Goal: Task Accomplishment & Management: Use online tool/utility

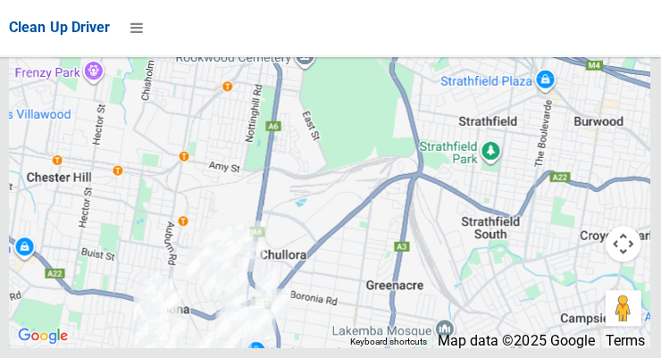
scroll to position [14217, 0]
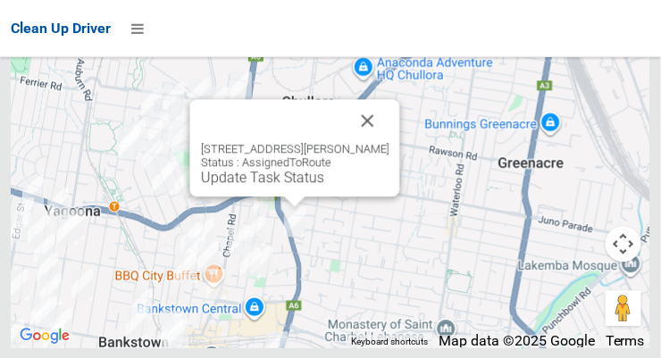
click at [384, 142] on button "Close" at bounding box center [367, 120] width 43 height 43
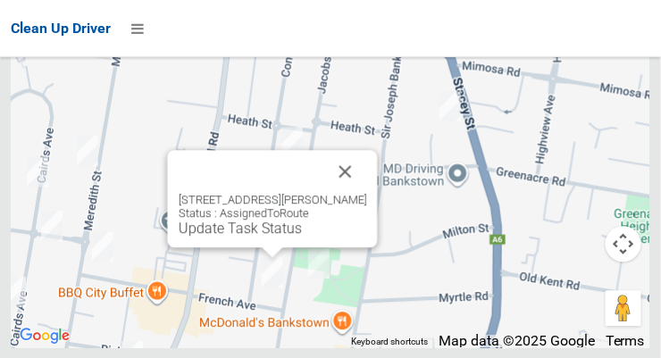
click at [367, 193] on button "Close" at bounding box center [345, 171] width 43 height 43
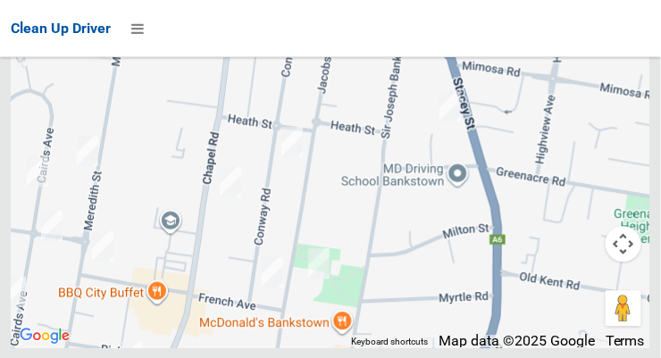
scroll to position [14219, 0]
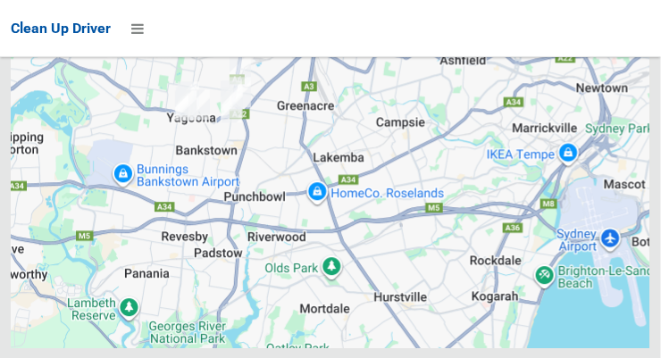
scroll to position [14219, 0]
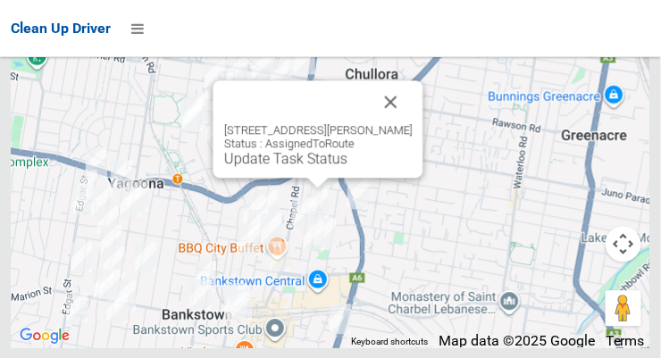
click at [410, 123] on button "Close" at bounding box center [391, 101] width 43 height 43
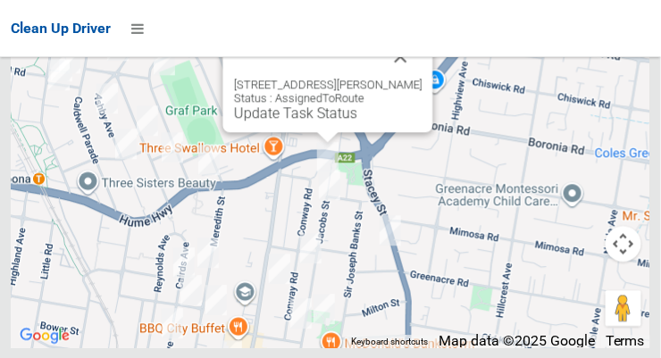
click at [422, 78] on button "Close" at bounding box center [400, 56] width 43 height 43
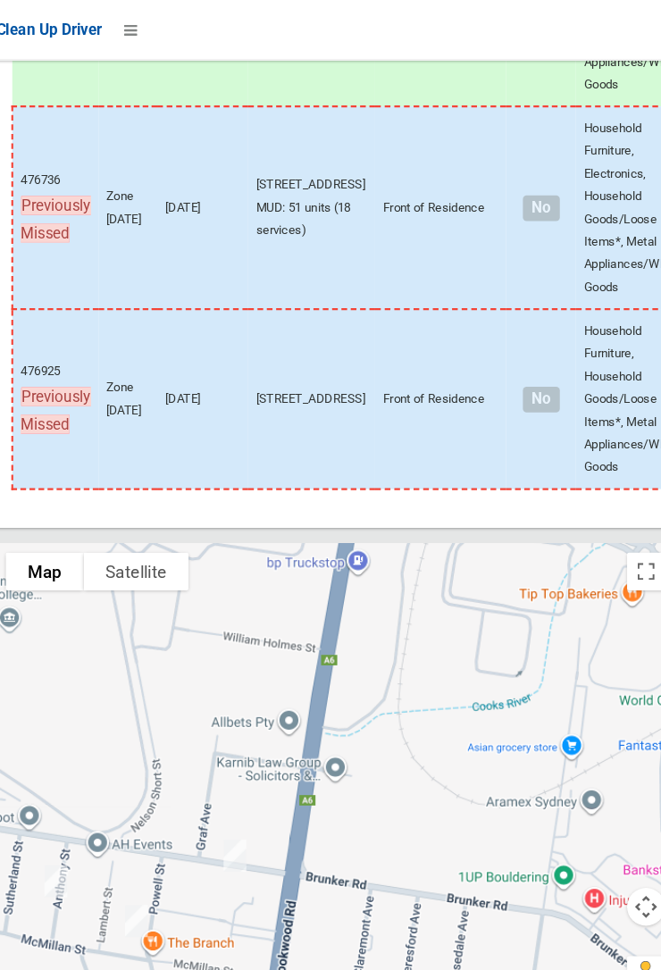
scroll to position [13585, 0]
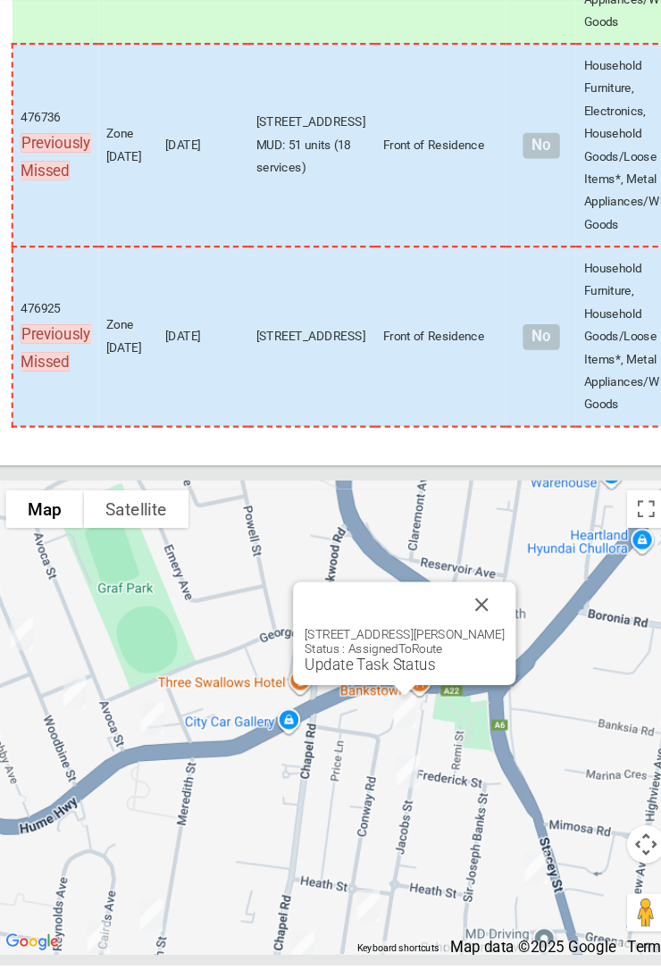
click at [371, 357] on link "Update Task Status" at bounding box center [363, 686] width 123 height 17
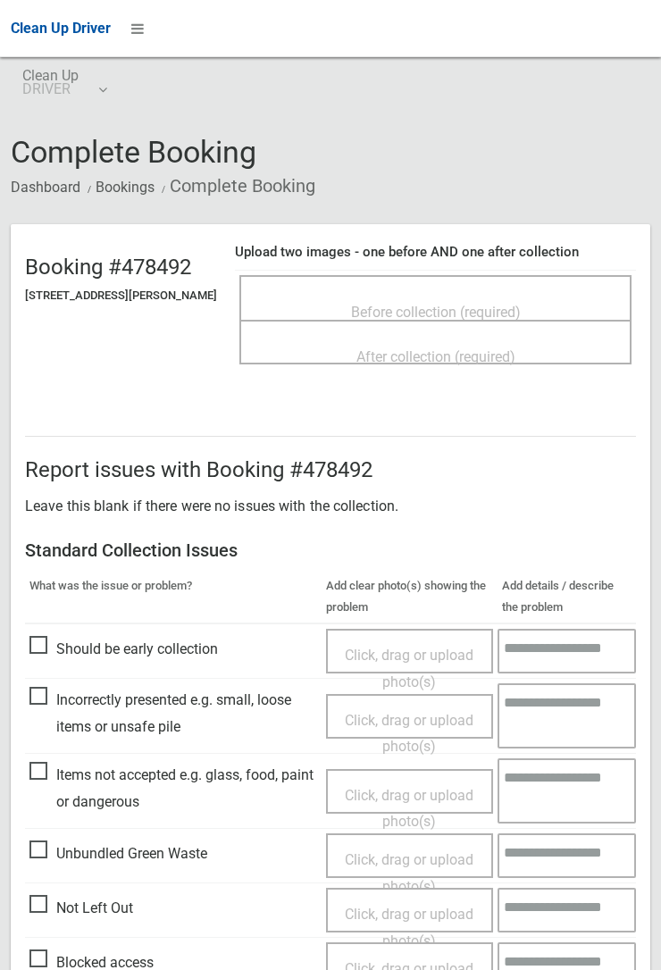
click at [448, 307] on span "Before collection (required)" at bounding box center [436, 312] width 170 height 17
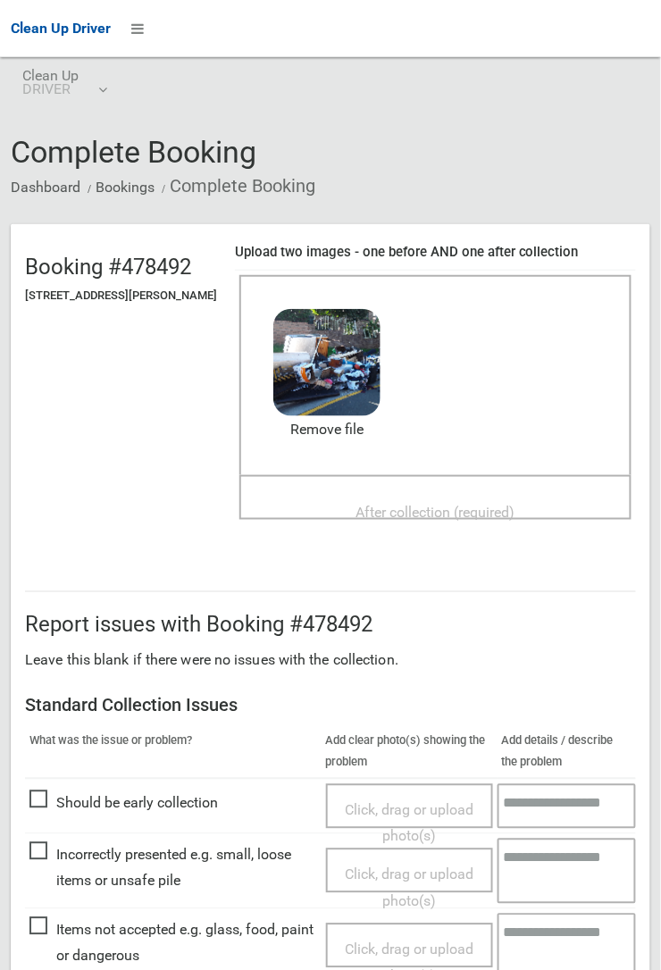
click at [420, 508] on span "After collection (required)" at bounding box center [435, 512] width 159 height 17
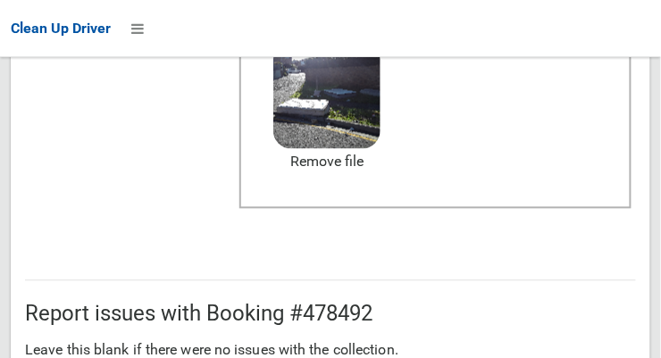
scroll to position [1075, 0]
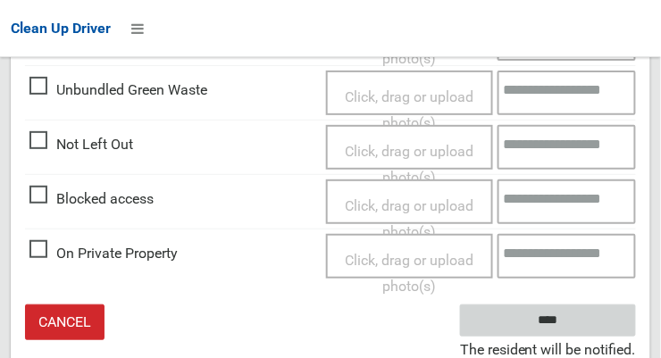
click at [574, 318] on input "****" at bounding box center [548, 320] width 176 height 33
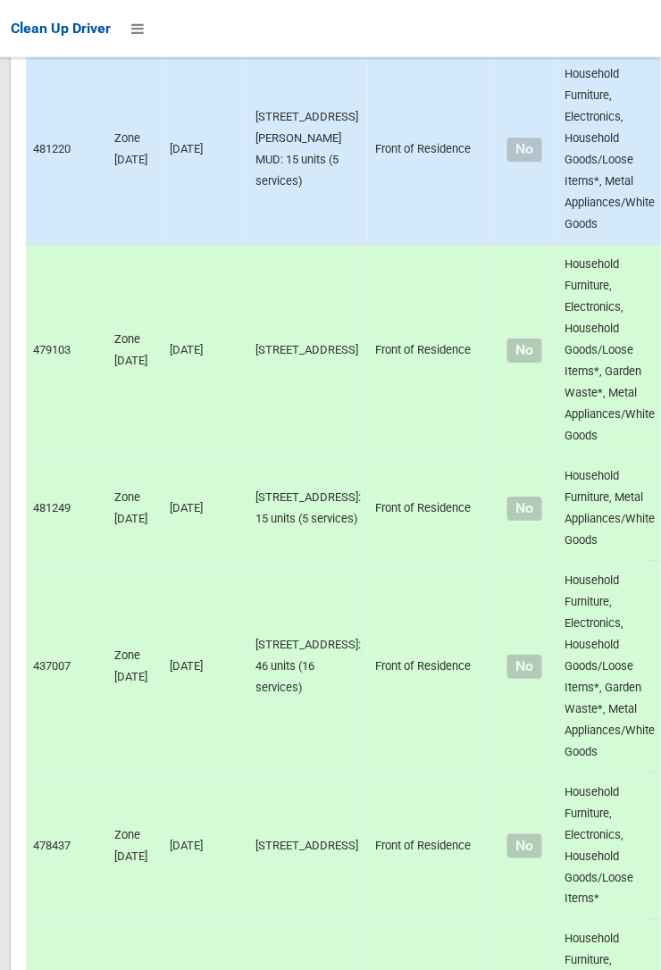
scroll to position [13584, 0]
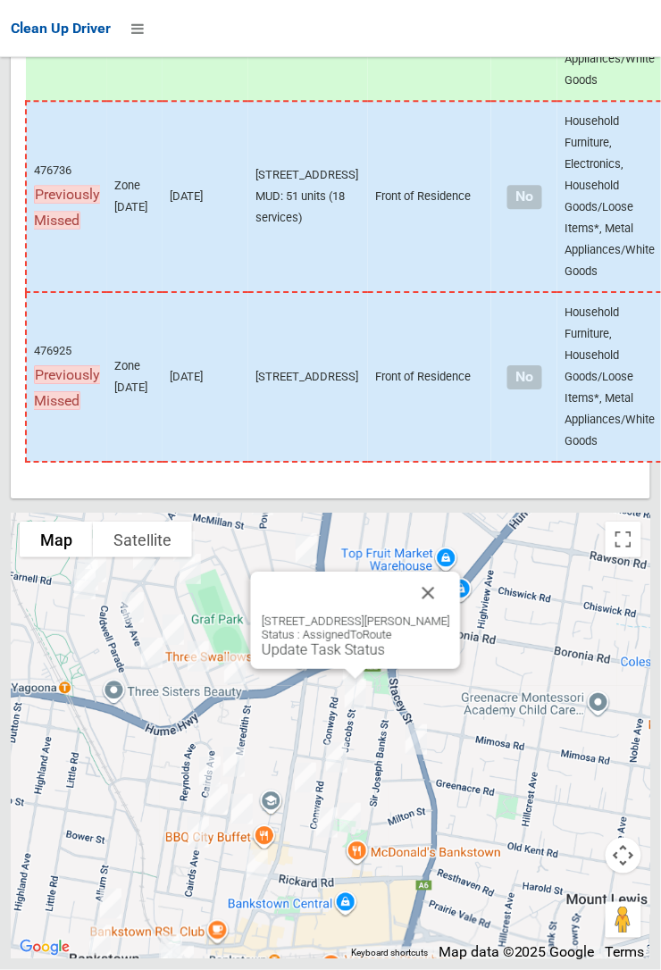
click at [450, 357] on button "Close" at bounding box center [428, 592] width 43 height 43
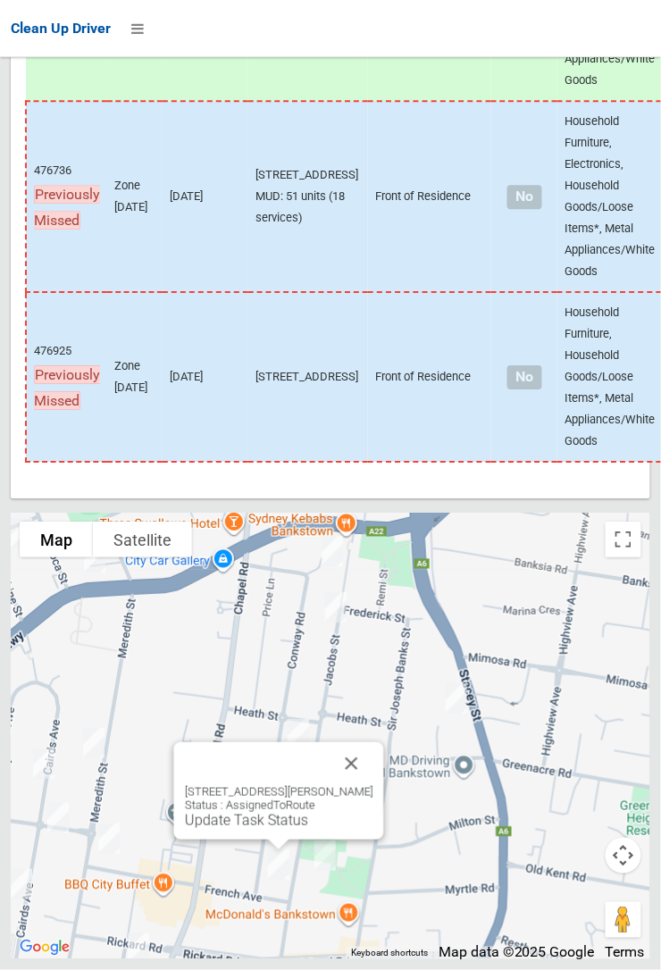
click at [367, 357] on button "Close" at bounding box center [351, 763] width 43 height 43
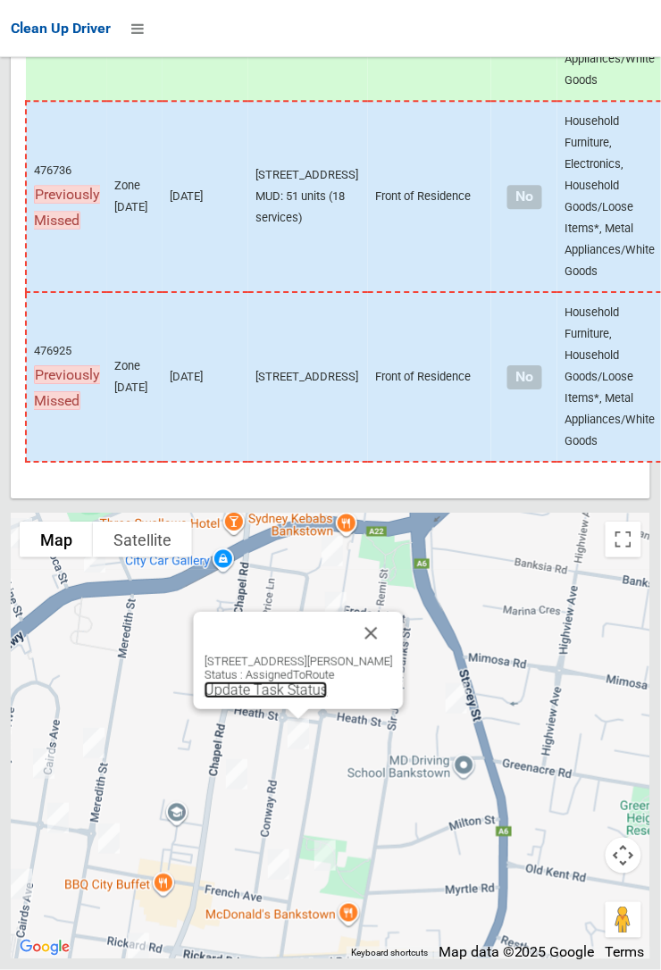
click at [263, 357] on link "Update Task Status" at bounding box center [265, 689] width 123 height 17
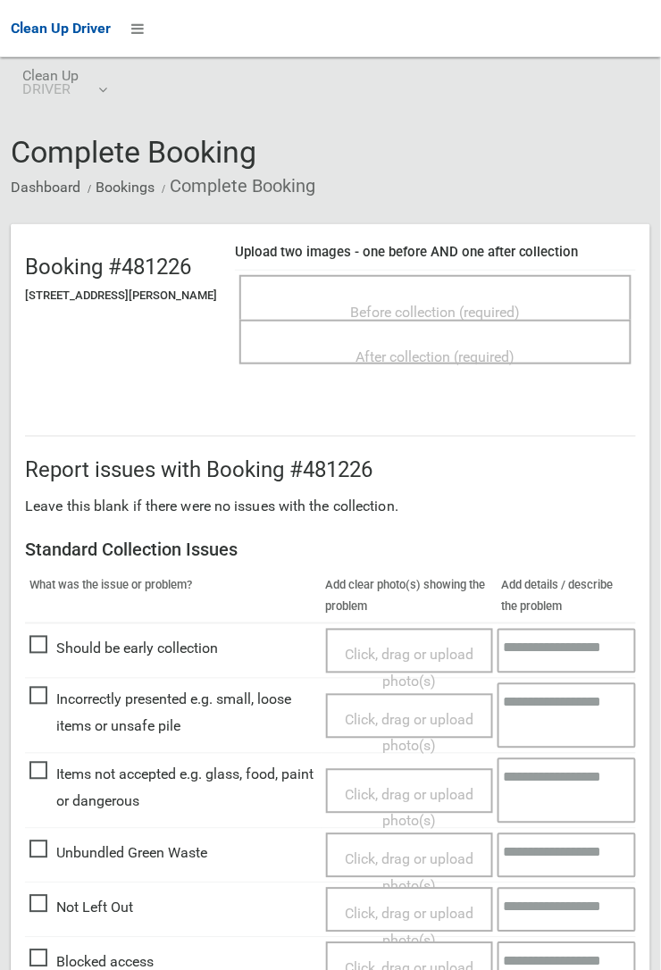
click at [437, 304] on span "Before collection (required)" at bounding box center [436, 312] width 170 height 17
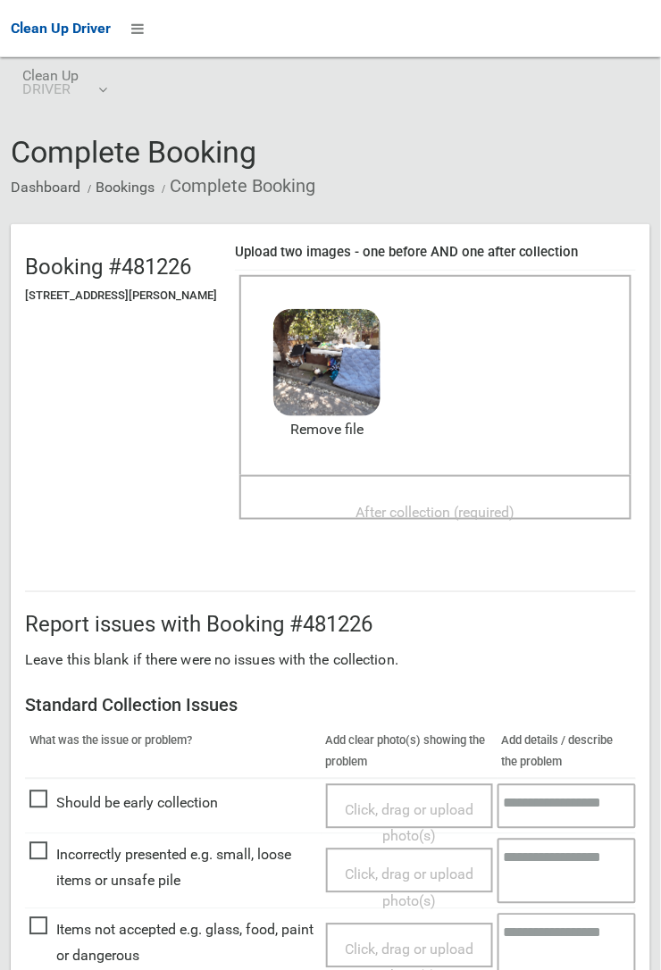
click at [421, 504] on span "After collection (required)" at bounding box center [435, 512] width 159 height 17
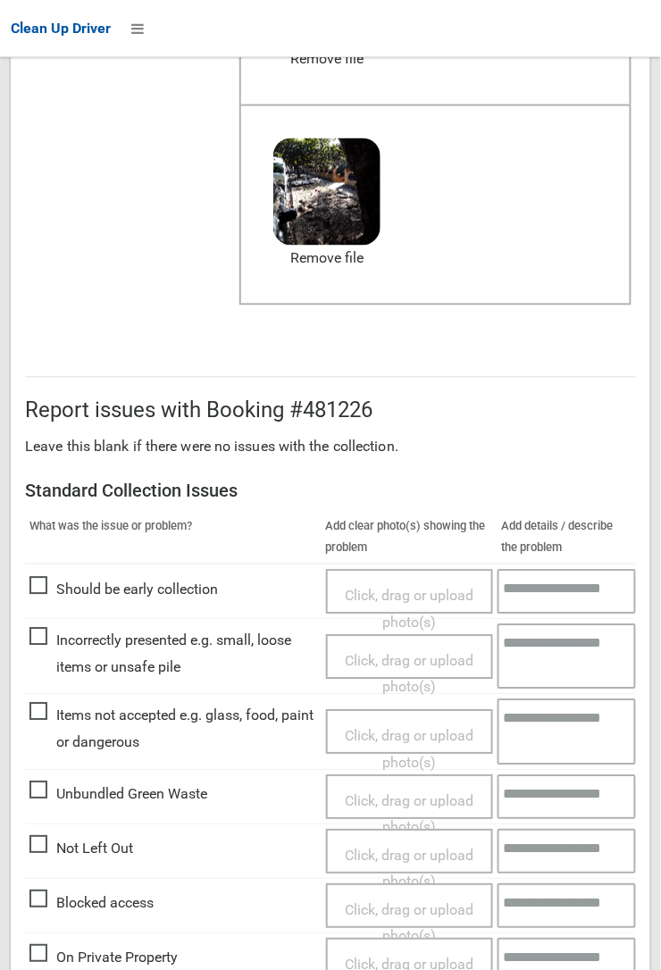
scroll to position [441, 0]
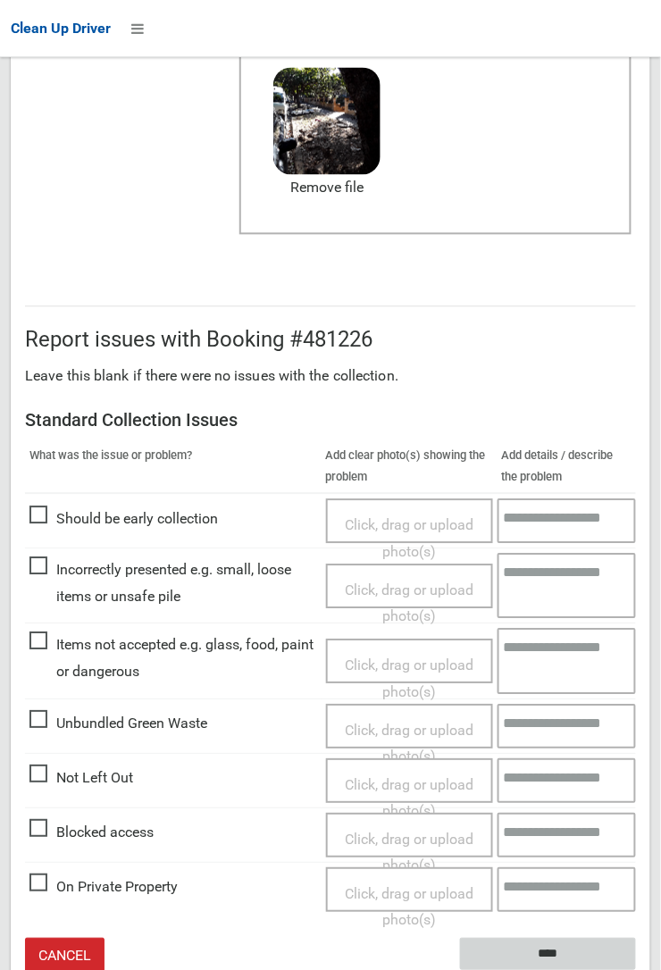
click at [636, 969] on input "****" at bounding box center [548, 954] width 176 height 33
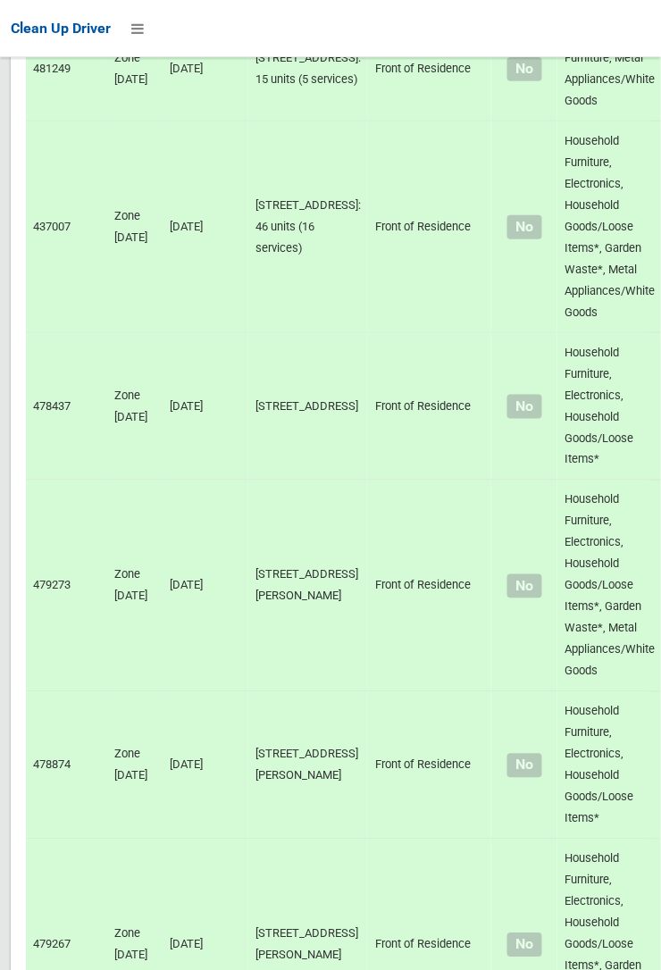
scroll to position [13584, 0]
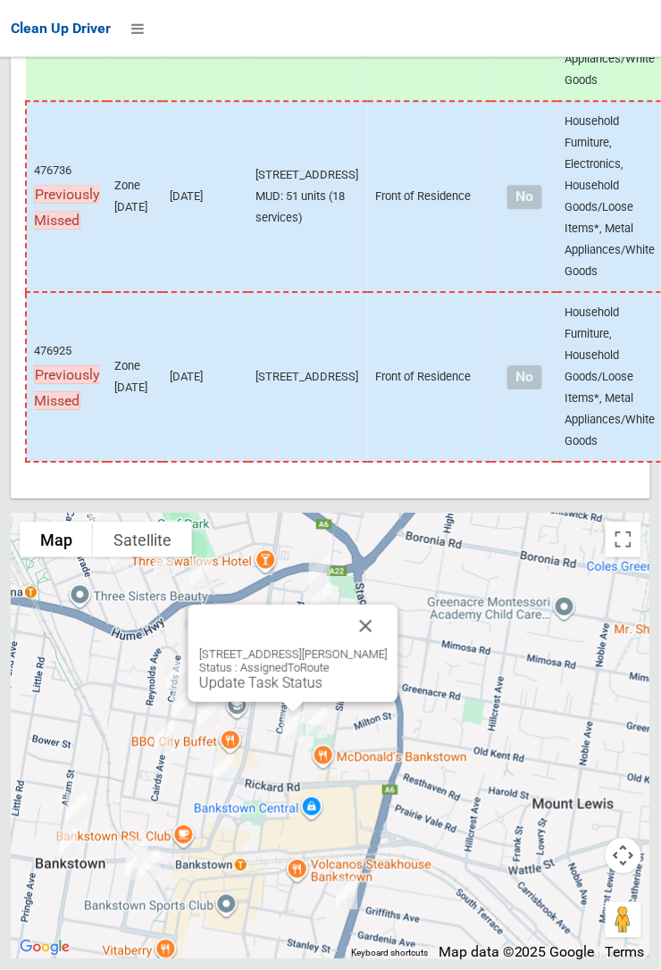
click at [387, 647] on button "Close" at bounding box center [366, 625] width 43 height 43
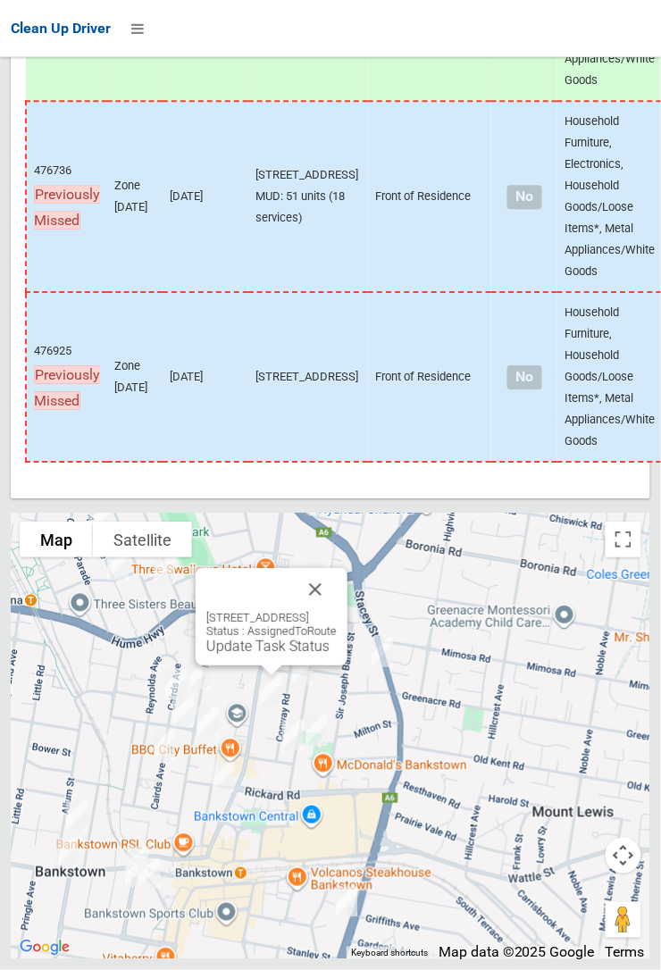
click at [337, 611] on button "Close" at bounding box center [315, 589] width 43 height 43
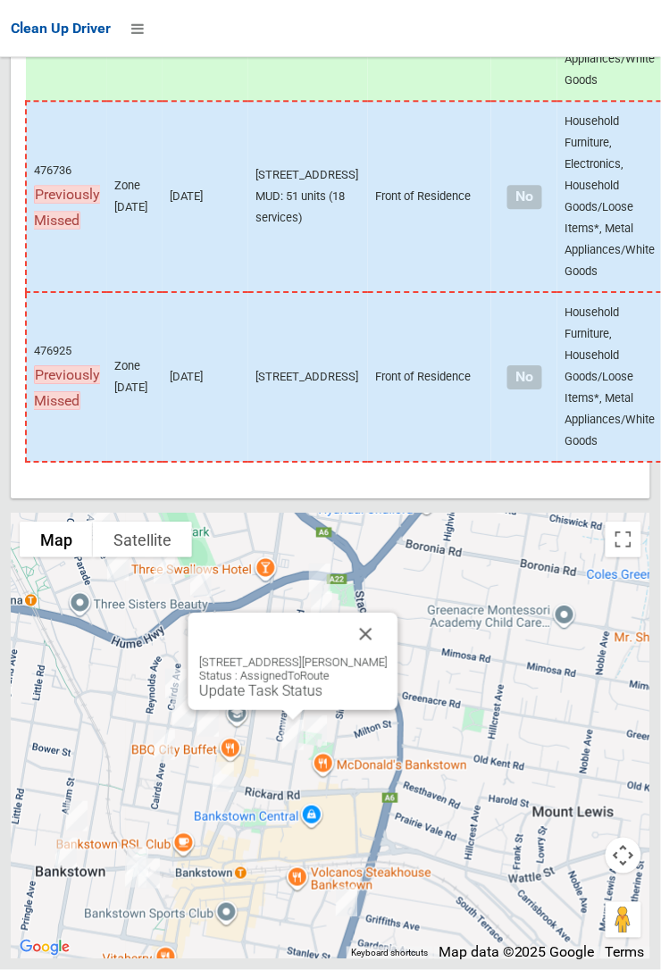
click at [289, 699] on link "Update Task Status" at bounding box center [260, 690] width 123 height 17
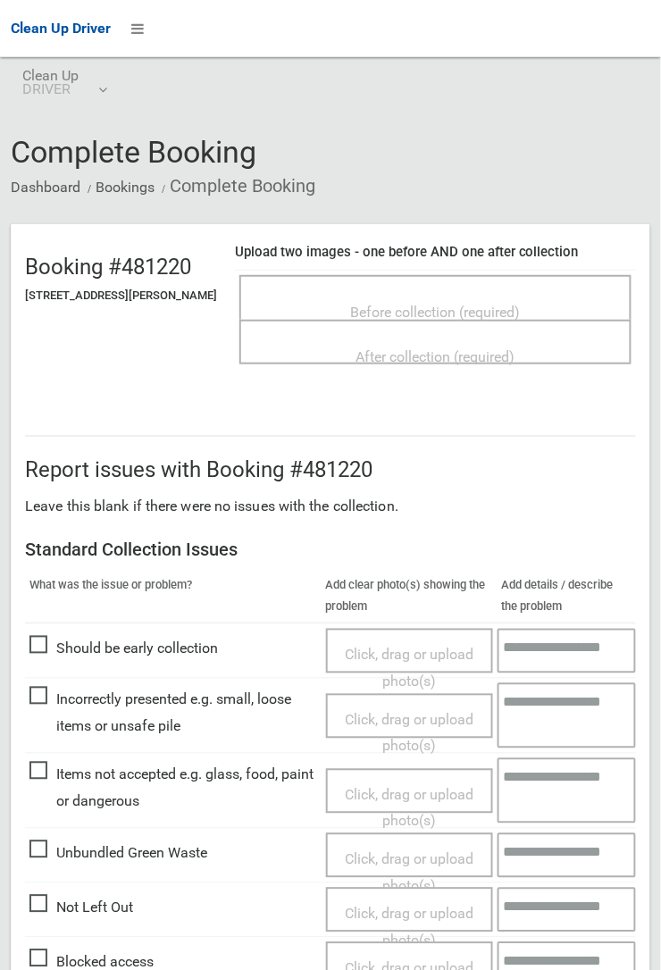
click at [438, 304] on span "Before collection (required)" at bounding box center [436, 312] width 170 height 17
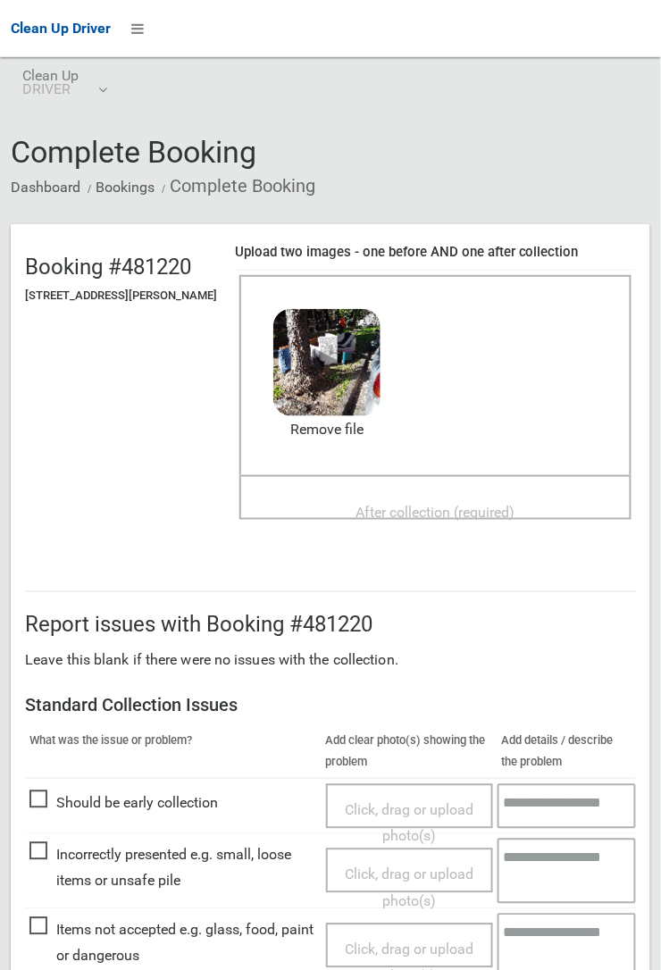
click at [404, 504] on span "After collection (required)" at bounding box center [435, 512] width 159 height 17
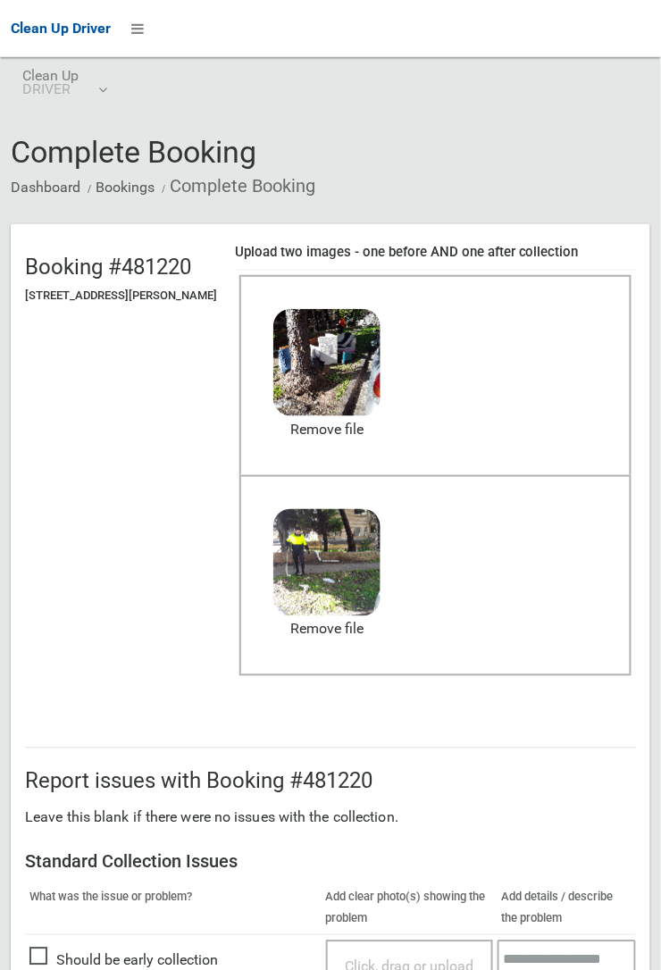
scroll to position [441, 0]
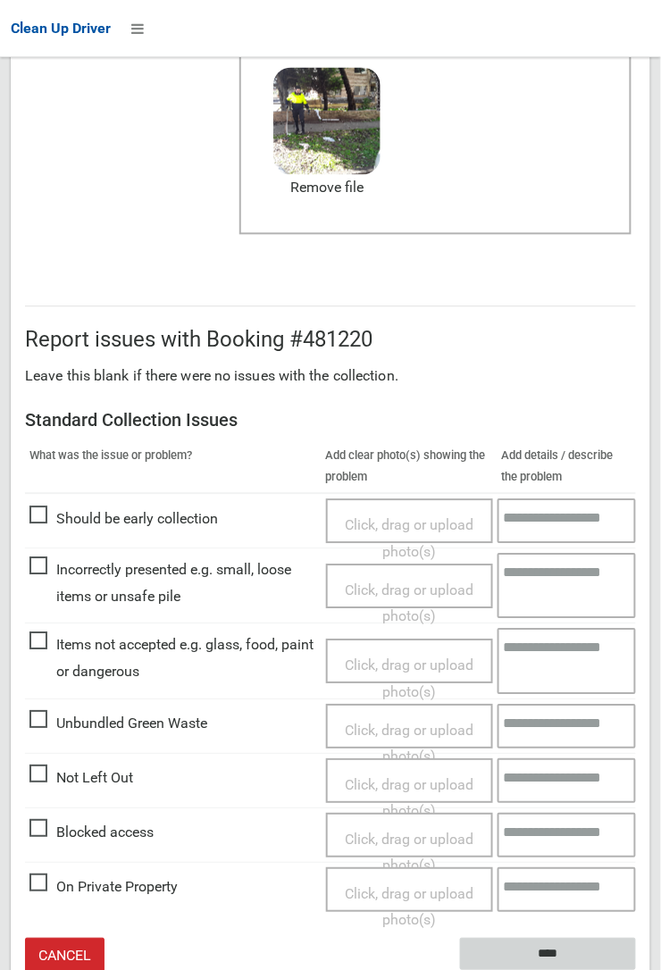
click at [636, 969] on input "****" at bounding box center [548, 954] width 176 height 33
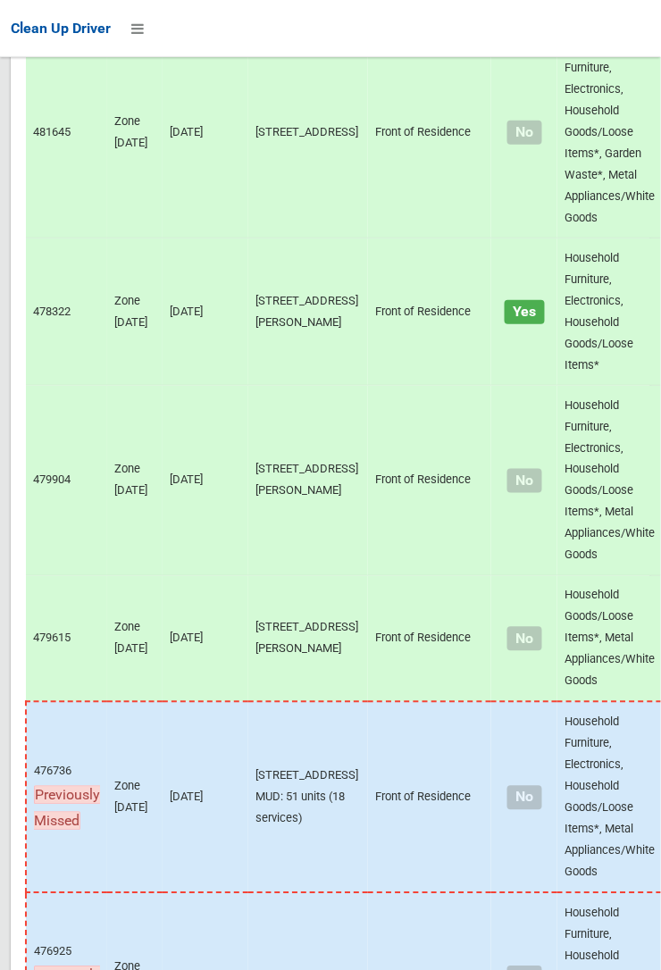
scroll to position [13584, 0]
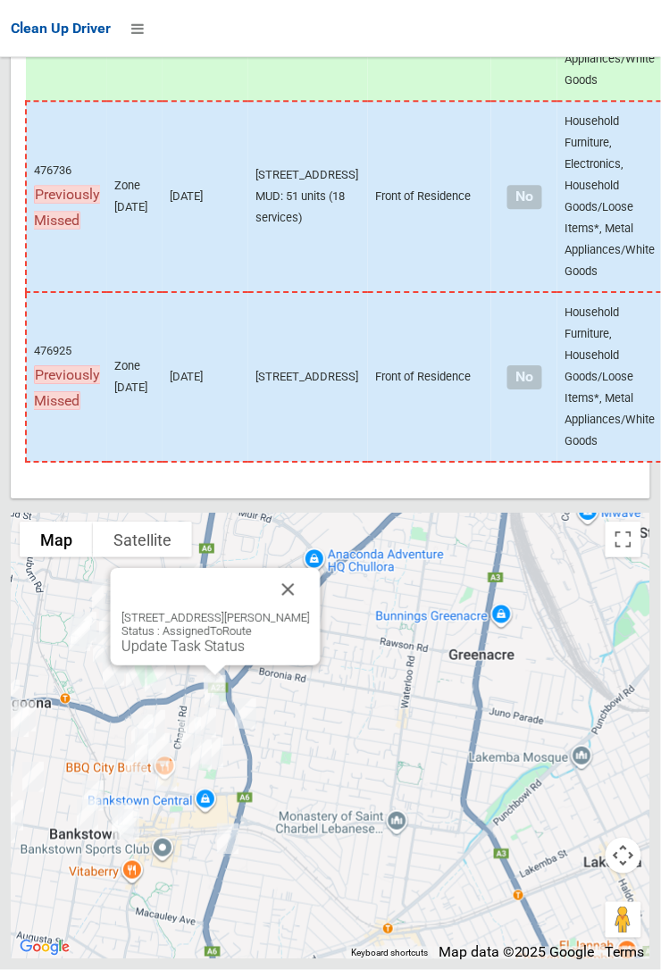
click at [310, 611] on button "Close" at bounding box center [288, 589] width 43 height 43
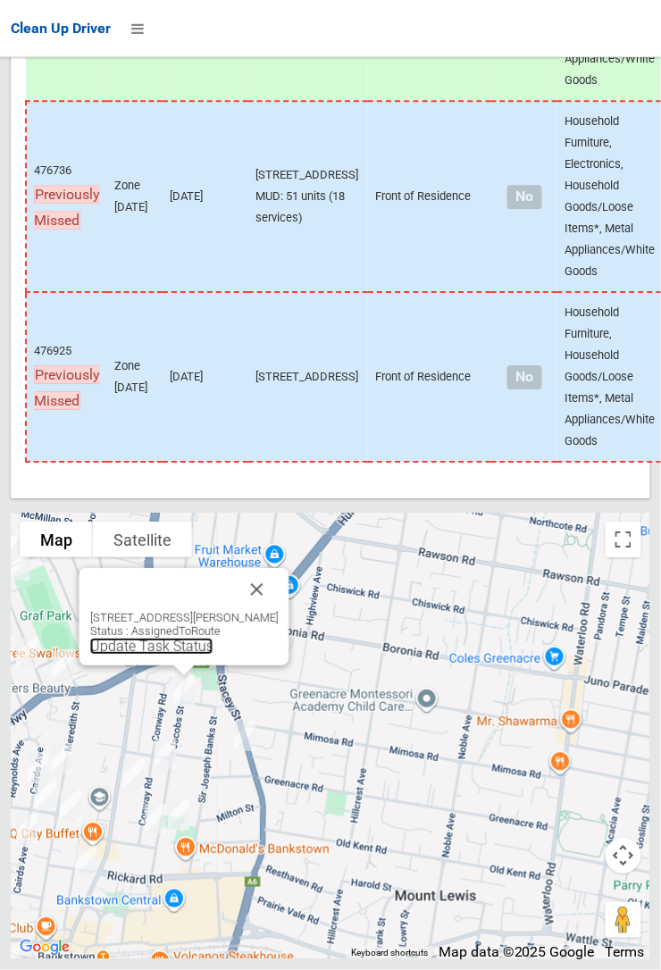
click at [172, 654] on link "Update Task Status" at bounding box center [151, 645] width 123 height 17
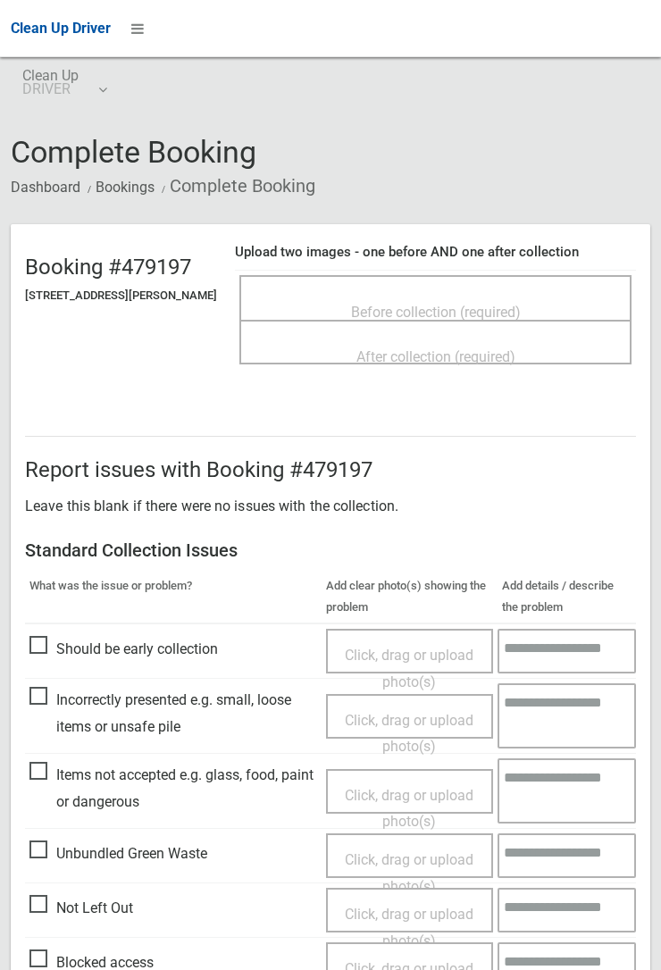
click at [437, 306] on span "Before collection (required)" at bounding box center [436, 312] width 170 height 17
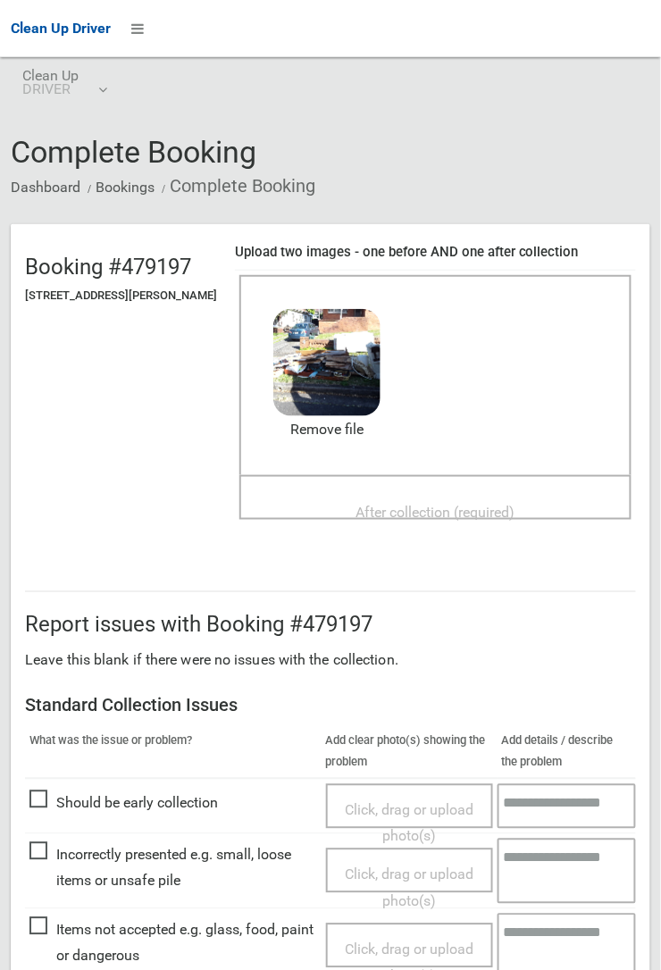
click at [390, 504] on span "After collection (required)" at bounding box center [435, 512] width 159 height 17
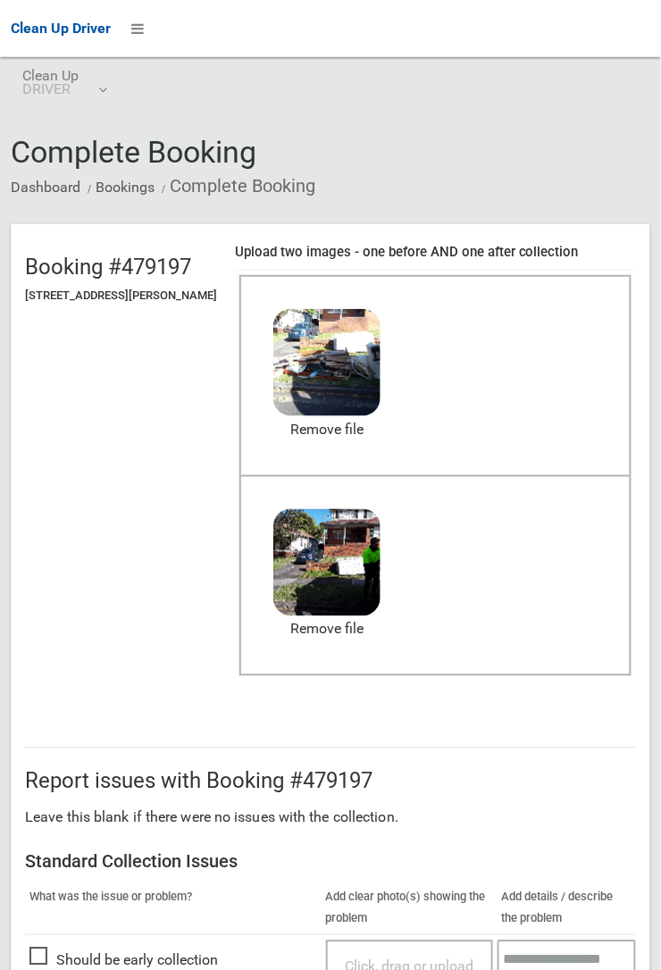
scroll to position [979, 0]
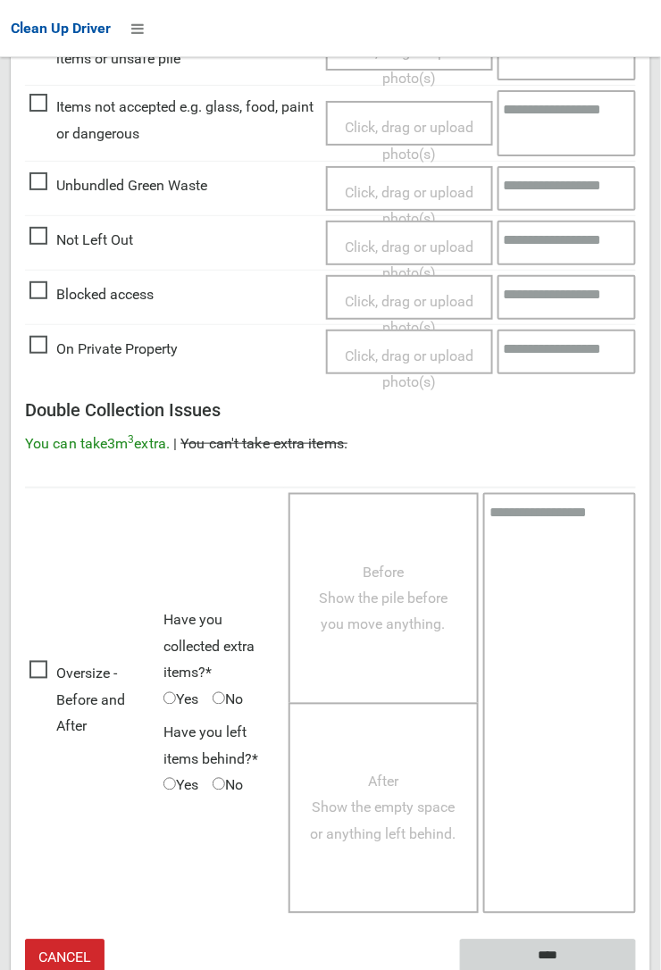
click at [562, 955] on input "****" at bounding box center [548, 955] width 176 height 33
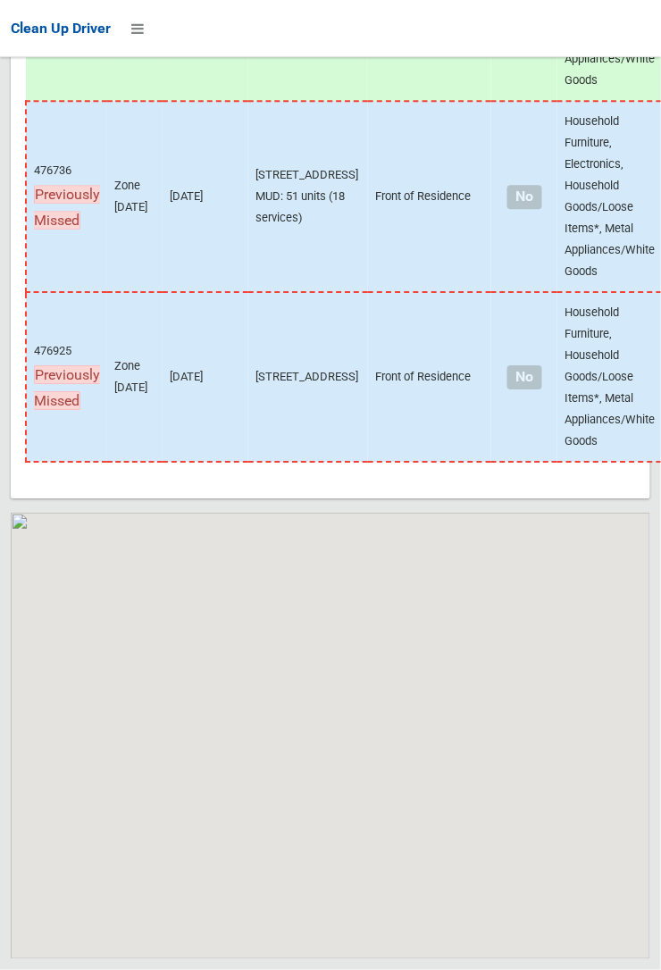
scroll to position [13584, 0]
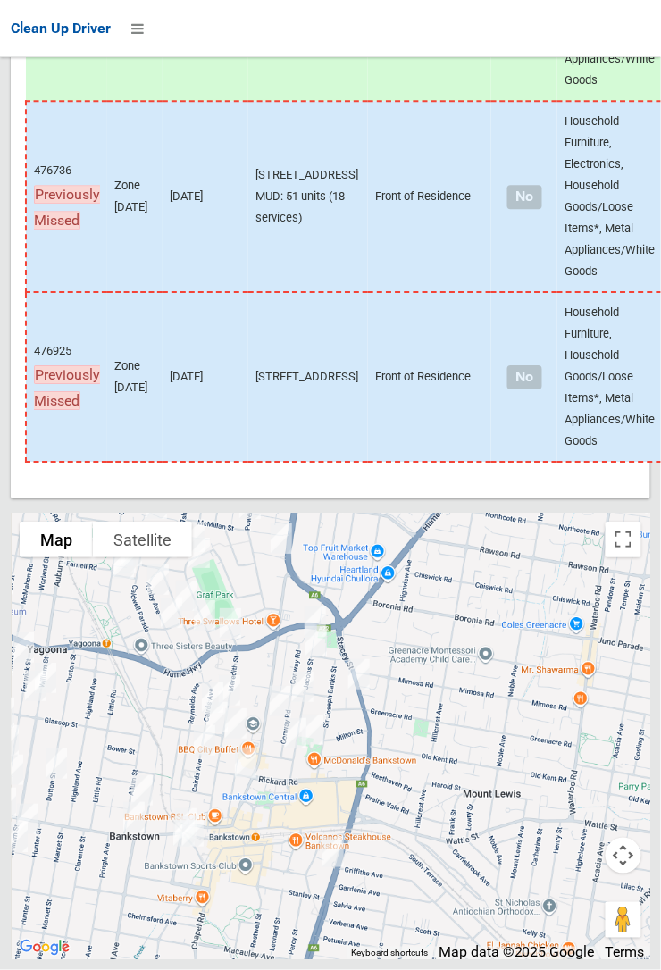
click at [645, 959] on div at bounding box center [330, 735] width 639 height 446
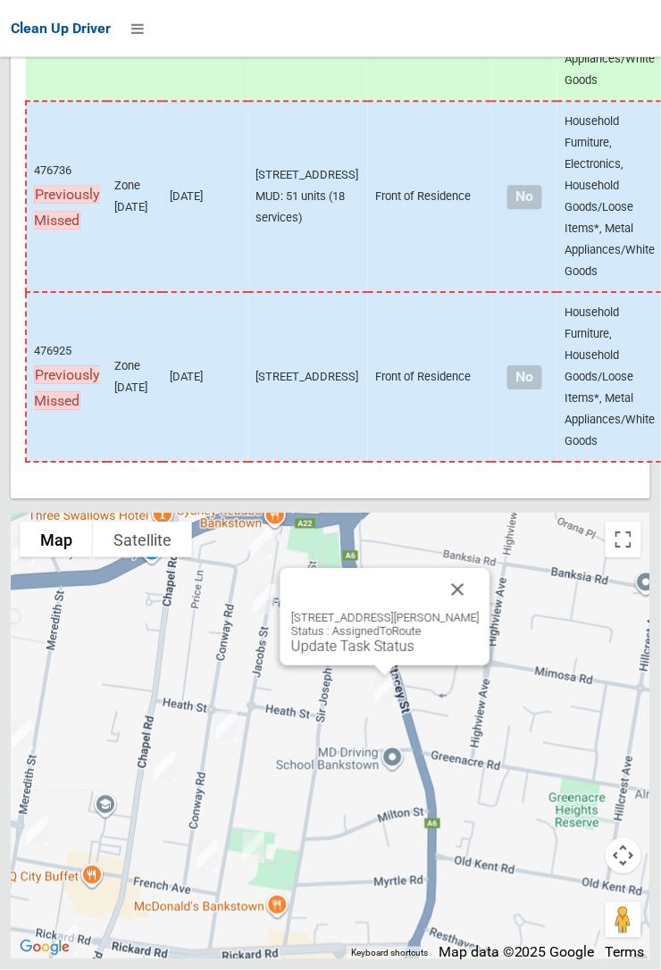
click at [361, 654] on link "Update Task Status" at bounding box center [352, 645] width 123 height 17
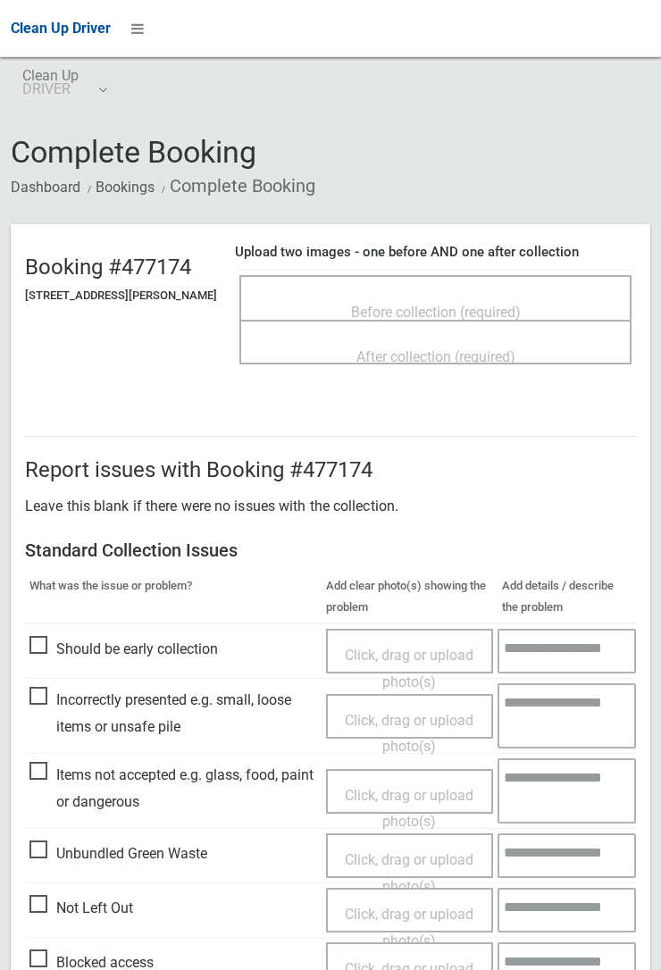
click at [433, 304] on span "Before collection (required)" at bounding box center [436, 312] width 170 height 17
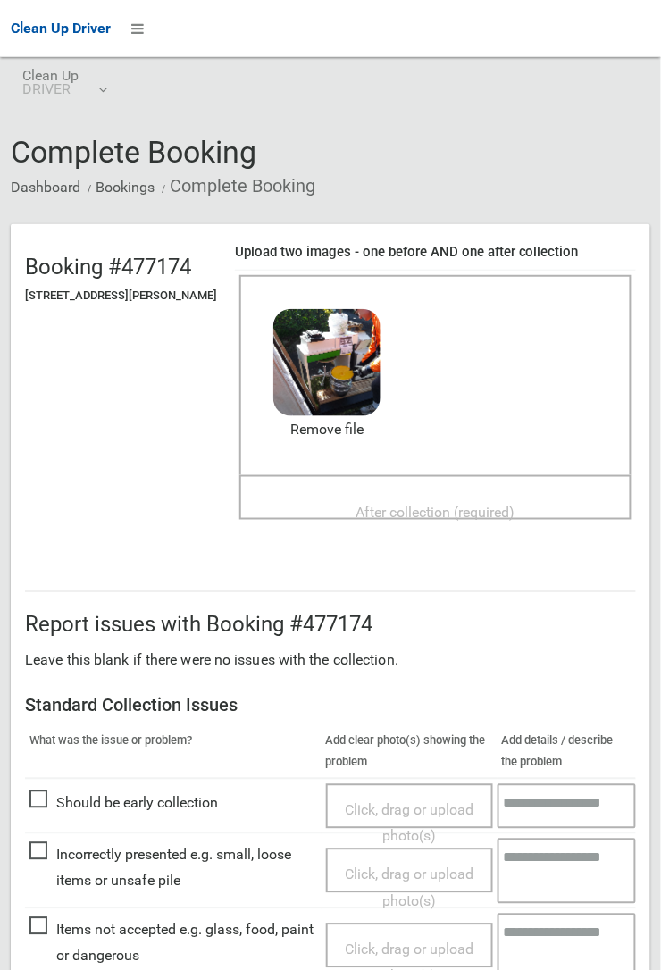
click at [421, 504] on span "After collection (required)" at bounding box center [435, 512] width 159 height 17
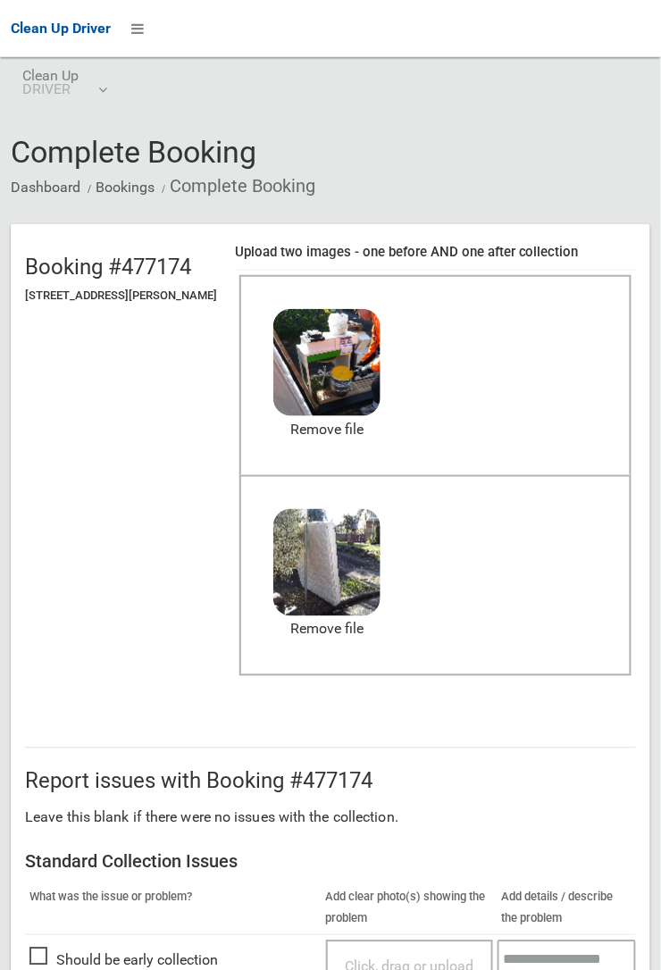
scroll to position [979, 0]
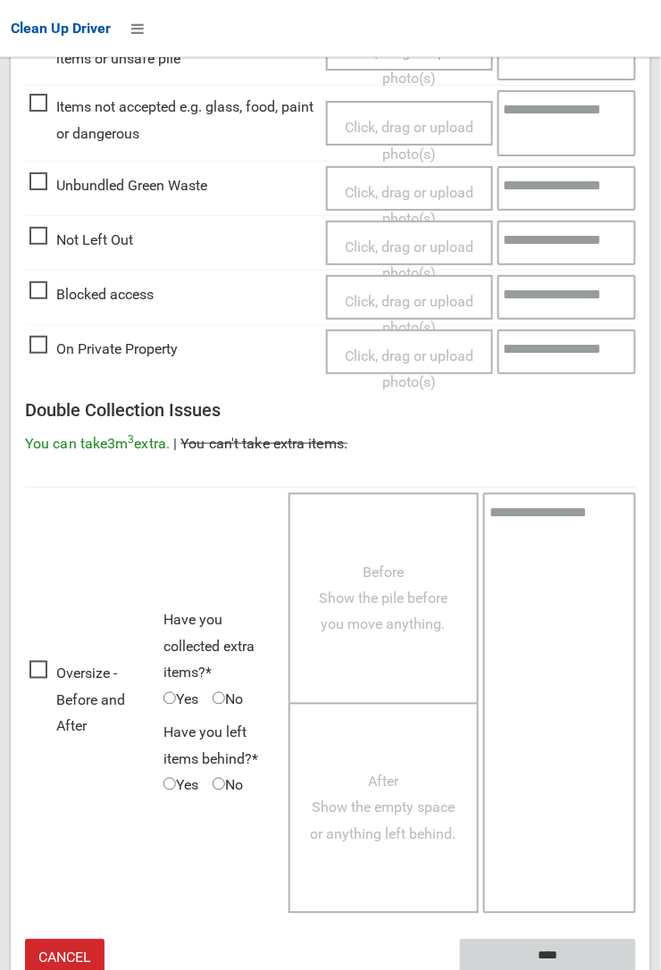
click at [558, 943] on input "****" at bounding box center [548, 955] width 176 height 33
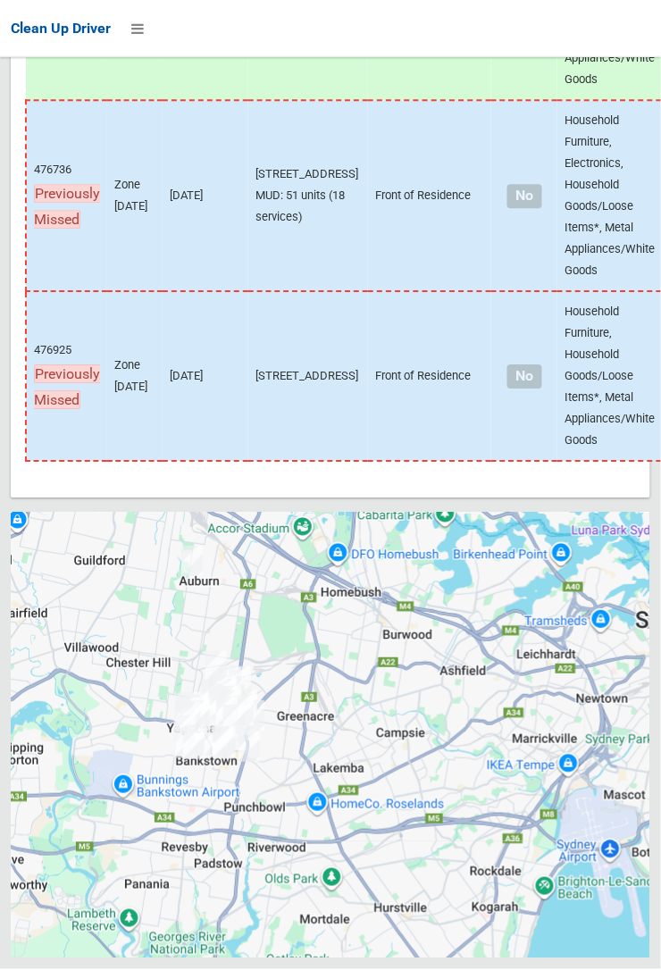
scroll to position [13584, 0]
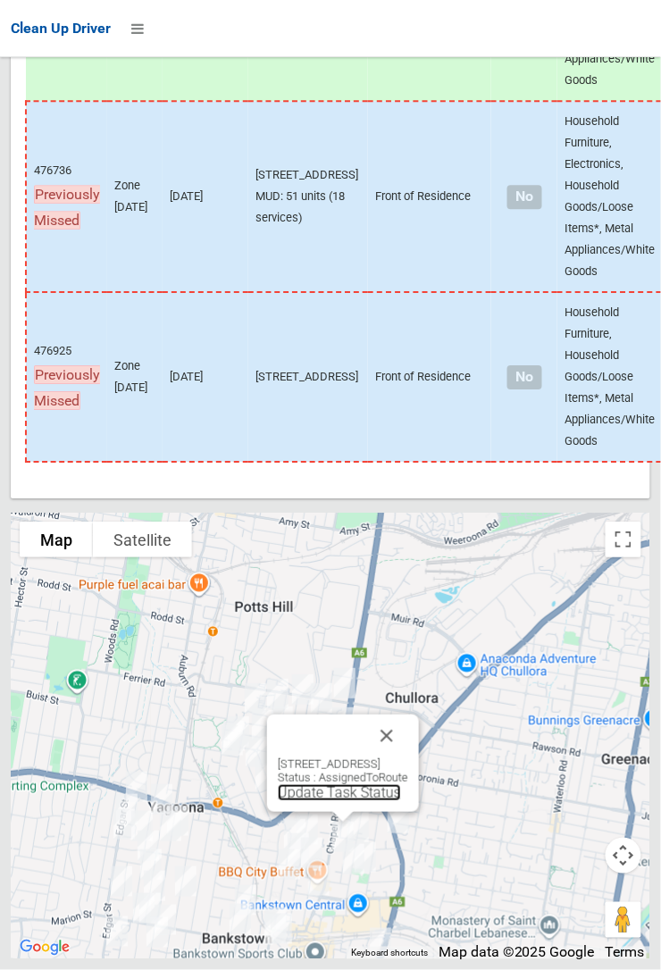
click at [312, 801] on link "Update Task Status" at bounding box center [339, 792] width 123 height 17
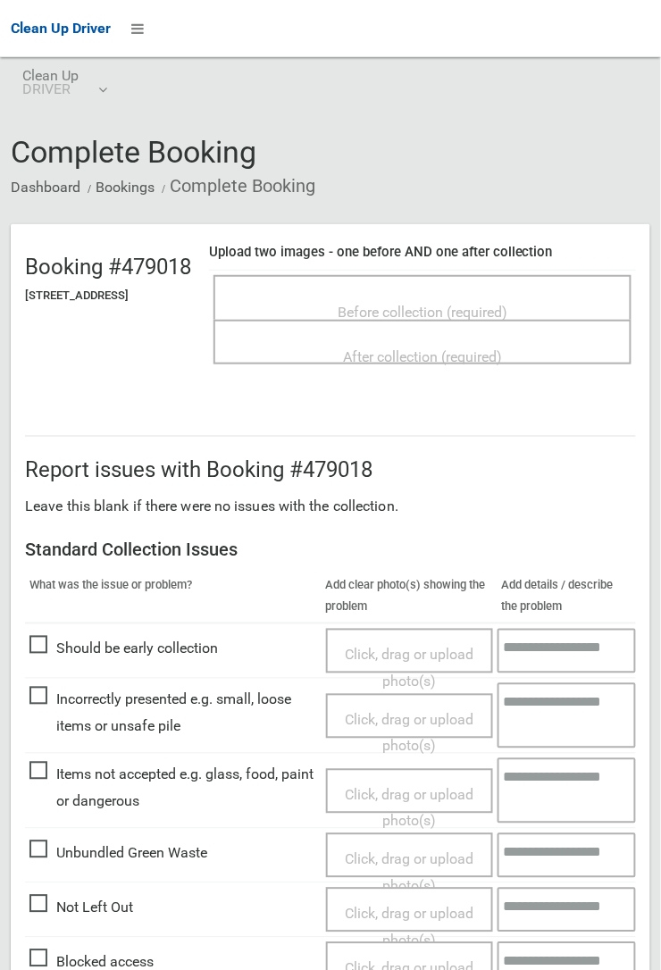
click at [475, 304] on span "Before collection (required)" at bounding box center [422, 312] width 170 height 17
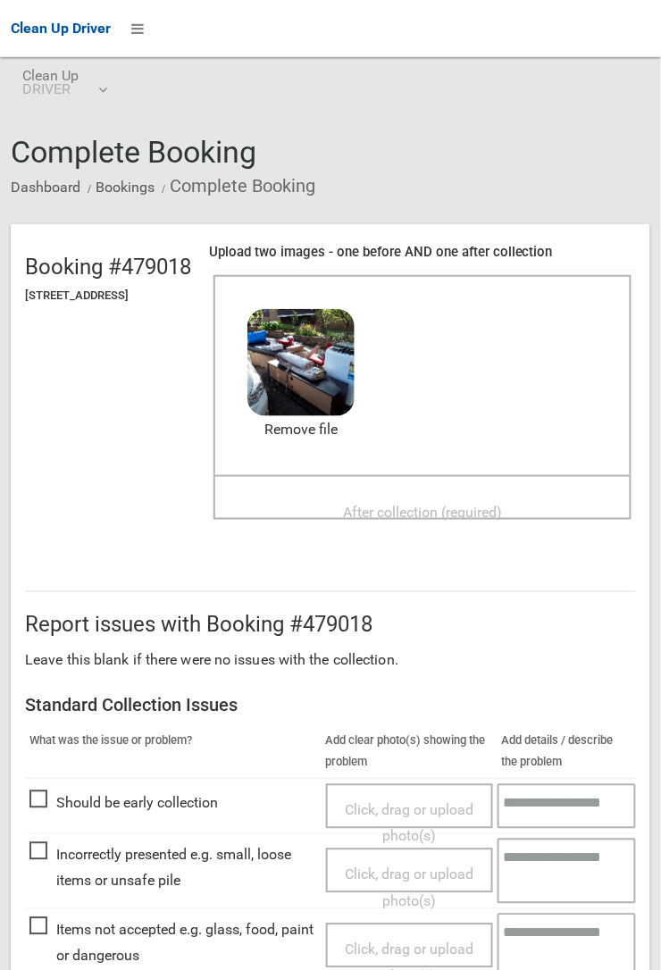
click at [418, 504] on span "After collection (required)" at bounding box center [422, 512] width 159 height 17
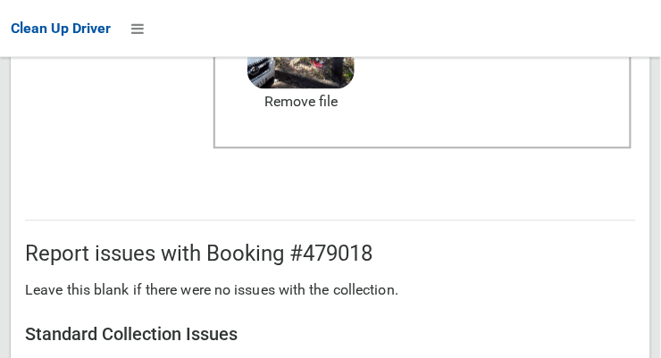
scroll to position [1075, 0]
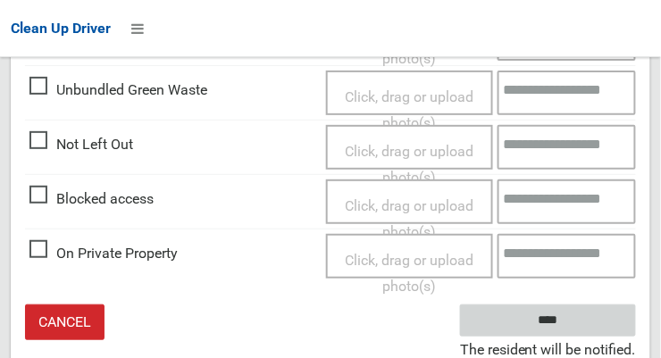
click at [574, 322] on input "****" at bounding box center [548, 320] width 176 height 33
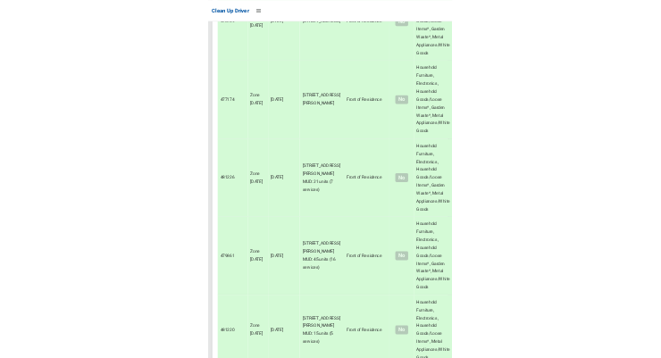
scroll to position [13584, 0]
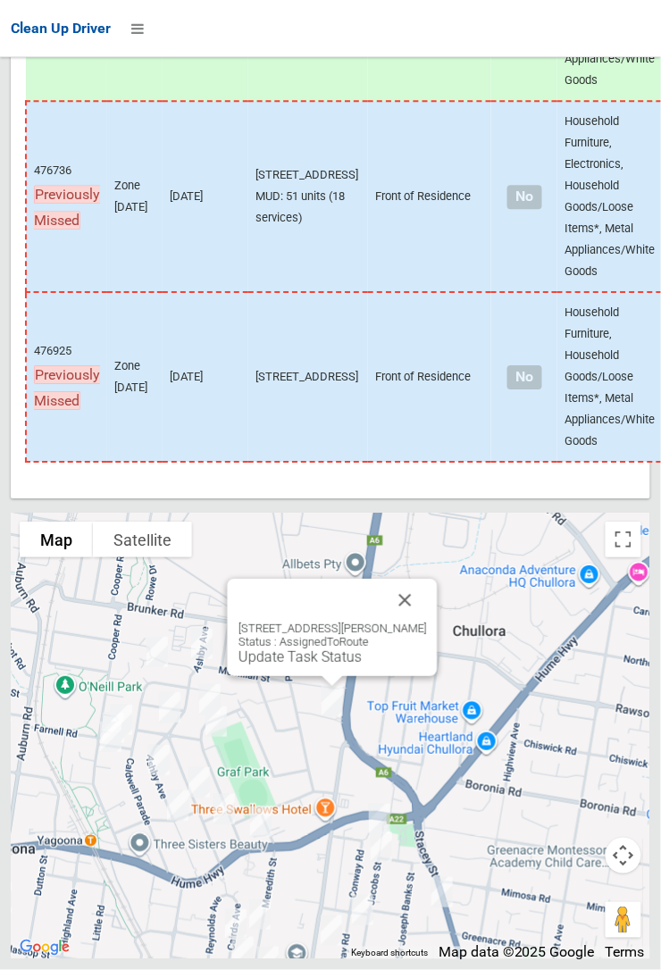
click at [416, 357] on button "Close" at bounding box center [405, 600] width 43 height 43
click at [407, 357] on button "Close" at bounding box center [405, 600] width 43 height 43
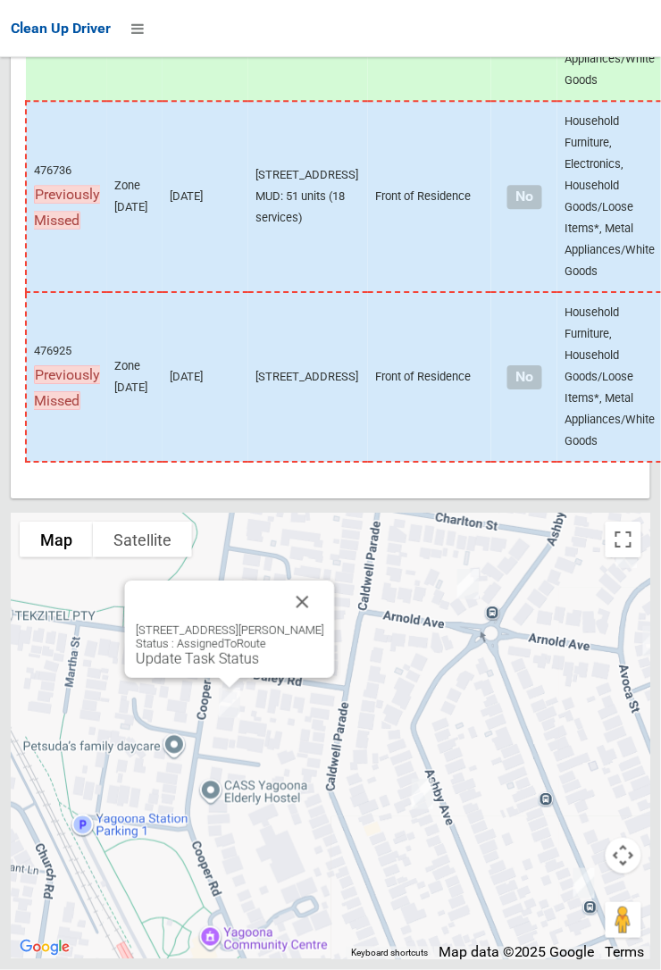
click at [319, 357] on button "Close" at bounding box center [302, 601] width 43 height 43
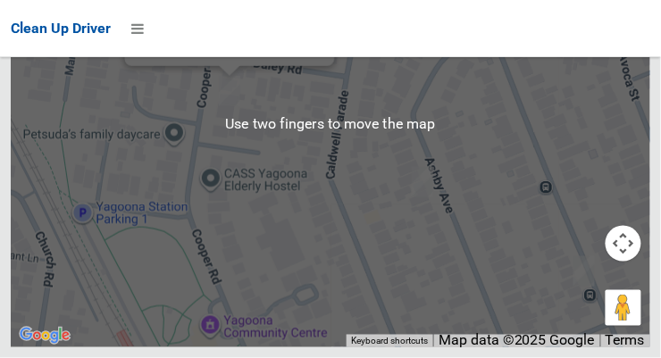
scroll to position [14171, 0]
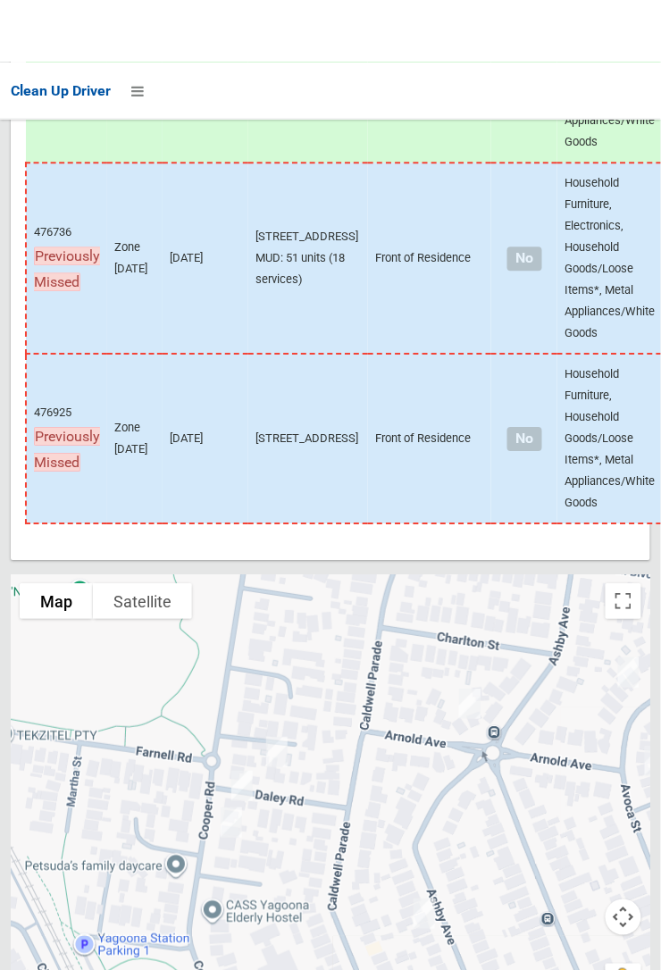
scroll to position [13584, 0]
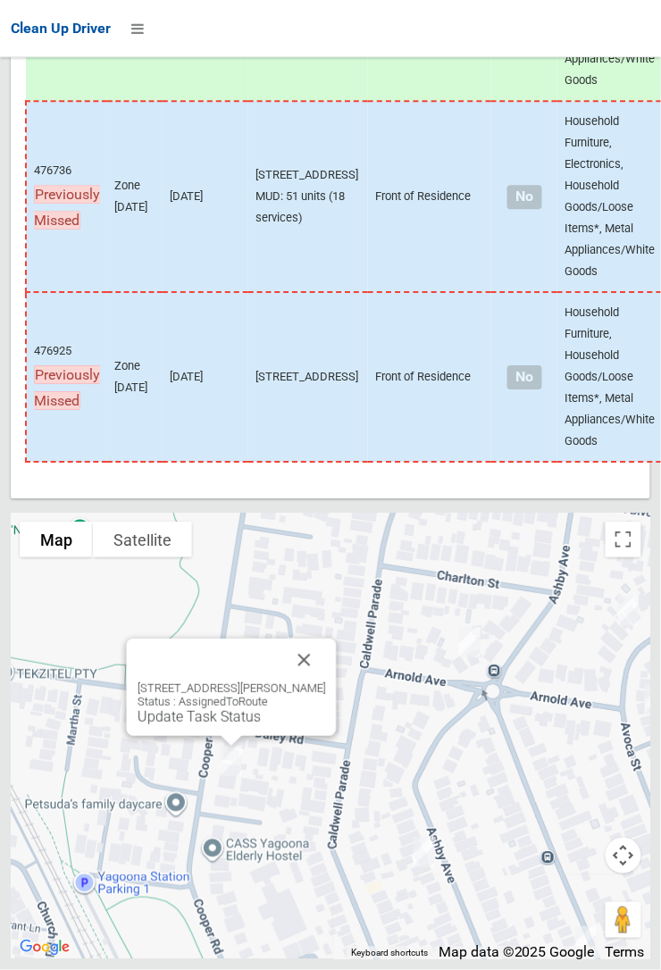
click at [215, 357] on link "Update Task Status" at bounding box center [198, 716] width 123 height 17
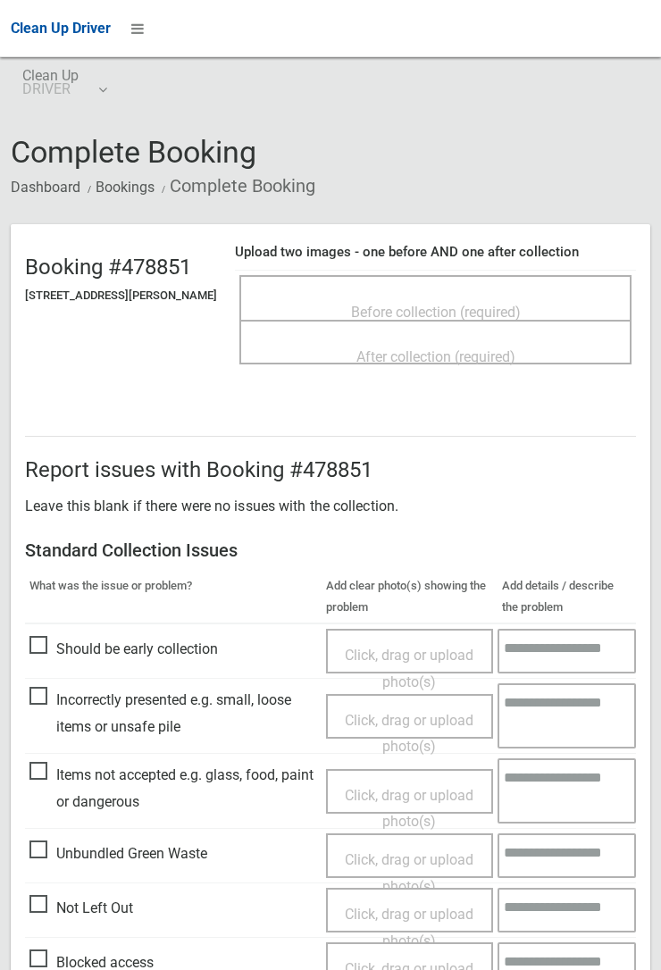
click at [423, 304] on span "Before collection (required)" at bounding box center [436, 312] width 170 height 17
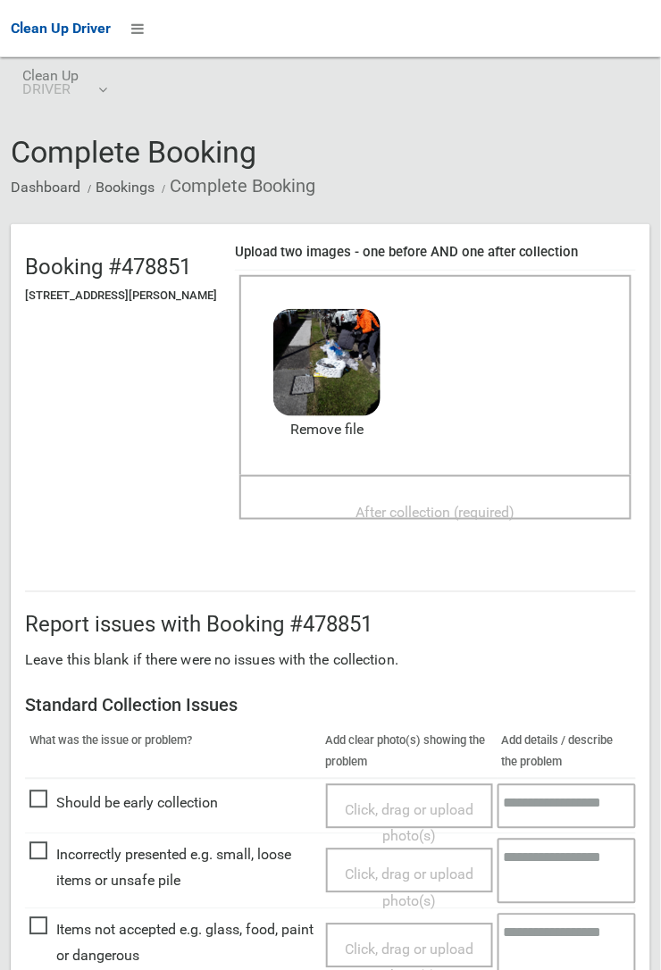
click at [371, 504] on span "After collection (required)" at bounding box center [435, 512] width 159 height 17
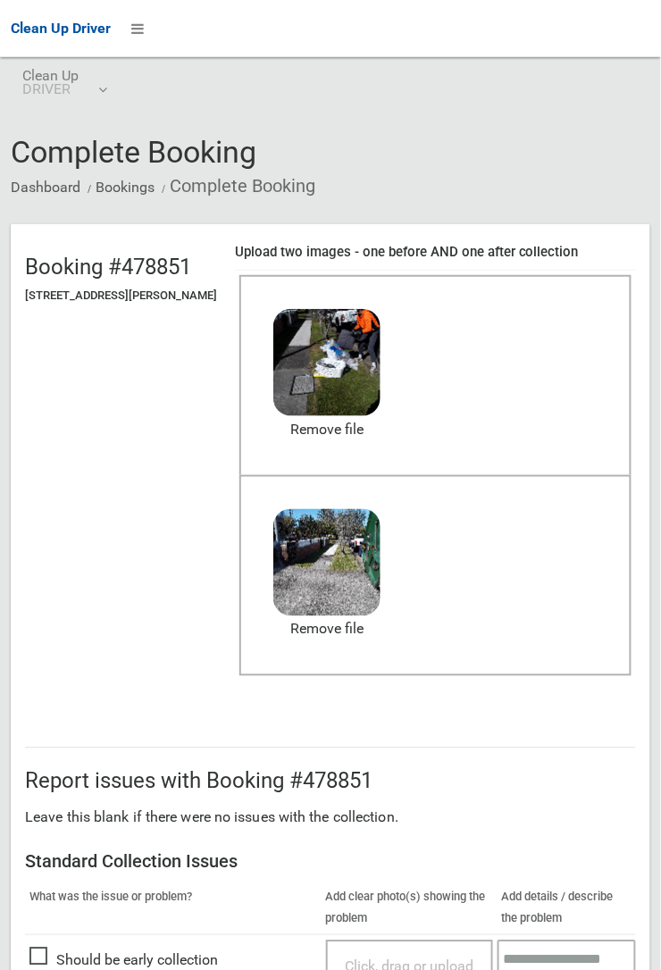
scroll to position [979, 0]
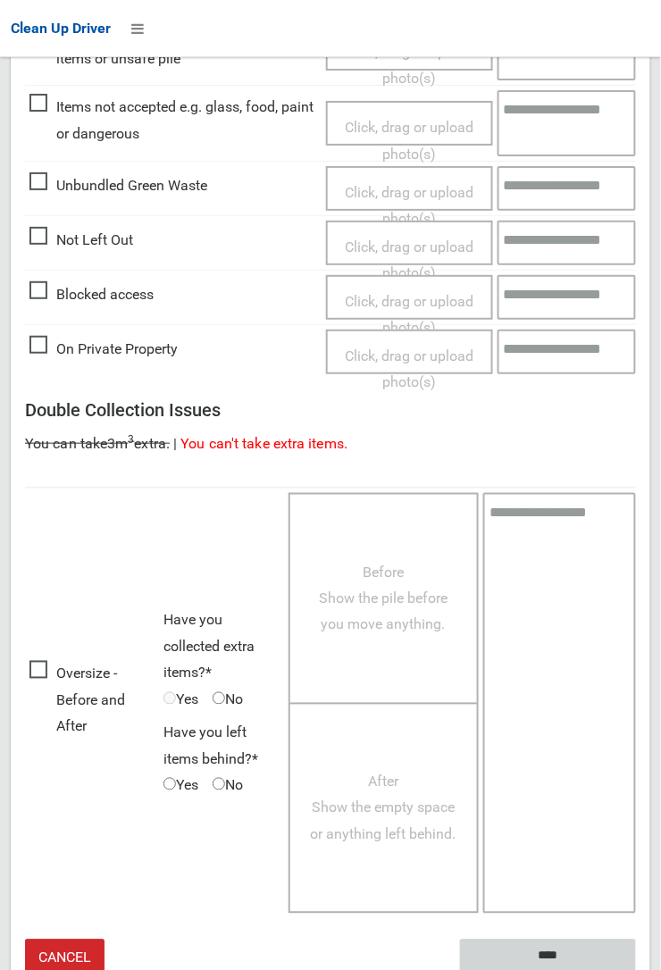
click at [541, 954] on input "****" at bounding box center [548, 955] width 176 height 33
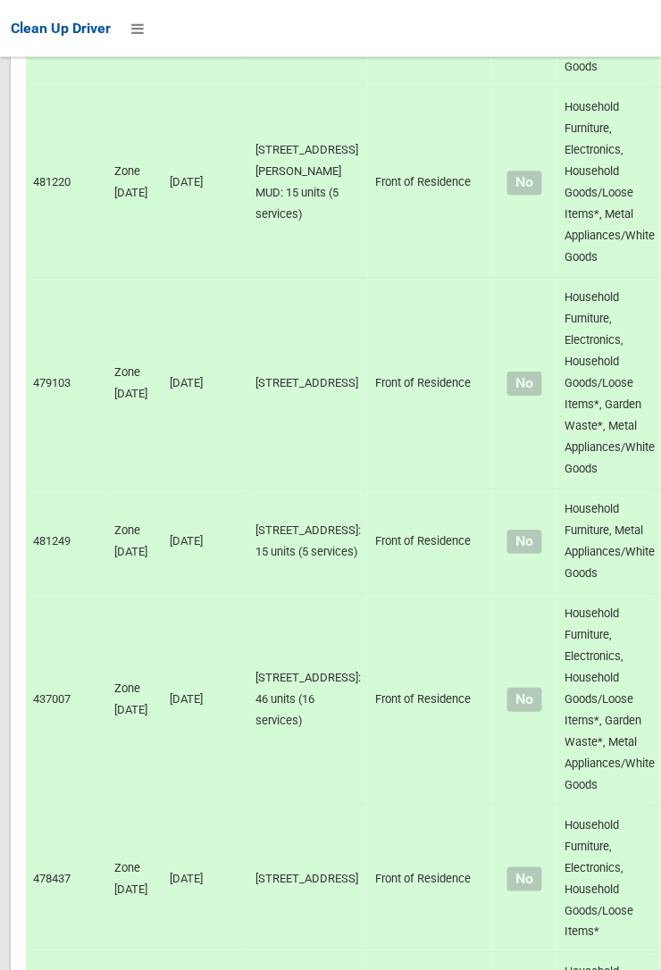
scroll to position [13584, 0]
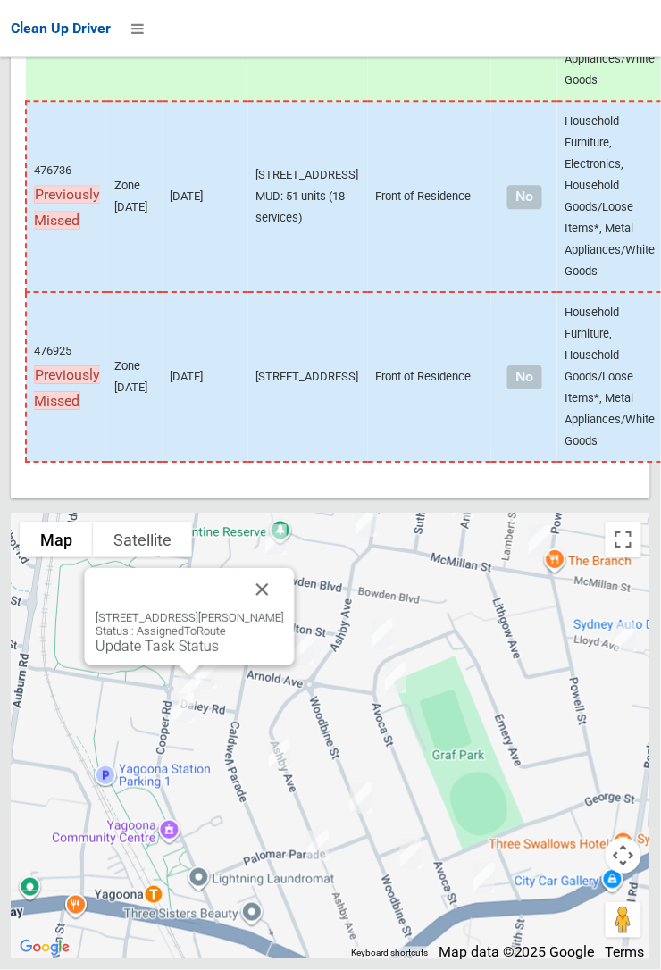
click at [273, 611] on button "Close" at bounding box center [262, 589] width 43 height 43
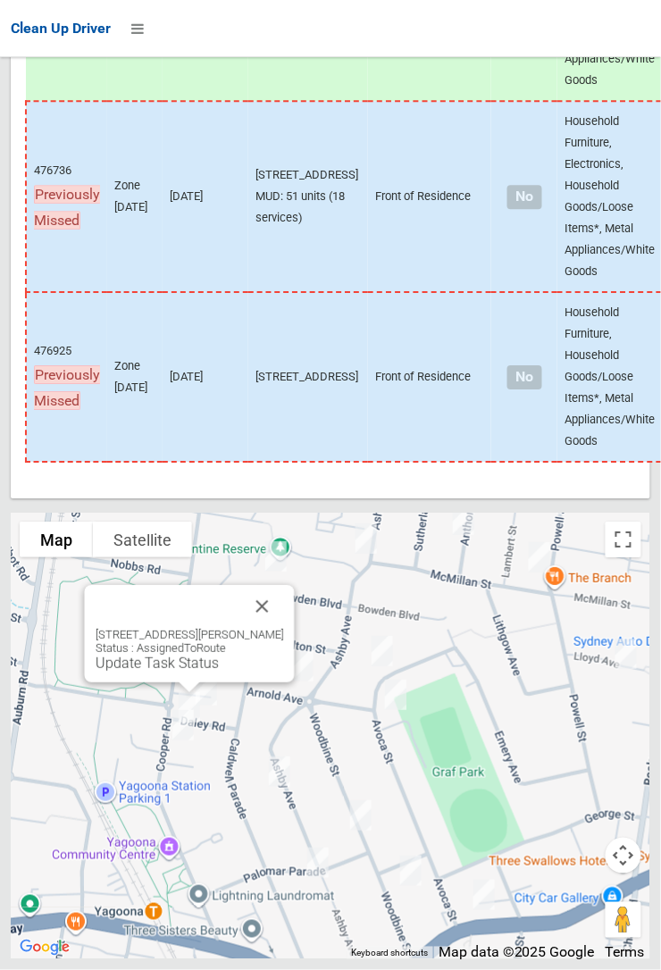
click at [180, 671] on link "Update Task Status" at bounding box center [157, 662] width 123 height 17
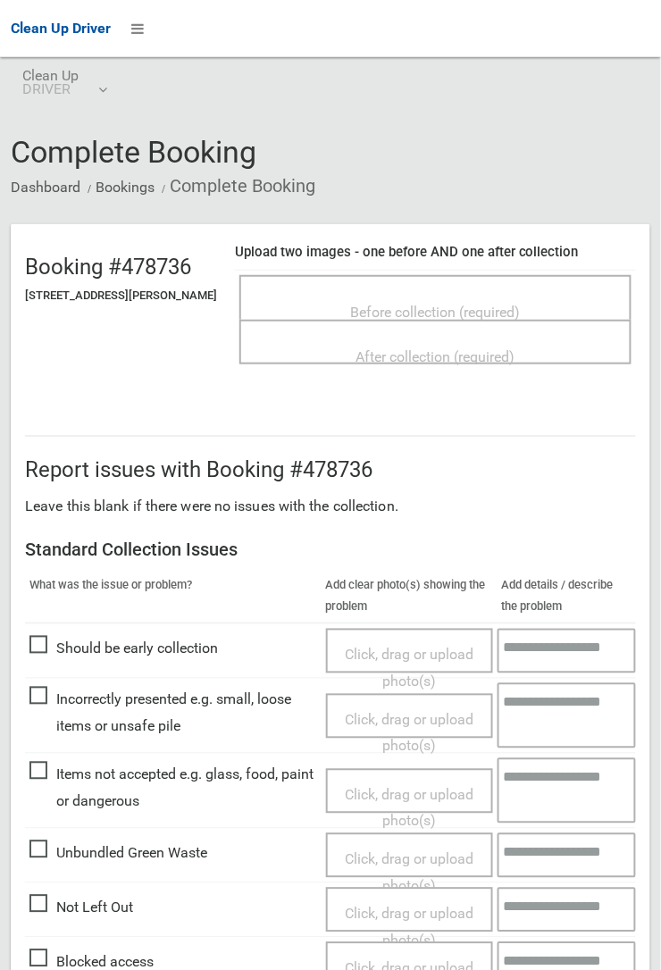
click at [432, 307] on span "Before collection (required)" at bounding box center [436, 312] width 170 height 17
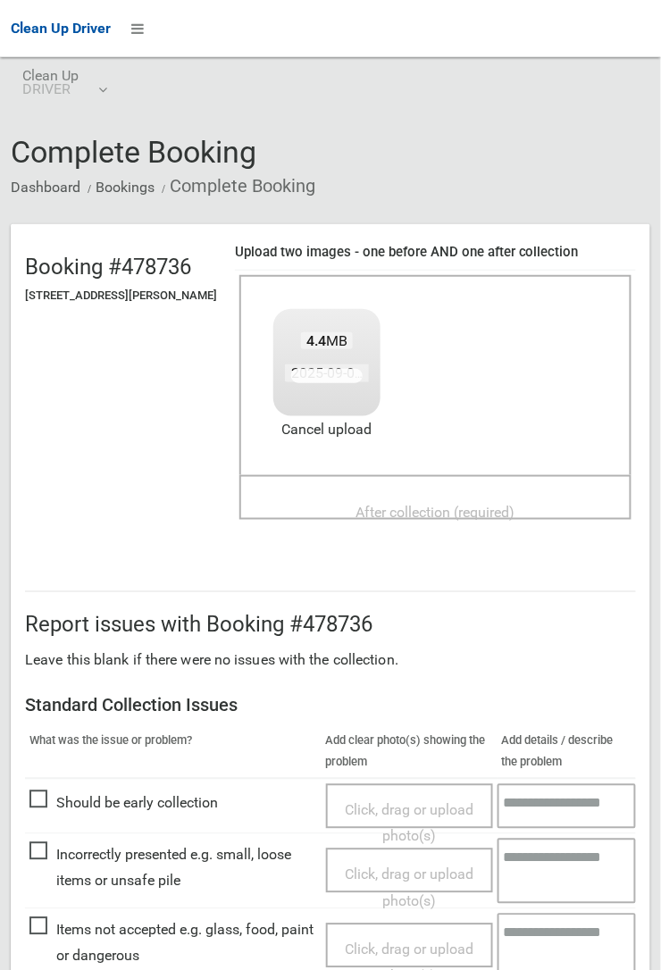
click at [429, 504] on span "After collection (required)" at bounding box center [435, 512] width 159 height 17
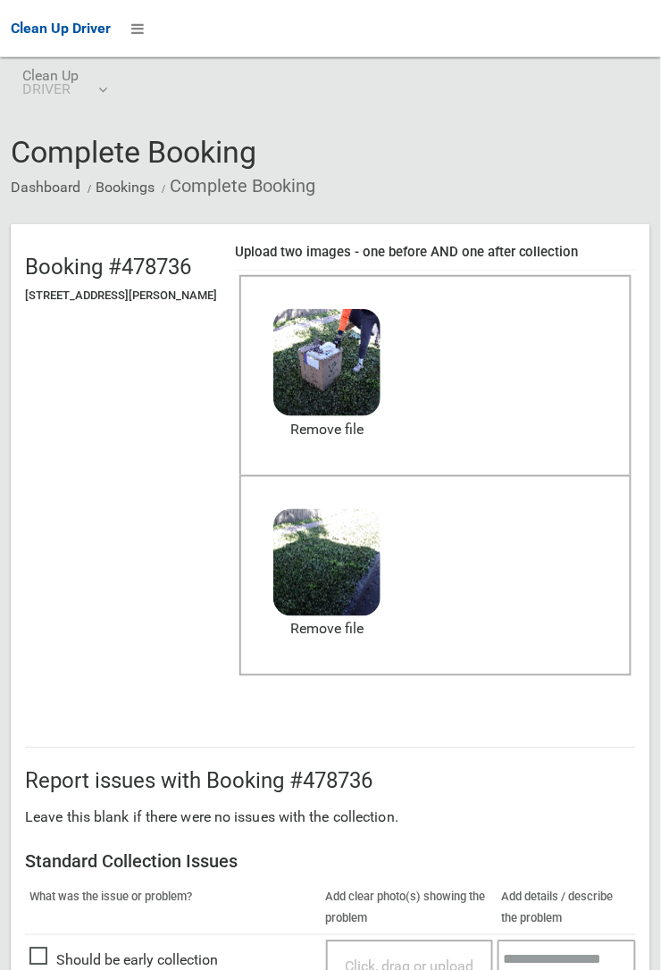
scroll to position [979, 0]
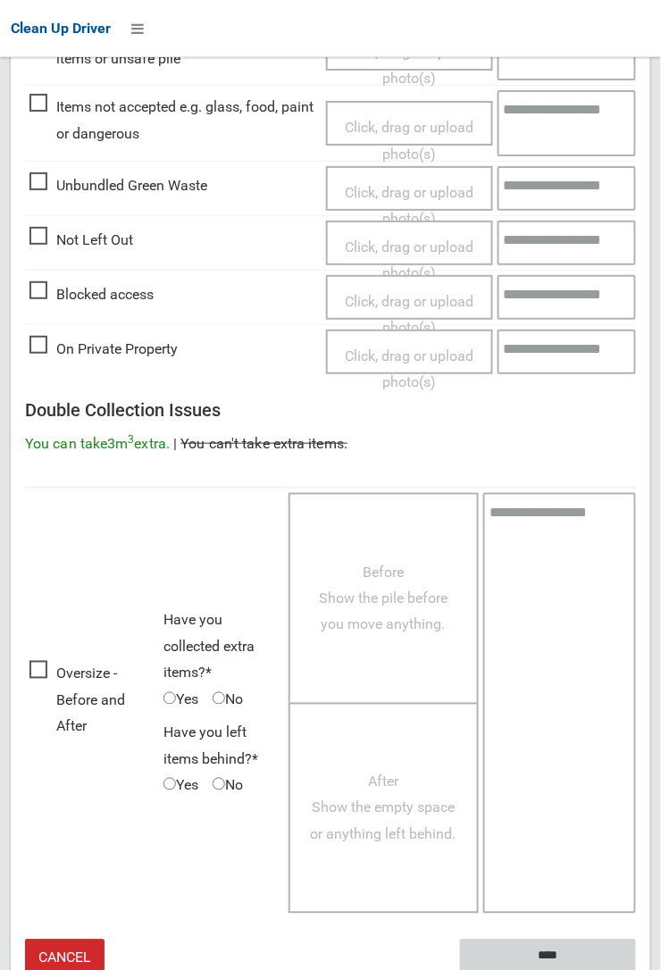
click at [550, 950] on input "****" at bounding box center [548, 955] width 176 height 33
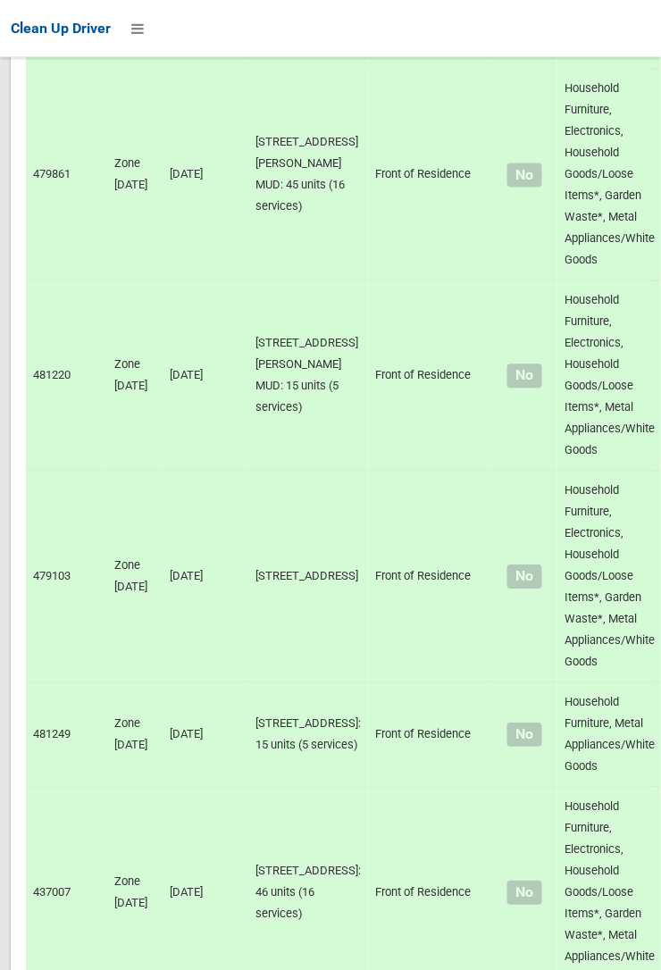
scroll to position [13584, 0]
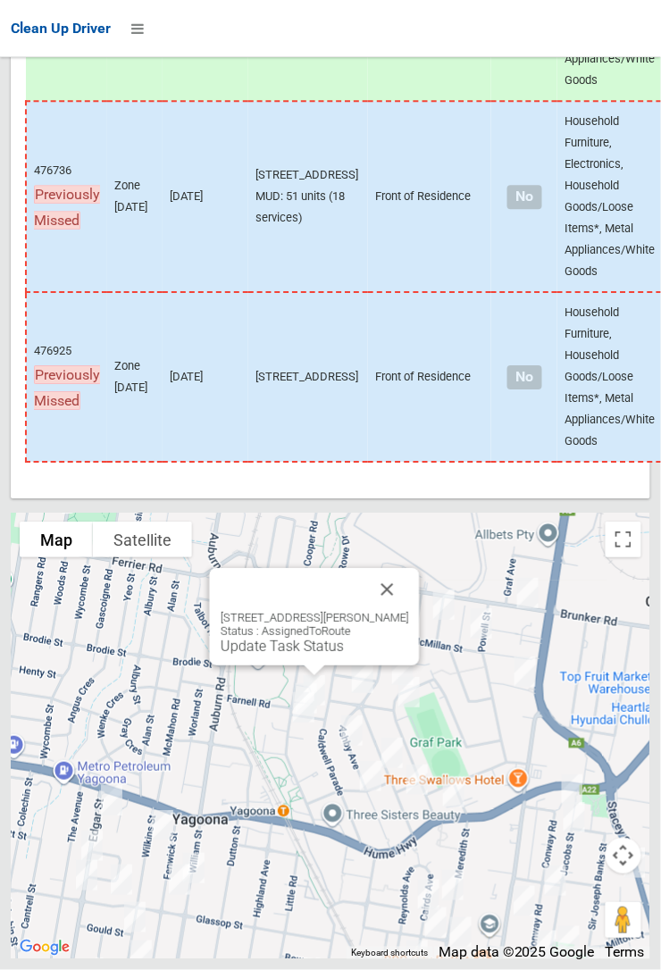
click at [315, 654] on link "Update Task Status" at bounding box center [282, 645] width 123 height 17
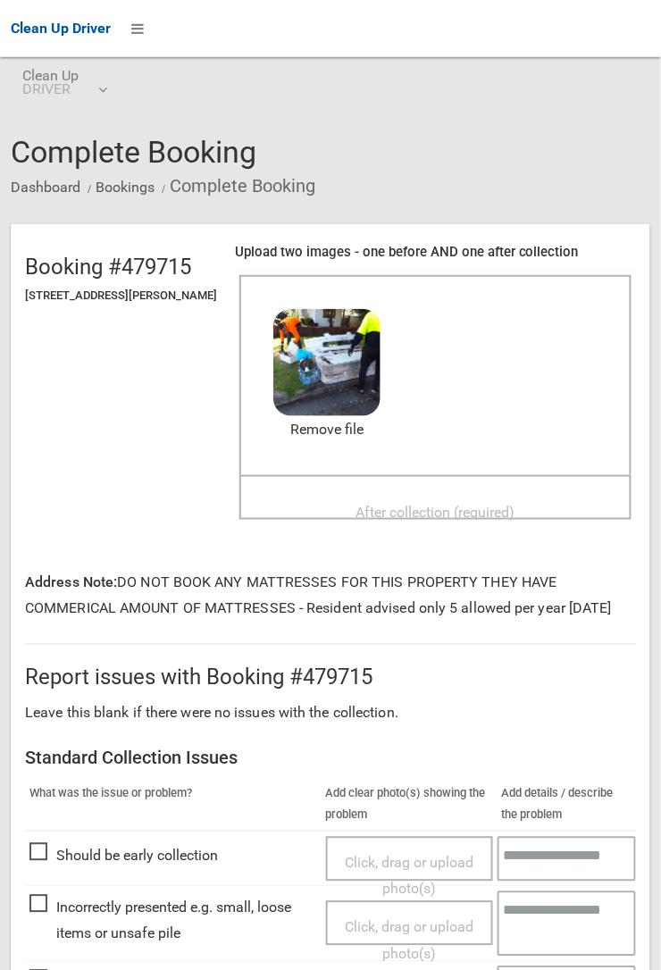
click at [366, 504] on span "After collection (required)" at bounding box center [435, 512] width 159 height 17
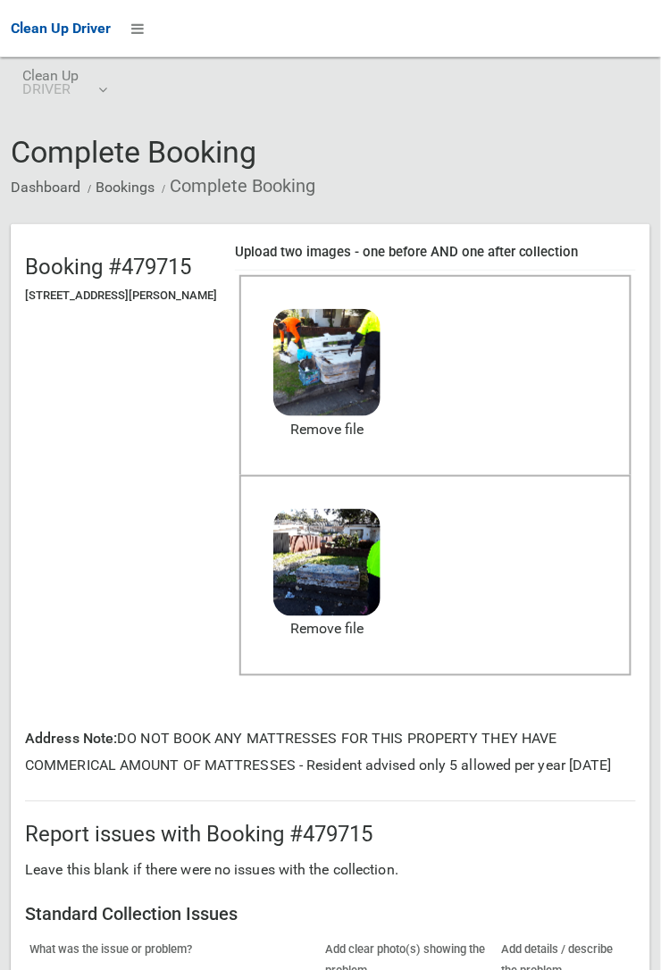
scroll to position [1032, 0]
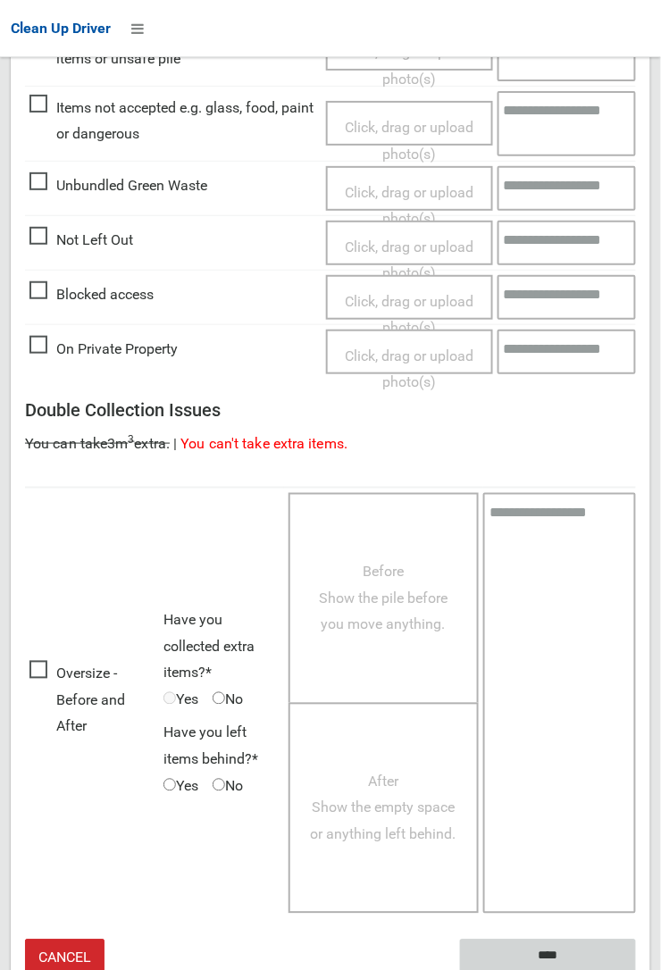
click at [543, 946] on input "****" at bounding box center [548, 955] width 176 height 33
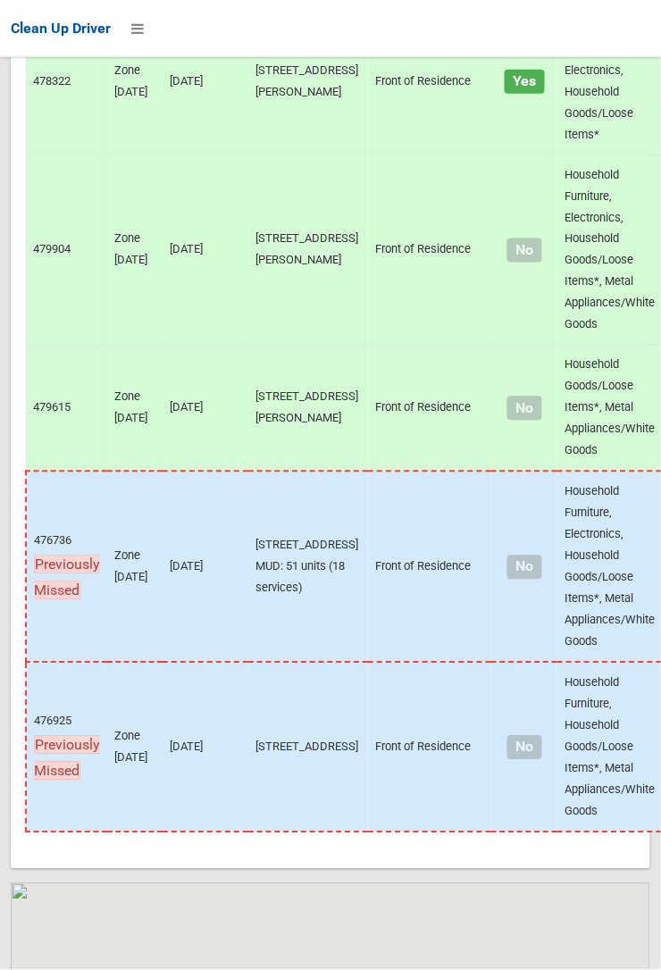
scroll to position [13584, 0]
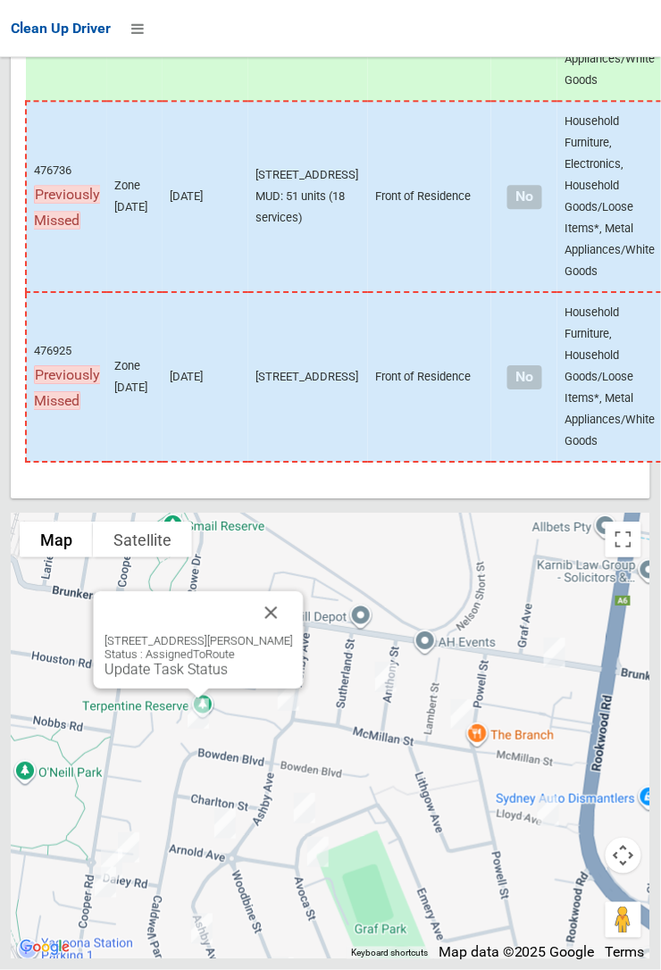
click at [293, 634] on button "Close" at bounding box center [271, 612] width 43 height 43
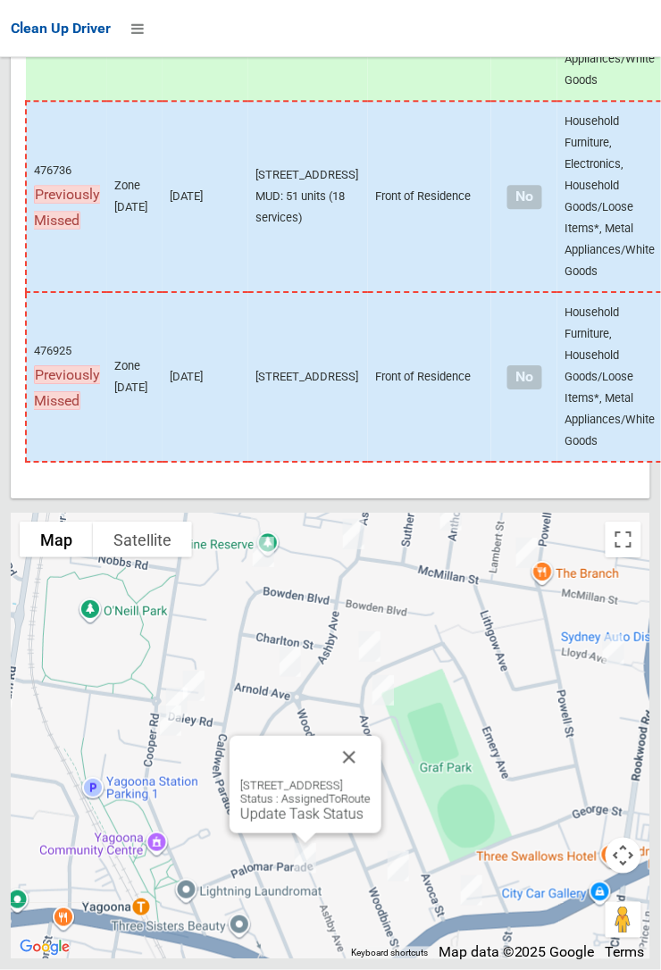
click at [371, 779] on button "Close" at bounding box center [349, 757] width 43 height 43
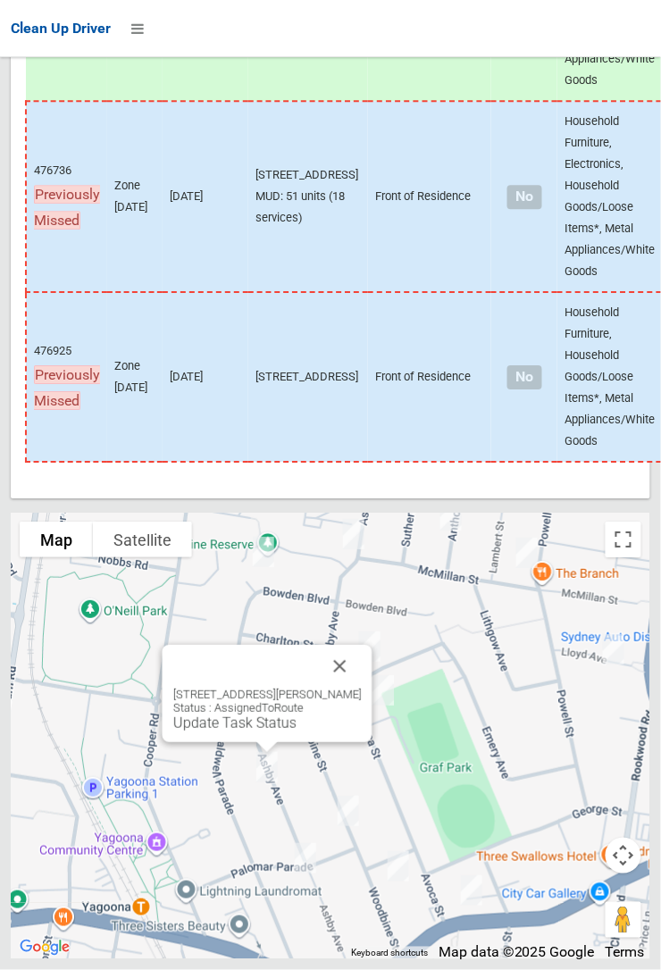
click at [355, 687] on button "Close" at bounding box center [340, 666] width 43 height 43
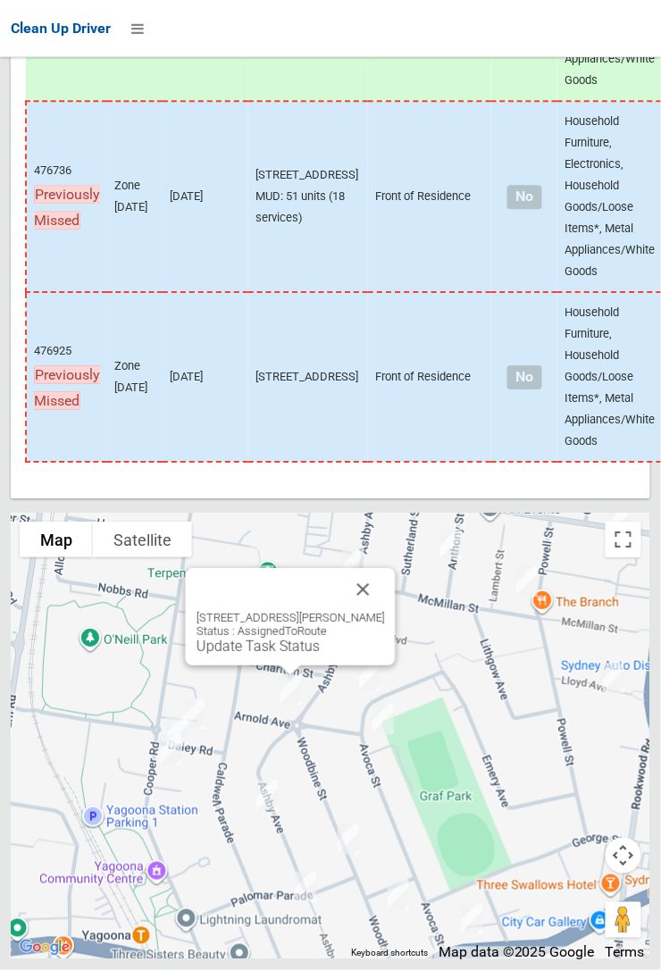
click at [368, 611] on button "Close" at bounding box center [363, 589] width 43 height 43
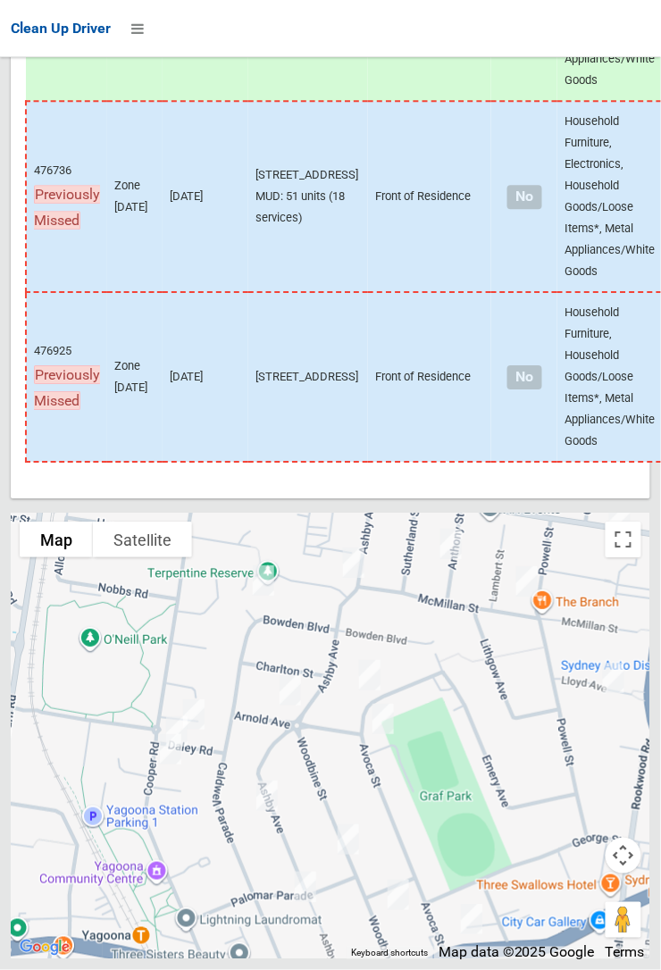
click at [311, 951] on div at bounding box center [330, 485] width 661 height 970
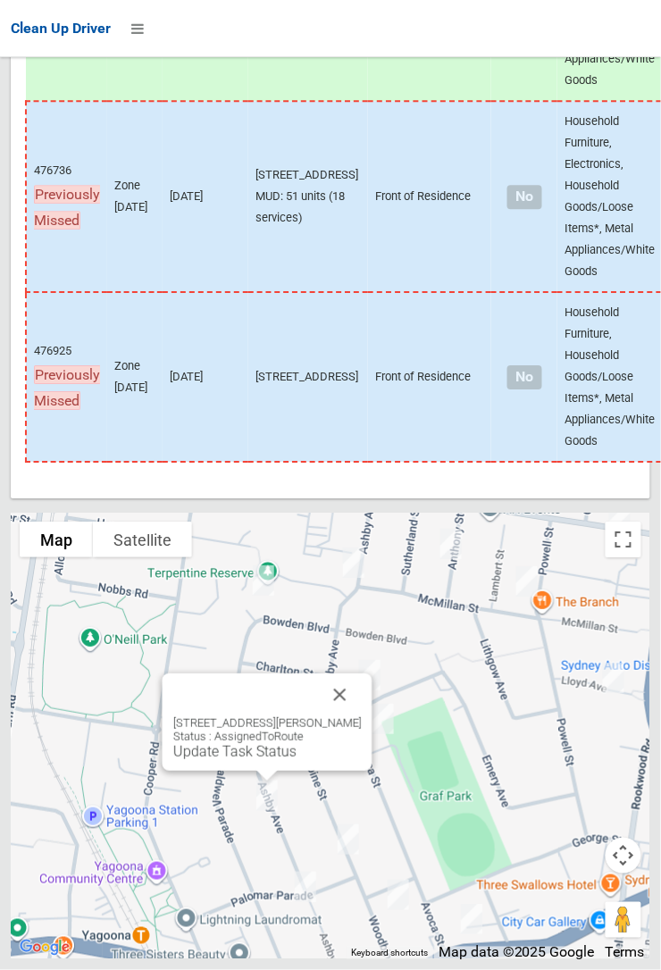
click at [356, 716] on button "Close" at bounding box center [340, 694] width 43 height 43
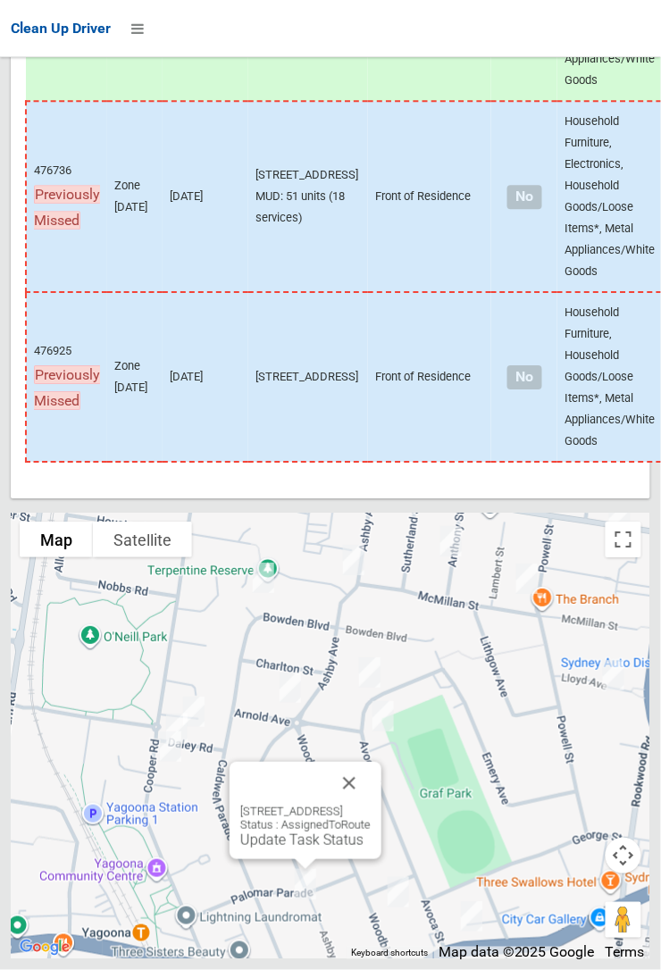
click at [294, 859] on div "19 Palomar Parade, YAGOONA NSW 2199 Status : AssignedToRoute Update Task Status" at bounding box center [305, 810] width 152 height 97
click at [291, 848] on link "Update Task Status" at bounding box center [301, 839] width 123 height 17
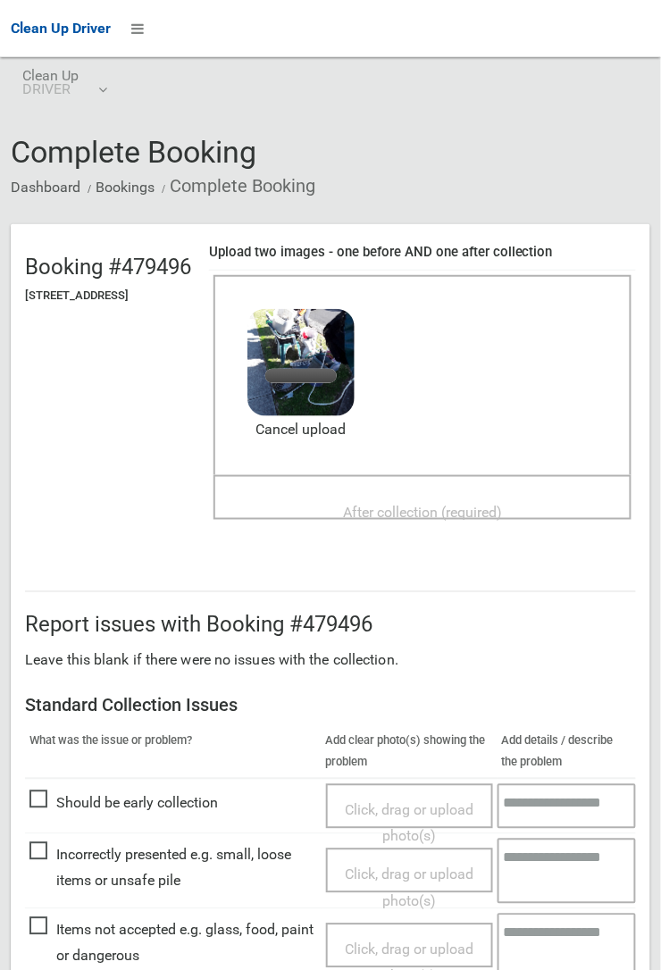
click at [421, 504] on span "After collection (required)" at bounding box center [422, 512] width 159 height 17
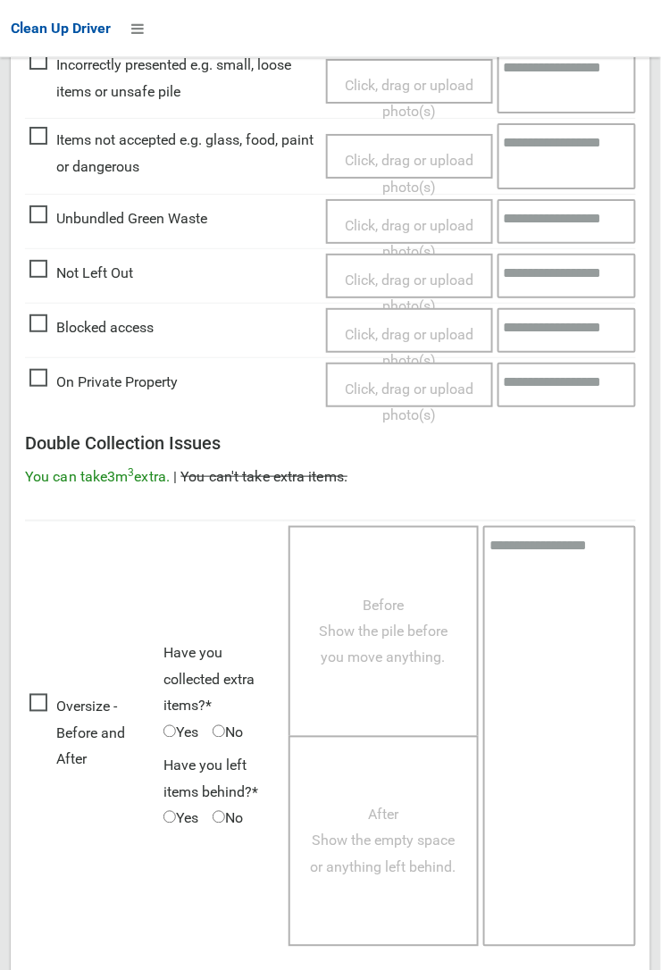
scroll to position [979, 0]
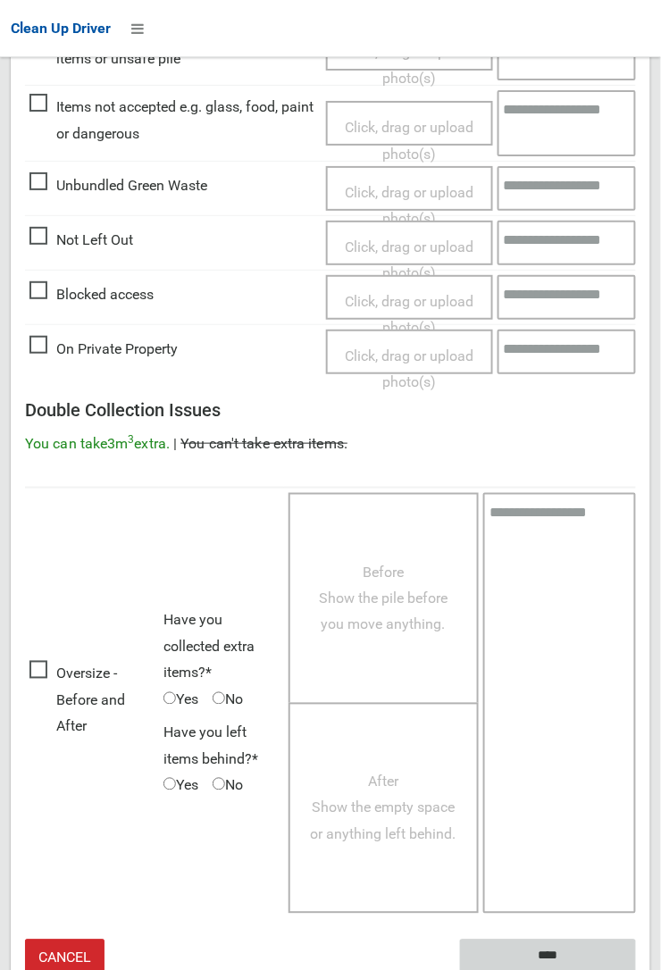
click at [541, 953] on input "****" at bounding box center [548, 955] width 176 height 33
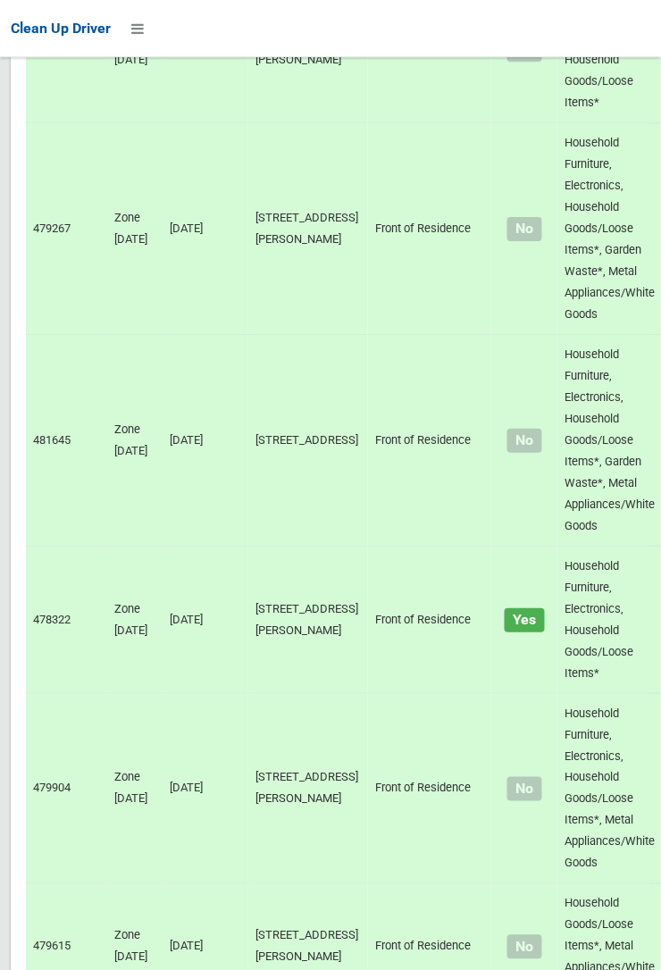
scroll to position [13584, 0]
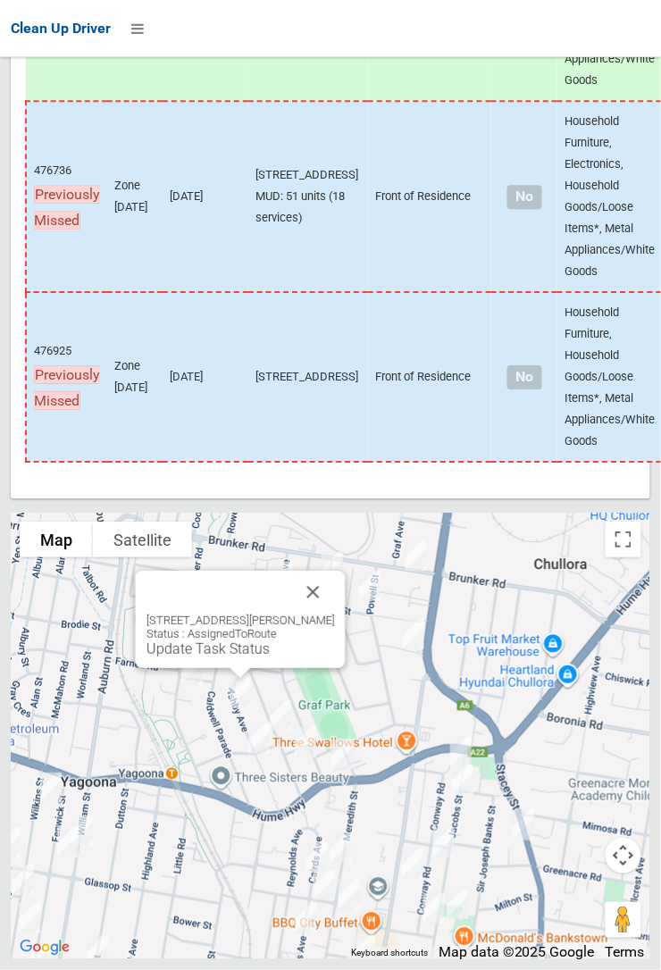
click at [243, 668] on div "40 Ashby Avenue, YAGOONA NSW 2199 Status : AssignedToRoute Update Task Status" at bounding box center [241, 619] width 210 height 97
click at [231, 657] on link "Update Task Status" at bounding box center [207, 648] width 123 height 17
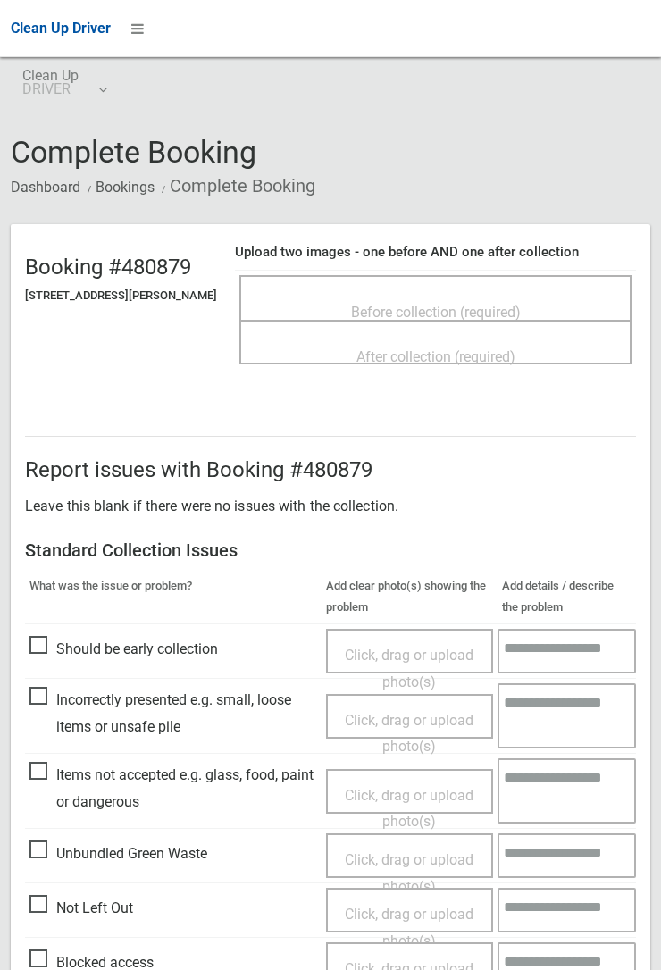
click at [493, 304] on span "Before collection (required)" at bounding box center [436, 312] width 170 height 17
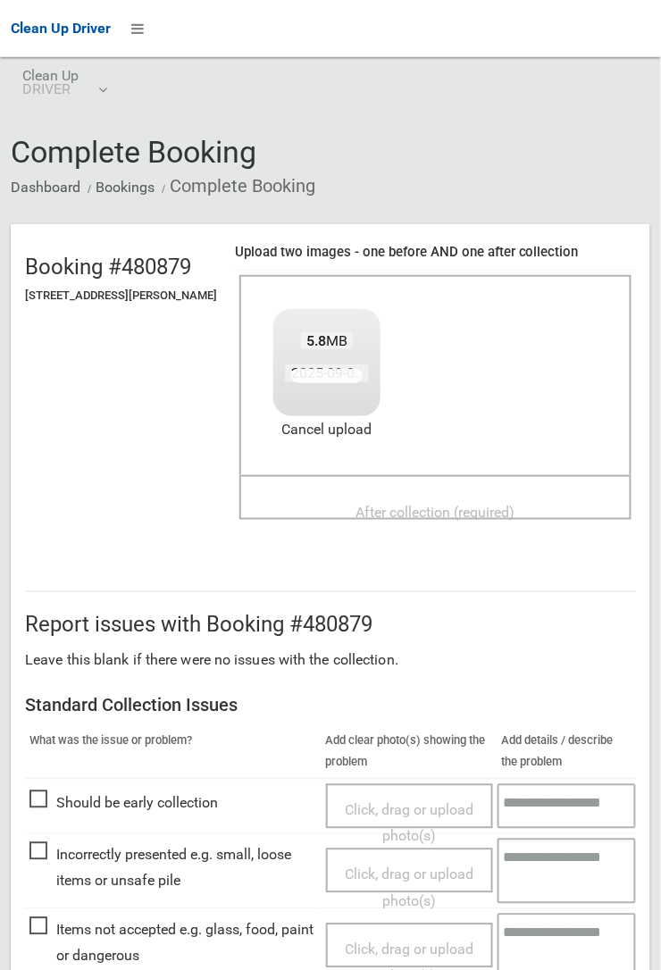
click at [469, 504] on span "After collection (required)" at bounding box center [435, 512] width 159 height 17
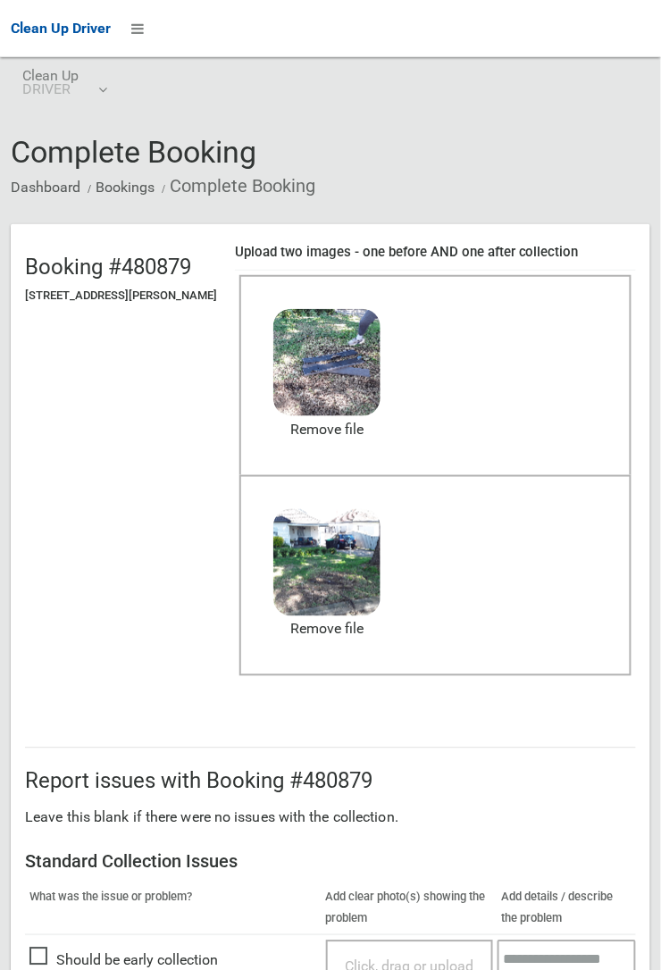
scroll to position [979, 0]
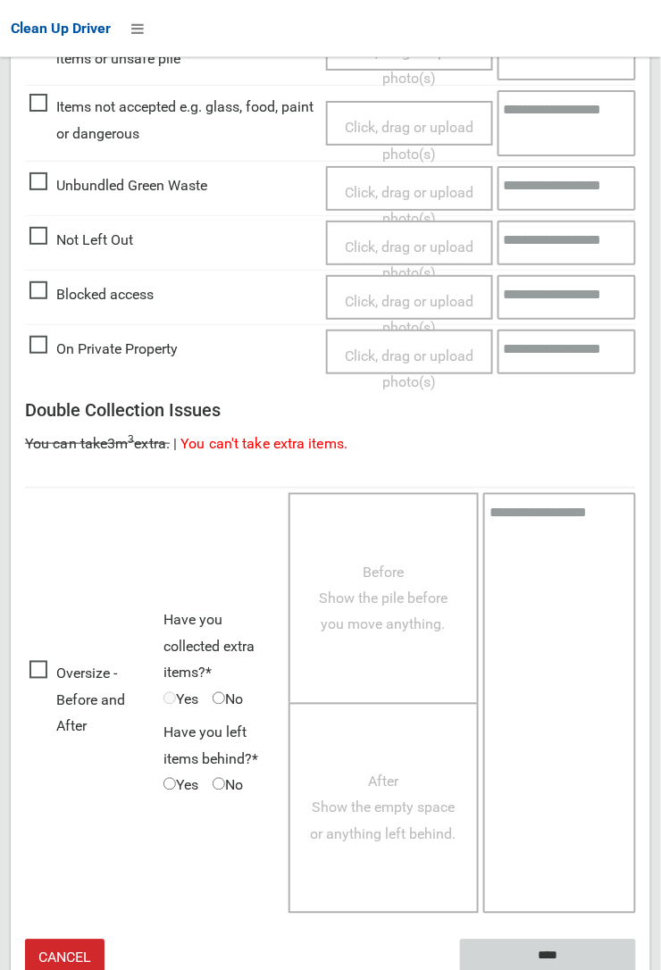
click at [636, 969] on input "****" at bounding box center [548, 955] width 176 height 33
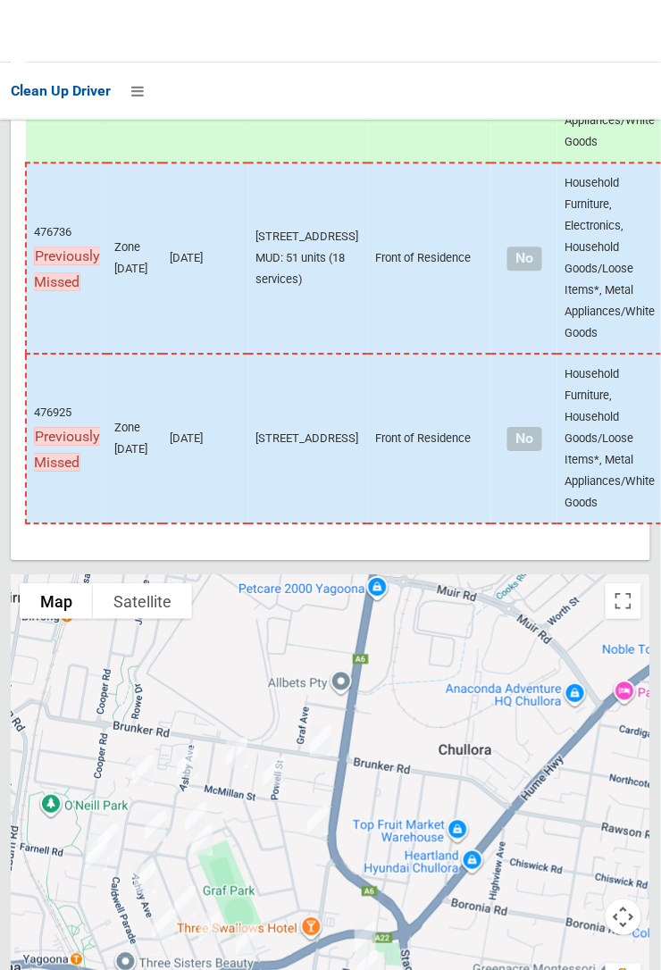
scroll to position [13584, 0]
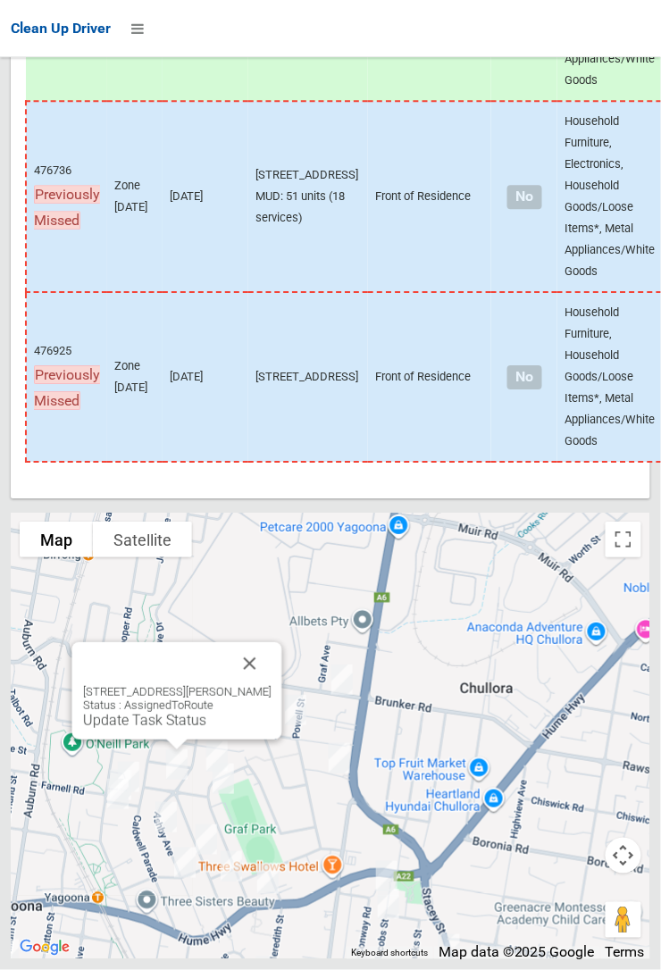
click at [185, 729] on link "Update Task Status" at bounding box center [144, 720] width 123 height 17
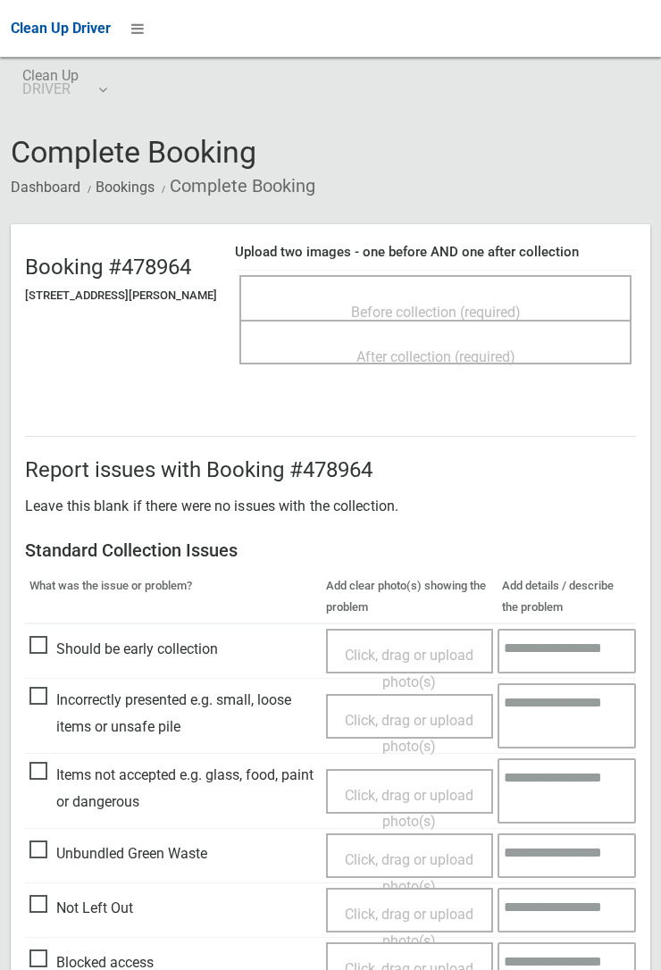
click at [471, 304] on span "Before collection (required)" at bounding box center [436, 312] width 170 height 17
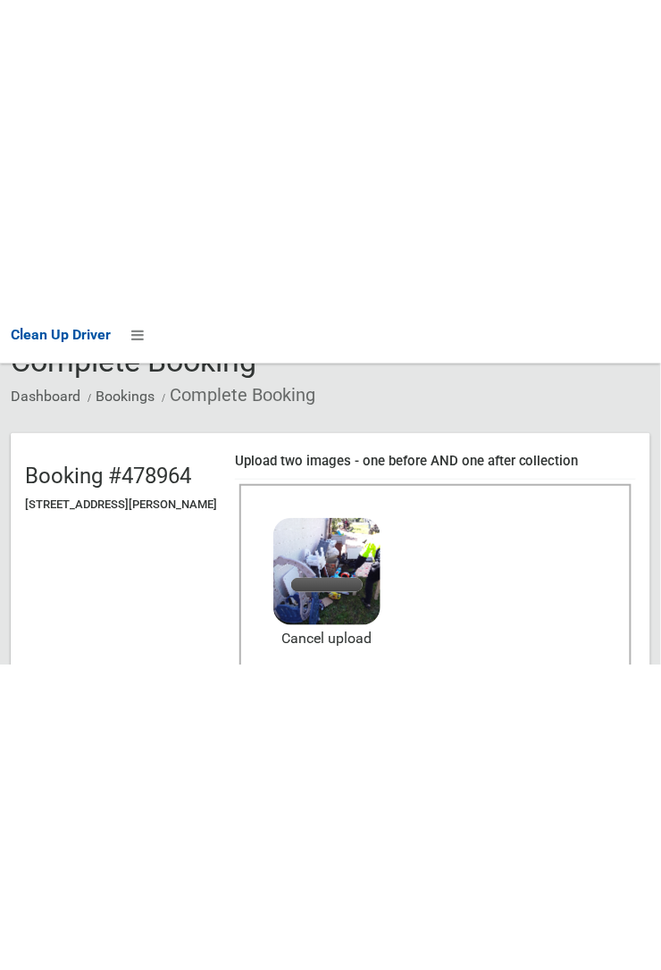
scroll to position [97, 0]
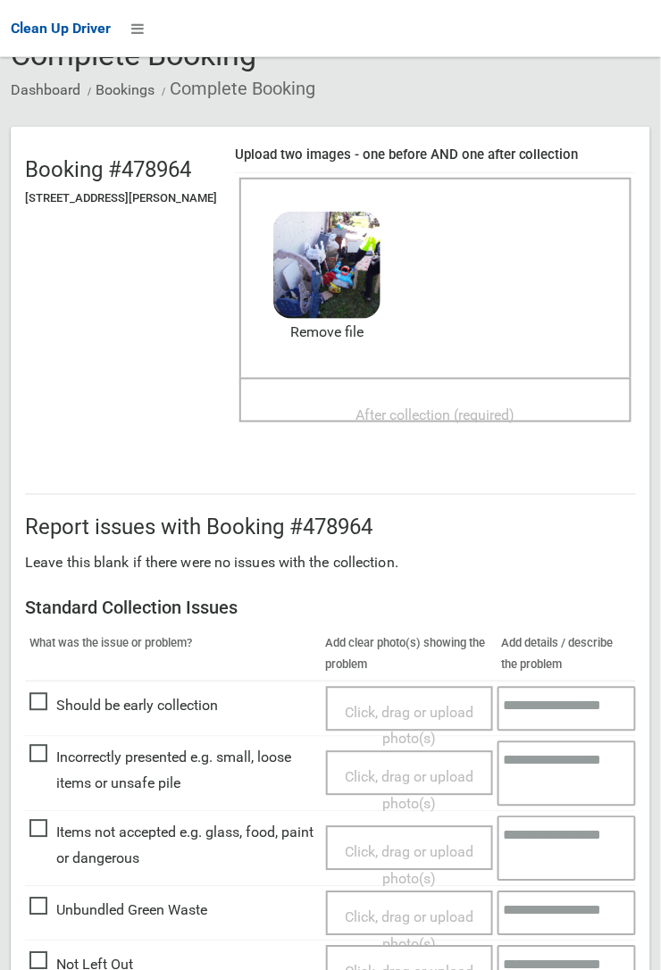
click at [400, 406] on span "After collection (required)" at bounding box center [435, 414] width 159 height 17
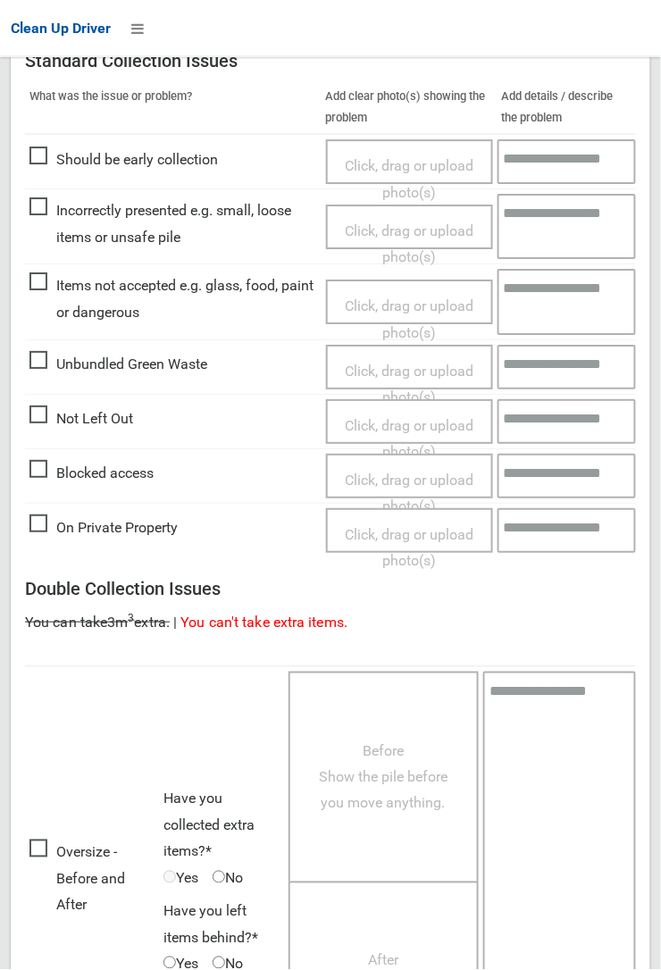
scroll to position [979, 0]
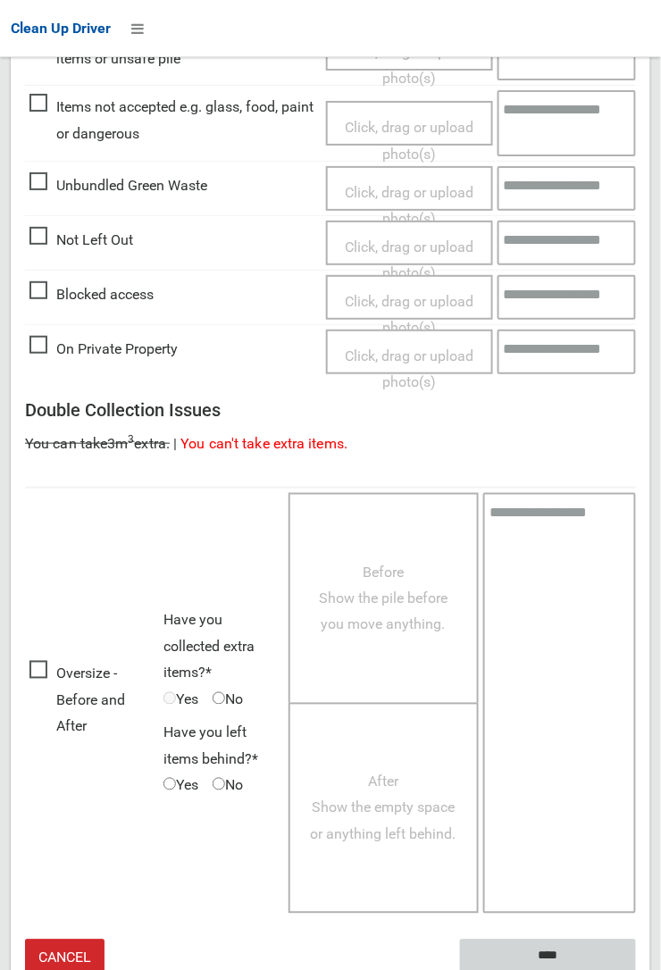
click at [636, 969] on input "****" at bounding box center [548, 955] width 176 height 33
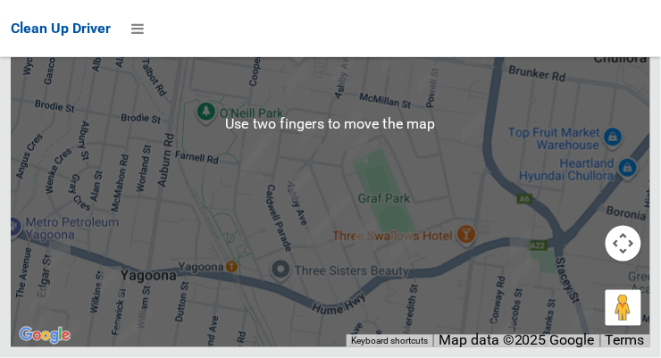
scroll to position [14219, 0]
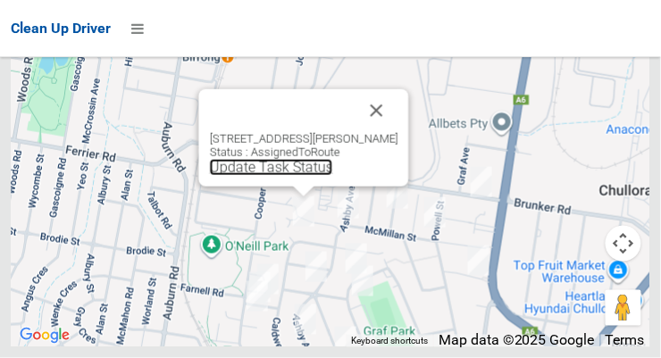
click at [278, 176] on link "Update Task Status" at bounding box center [271, 167] width 123 height 17
click at [398, 132] on button "Close" at bounding box center [376, 110] width 43 height 43
click at [288, 176] on link "Update Task Status" at bounding box center [271, 167] width 123 height 17
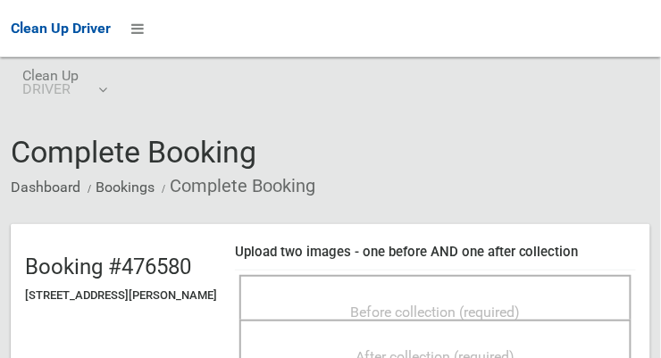
click at [406, 304] on span "Before collection (required)" at bounding box center [436, 312] width 170 height 17
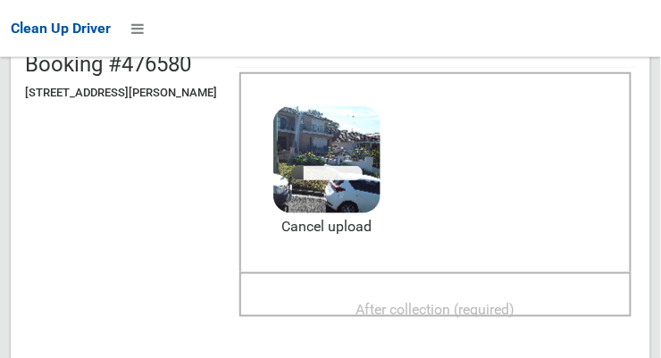
scroll to position [201, 0]
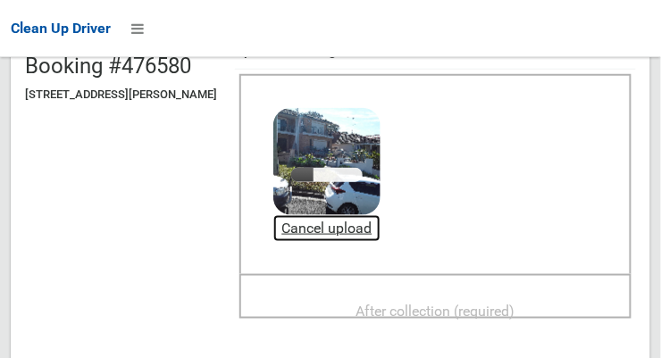
click at [379, 231] on link "Cancel upload" at bounding box center [326, 228] width 107 height 27
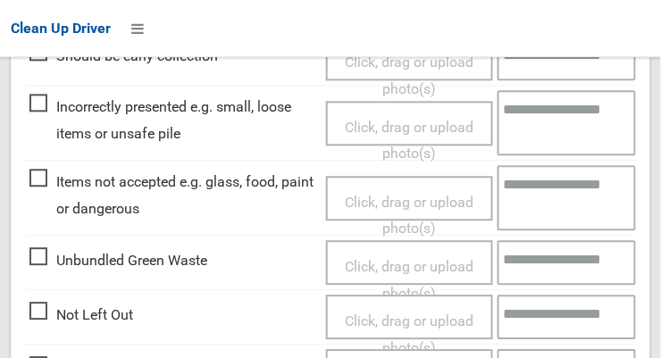
scroll to position [591, 0]
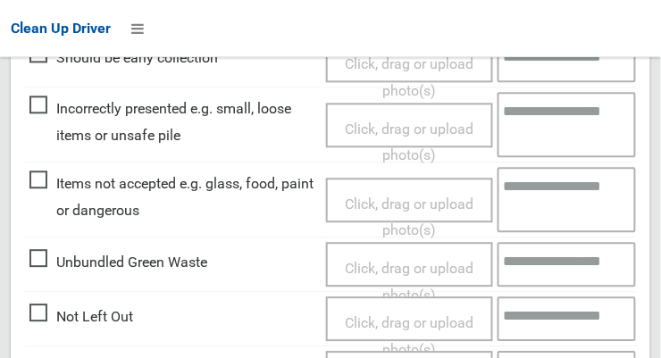
click at [32, 308] on span "Not Left Out" at bounding box center [81, 317] width 104 height 27
click at [431, 321] on span "Click, drag or upload photo(s)" at bounding box center [409, 336] width 129 height 44
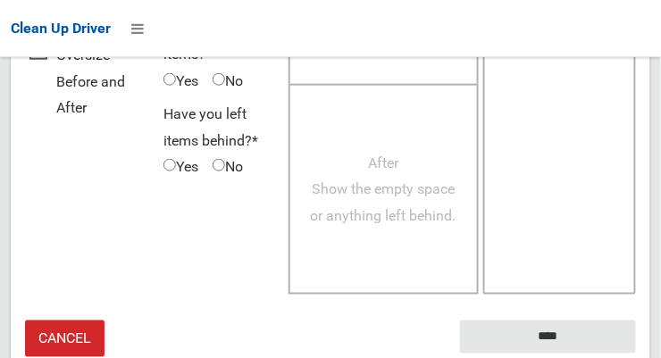
scroll to position [1304, 0]
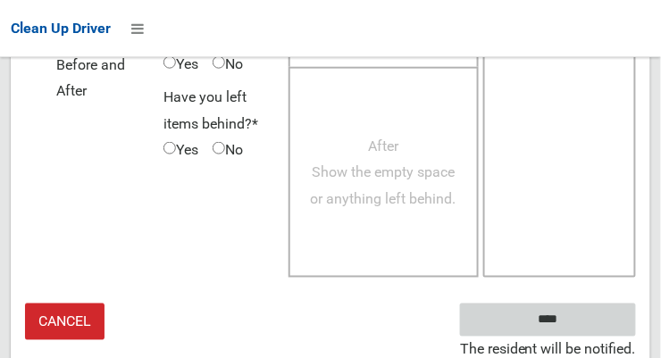
click at [561, 313] on input "****" at bounding box center [548, 320] width 176 height 33
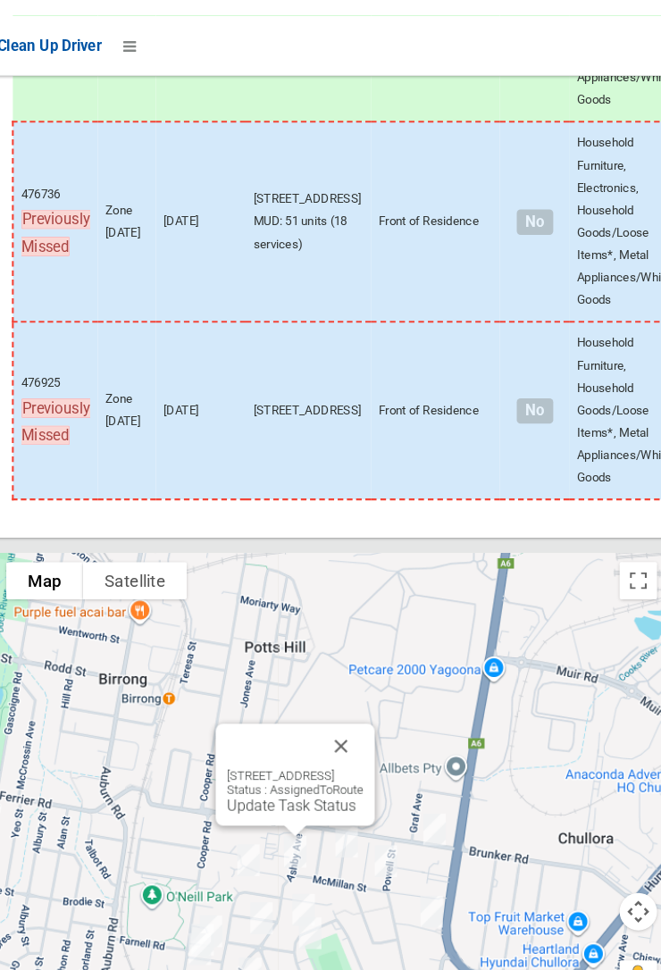
scroll to position [13614, 0]
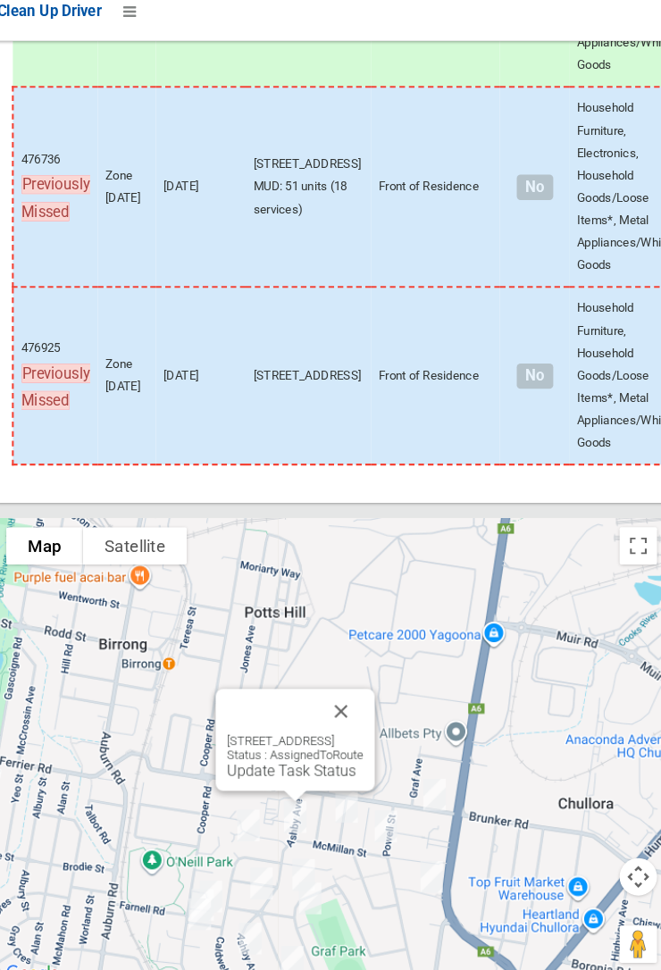
click at [361, 357] on button "Close" at bounding box center [339, 697] width 43 height 43
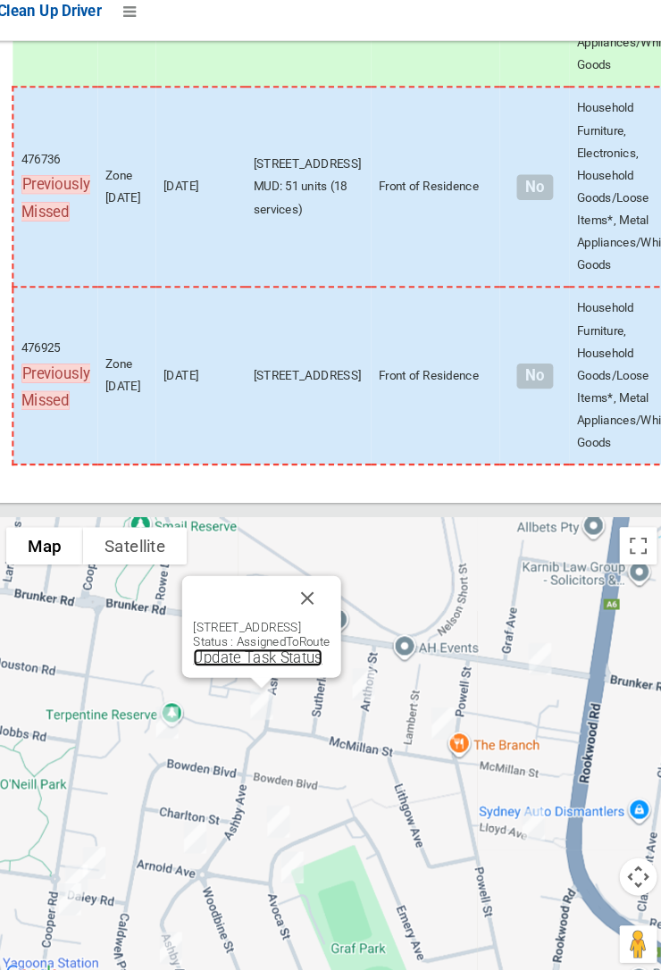
click at [254, 357] on link "Update Task Status" at bounding box center [259, 645] width 123 height 17
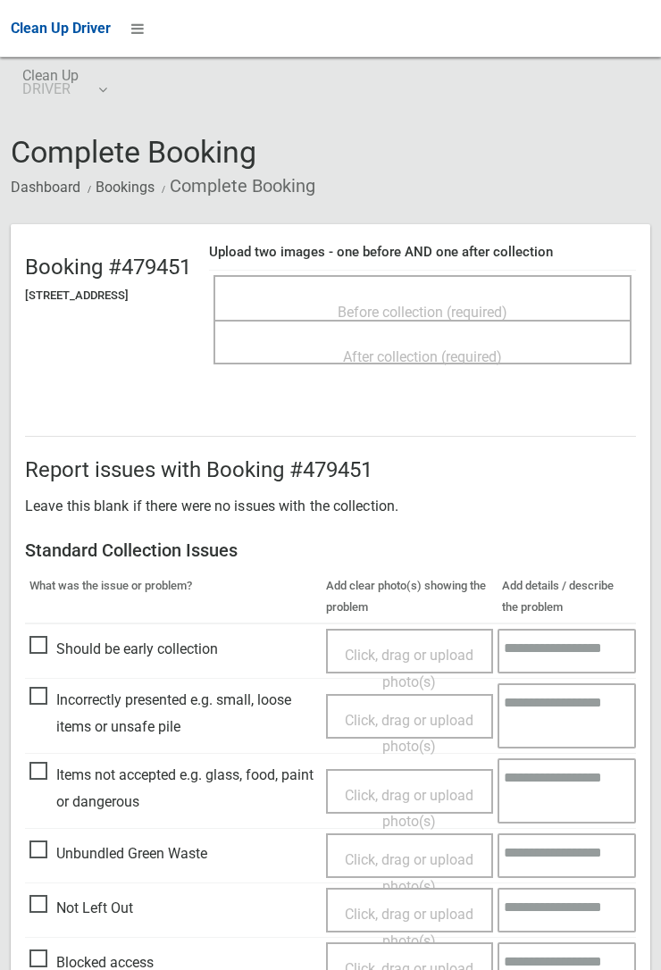
click at [404, 304] on span "Before collection (required)" at bounding box center [422, 312] width 170 height 17
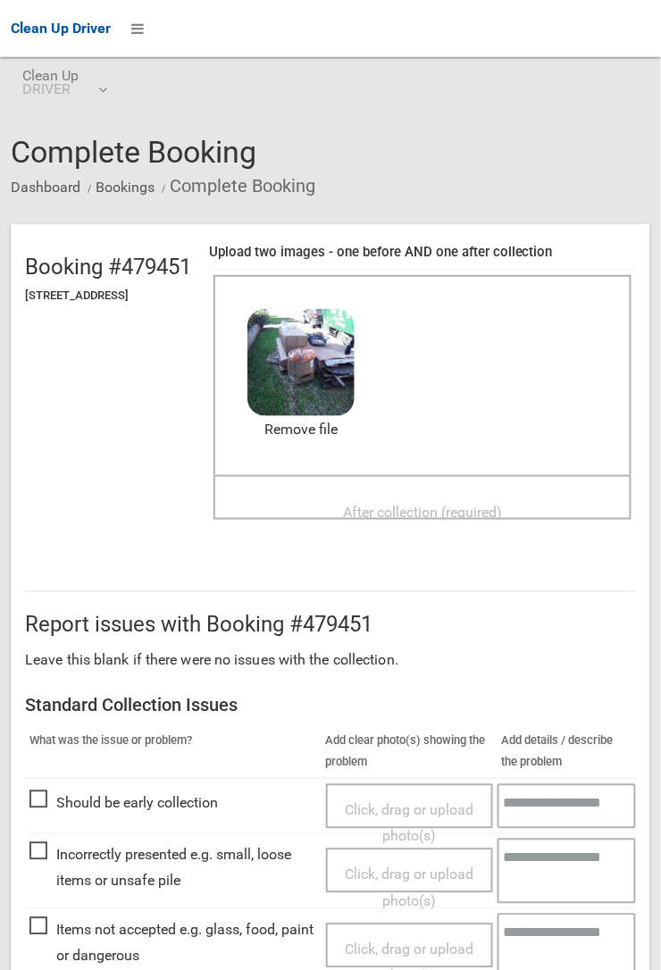
click at [428, 504] on span "After collection (required)" at bounding box center [422, 512] width 159 height 17
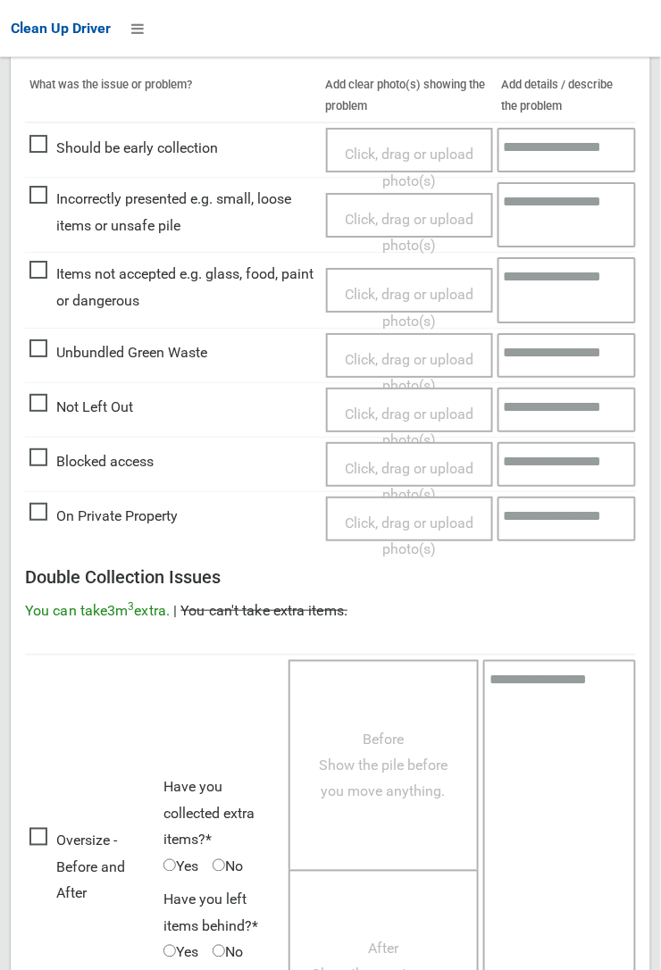
scroll to position [979, 0]
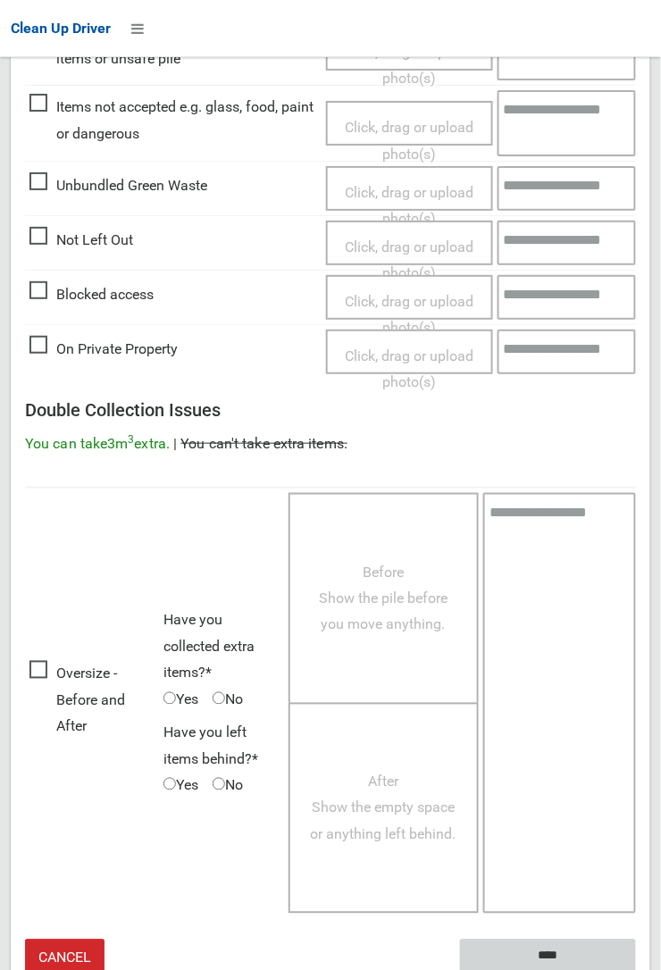
click at [549, 949] on input "****" at bounding box center [548, 955] width 176 height 33
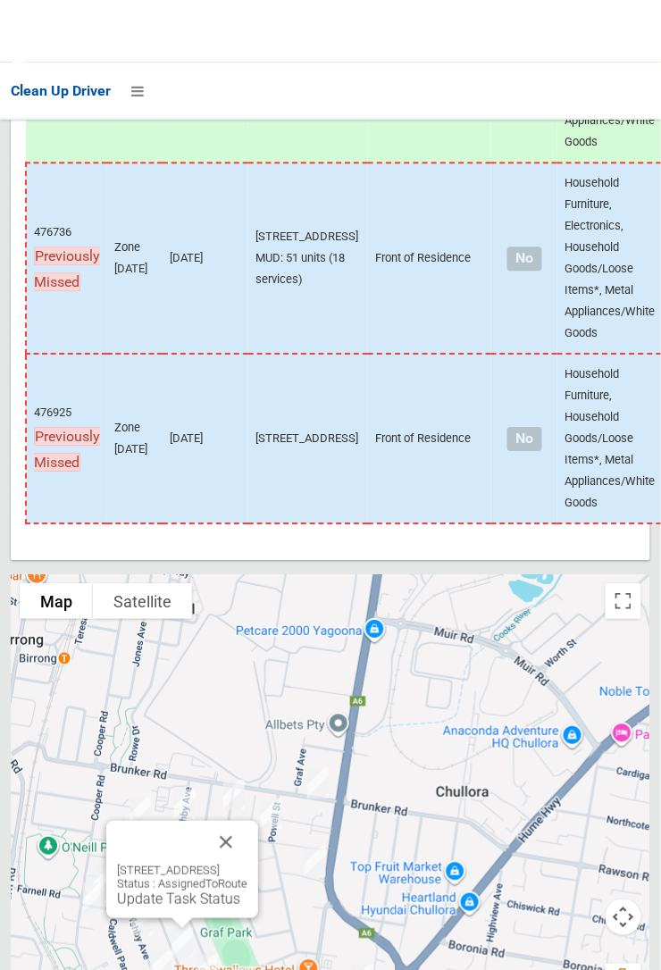
scroll to position [13584, 0]
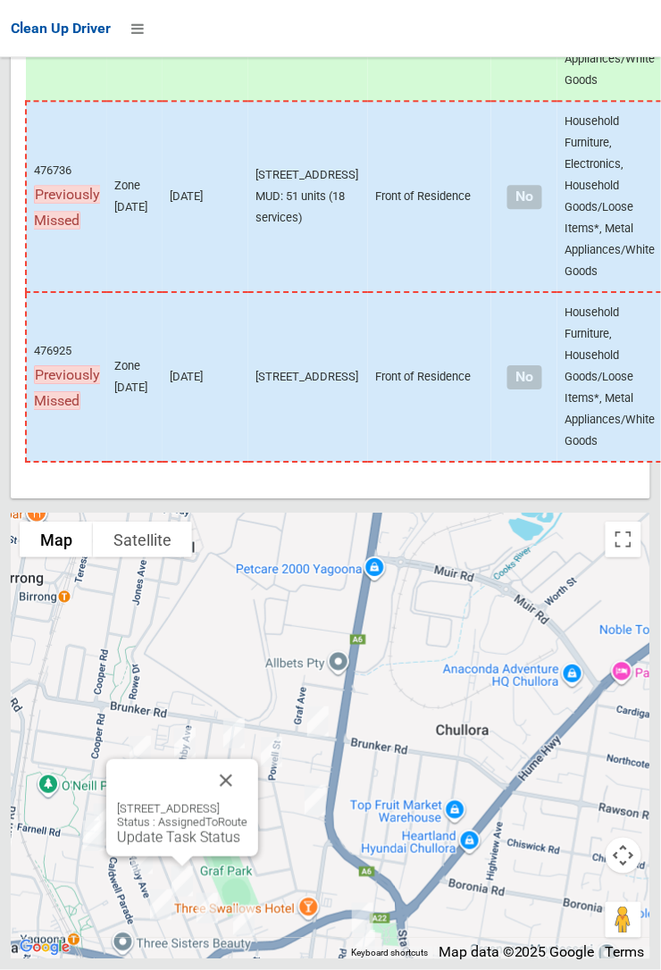
click at [173, 845] on link "Update Task Status" at bounding box center [178, 837] width 123 height 17
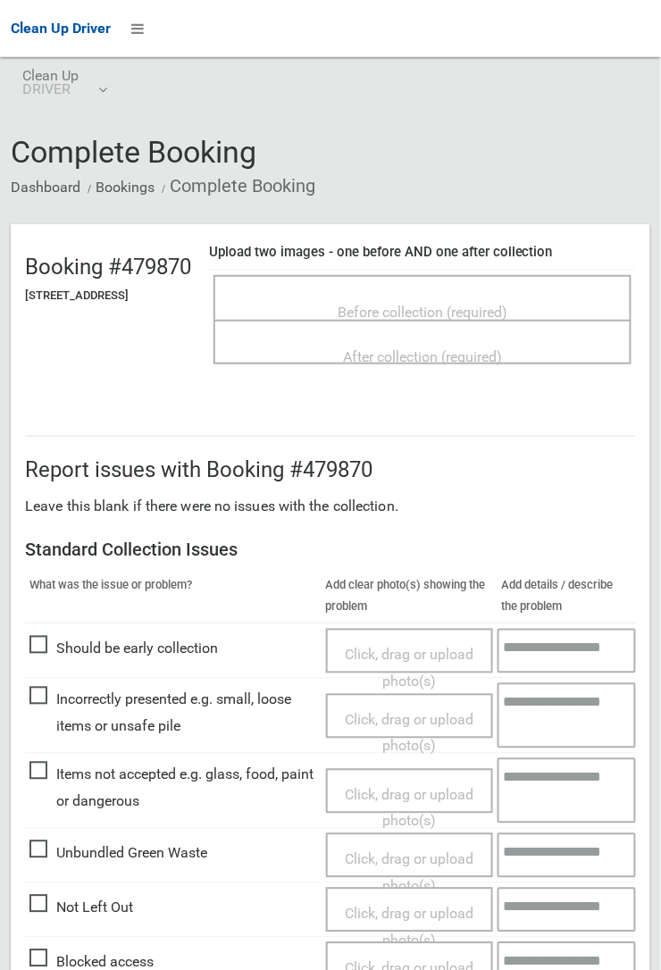
click at [391, 304] on span "Before collection (required)" at bounding box center [422, 312] width 170 height 17
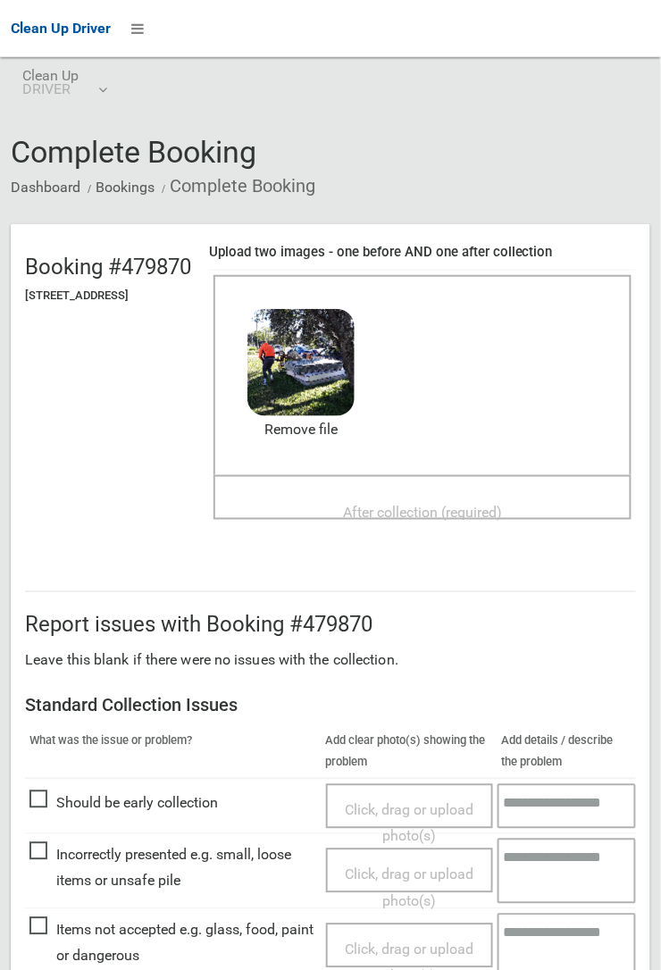
click at [402, 504] on span "After collection (required)" at bounding box center [422, 512] width 159 height 17
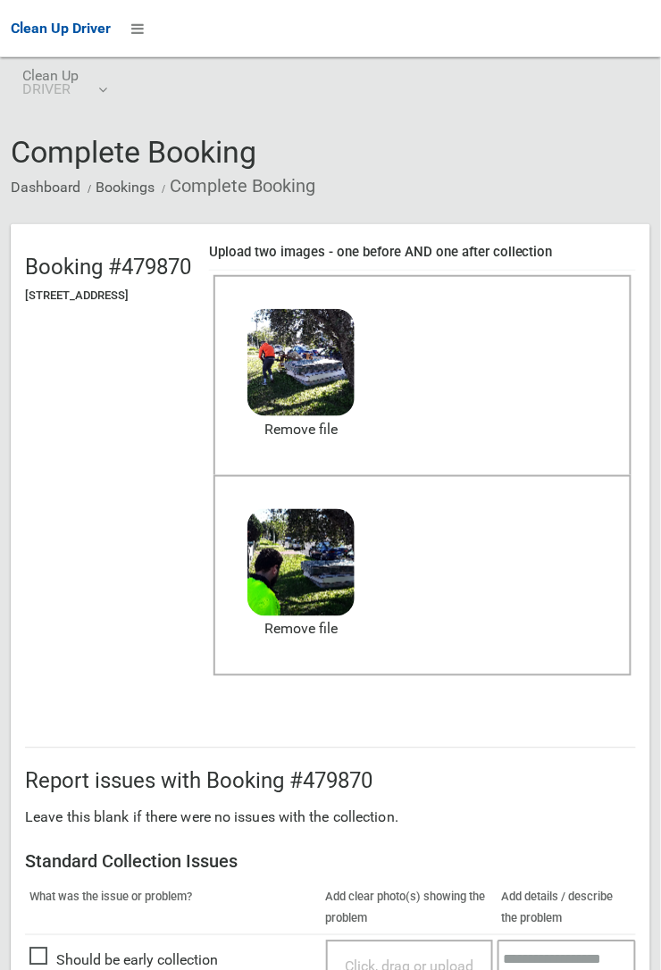
scroll to position [979, 0]
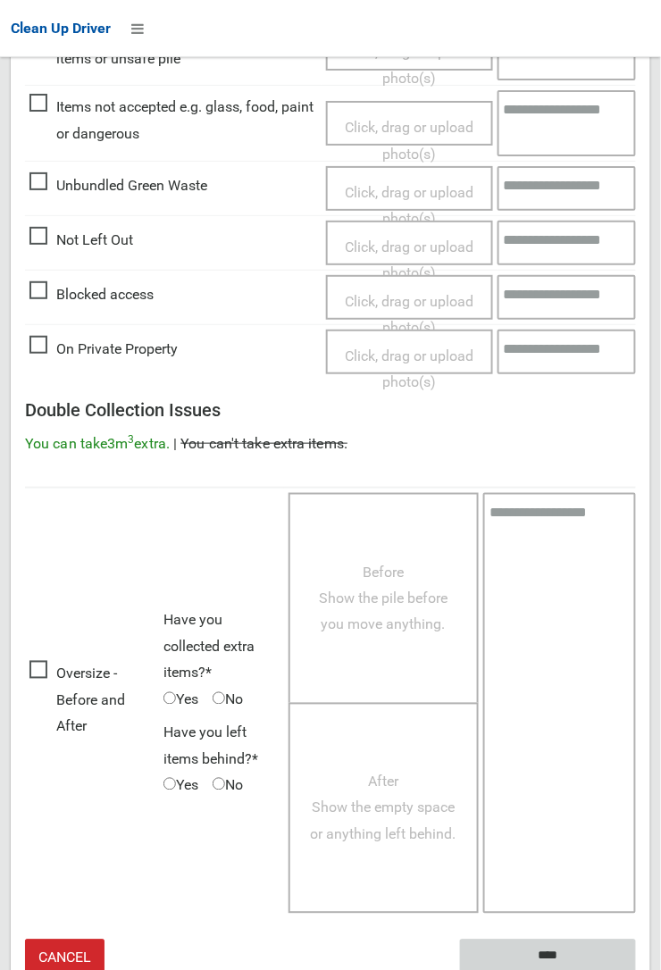
click at [557, 949] on input "****" at bounding box center [548, 955] width 176 height 33
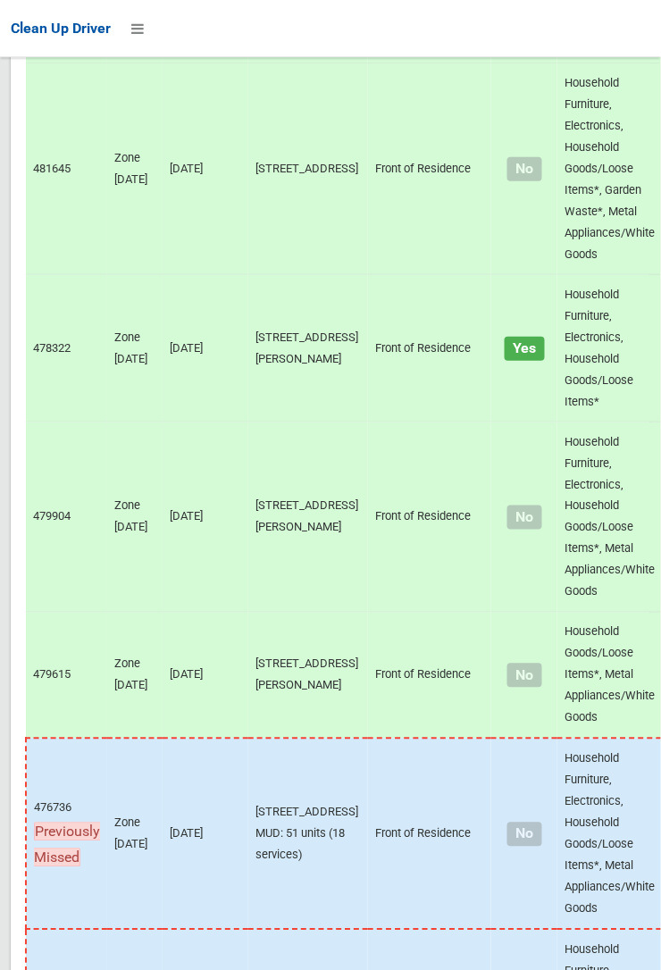
scroll to position [13584, 0]
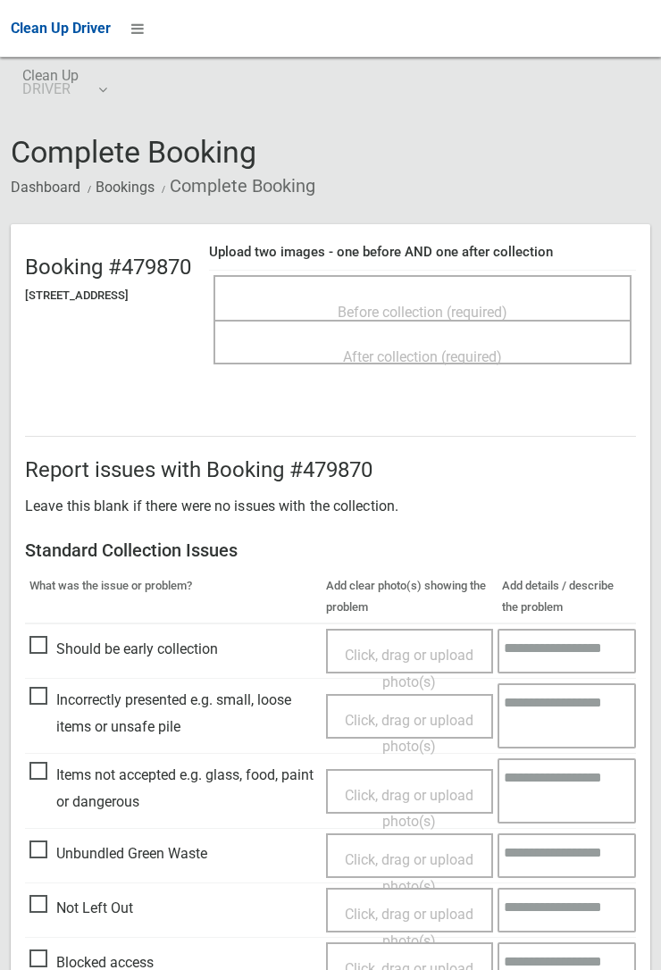
scroll to position [730, 0]
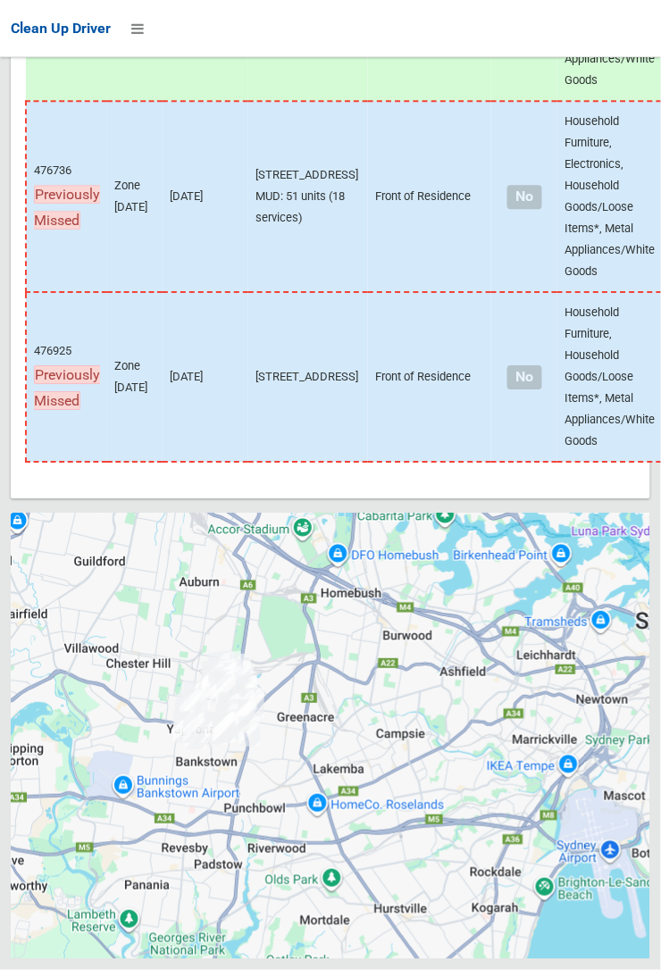
scroll to position [13584, 0]
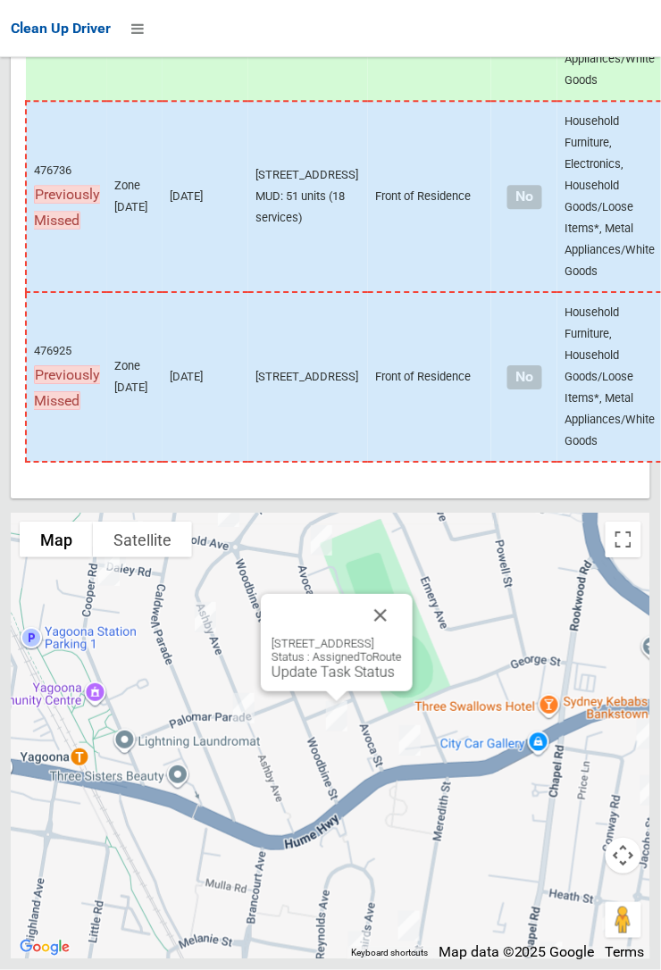
click at [402, 637] on button "Close" at bounding box center [380, 615] width 43 height 43
click at [317, 680] on div "1/65 Woodbine Street, YAGOONA NSW 2199 Status : AssignedToRoute Update Task Sta…" at bounding box center [336, 659] width 130 height 44
click at [324, 680] on link "Update Task Status" at bounding box center [332, 671] width 123 height 17
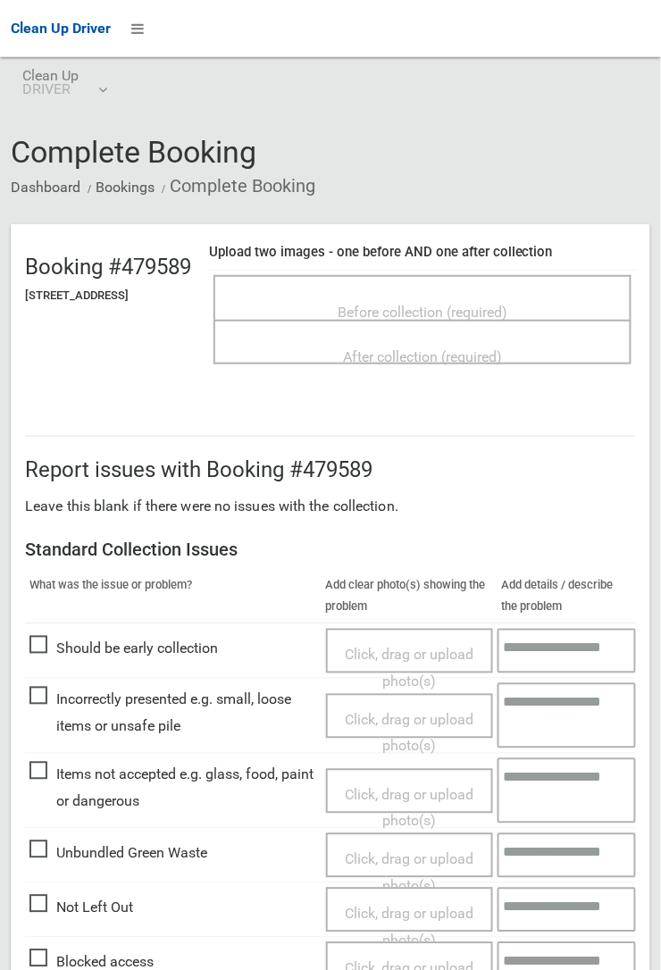
click at [462, 304] on span "Before collection (required)" at bounding box center [422, 312] width 170 height 17
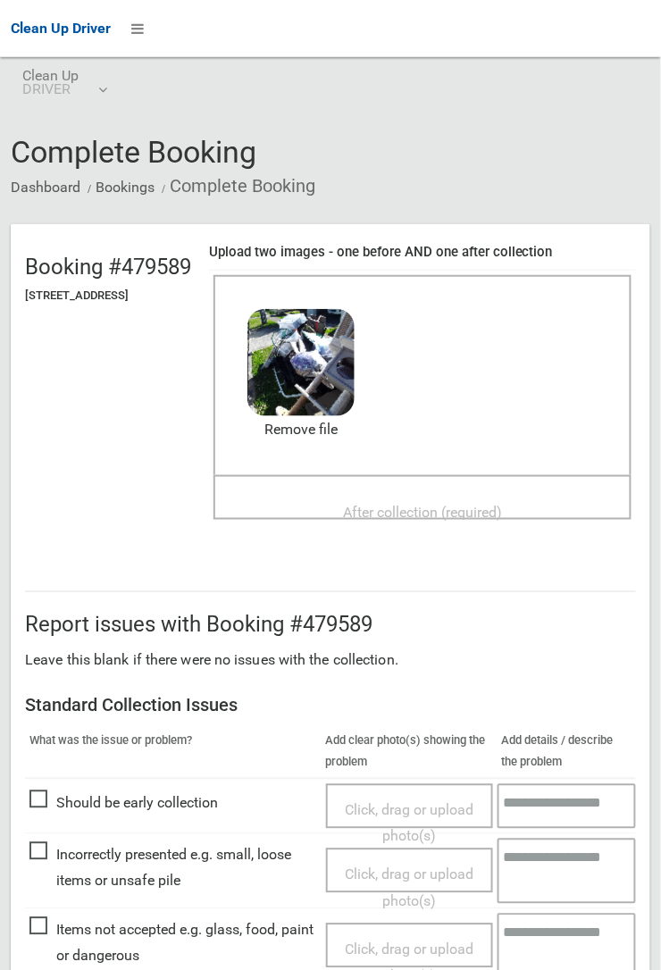
click at [428, 504] on span "After collection (required)" at bounding box center [422, 512] width 159 height 17
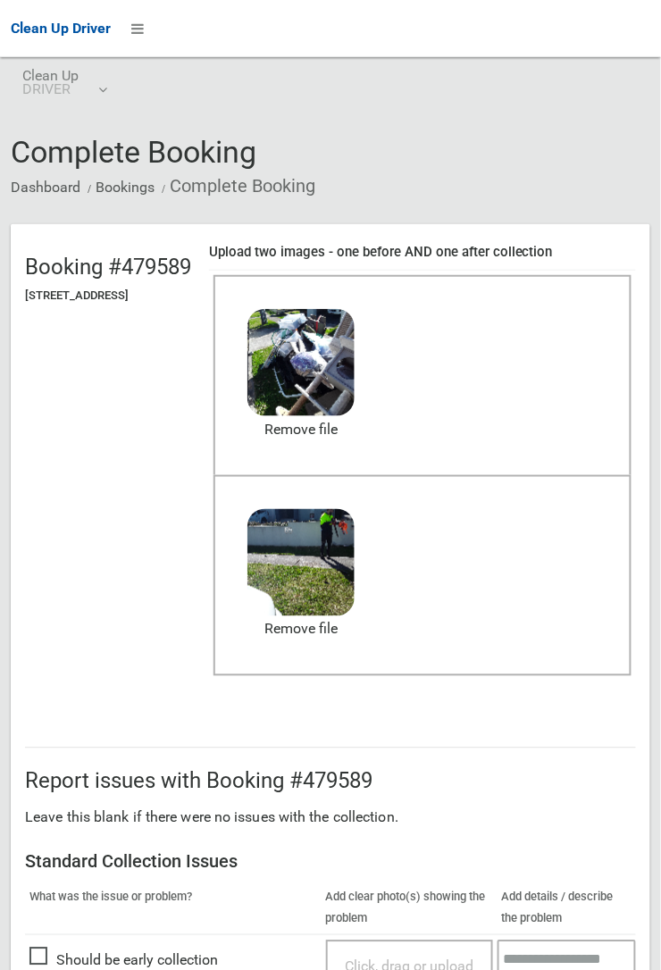
scroll to position [979, 0]
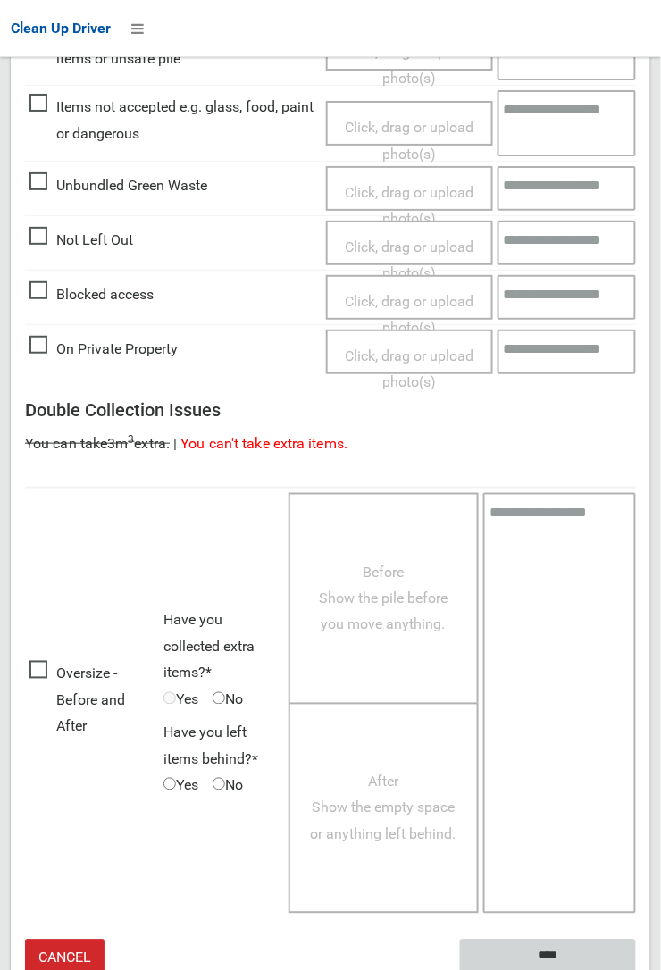
click at [538, 948] on input "****" at bounding box center [548, 955] width 176 height 33
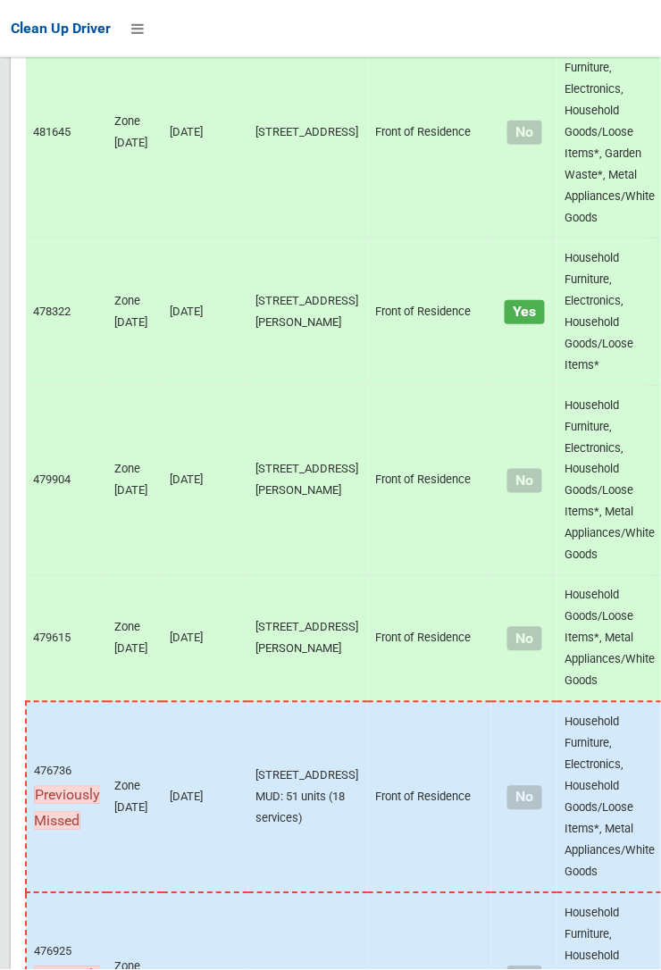
scroll to position [13584, 0]
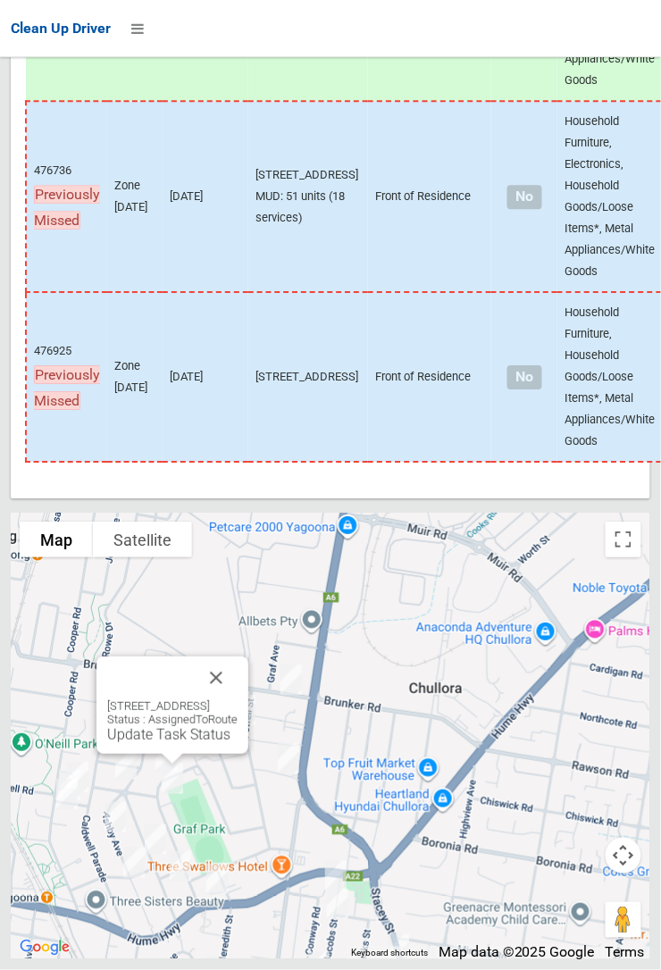
click at [237, 699] on button "Close" at bounding box center [216, 677] width 43 height 43
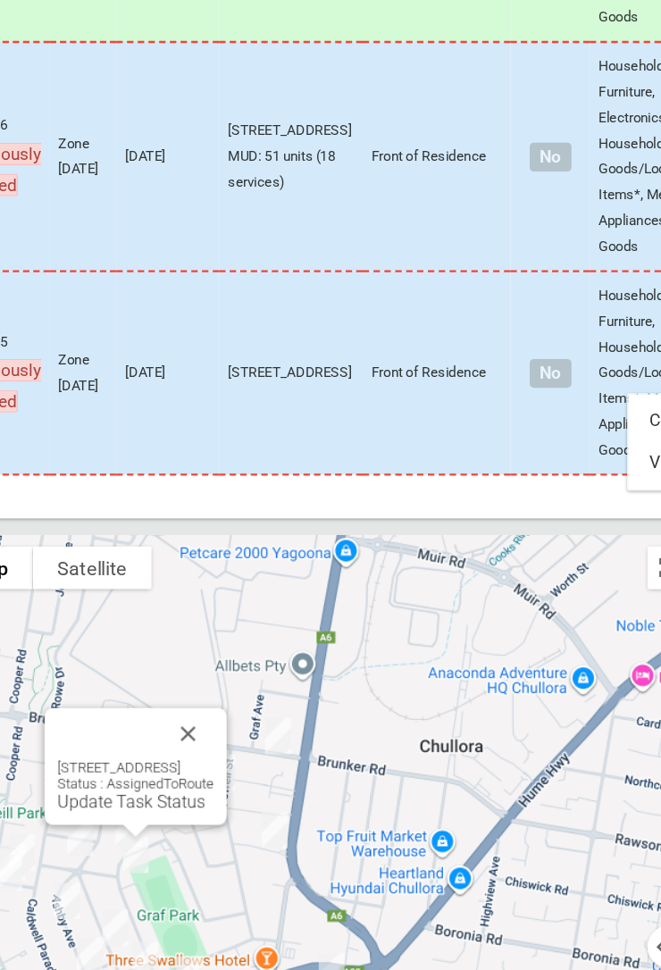
click at [615, 438] on div at bounding box center [330, 485] width 661 height 970
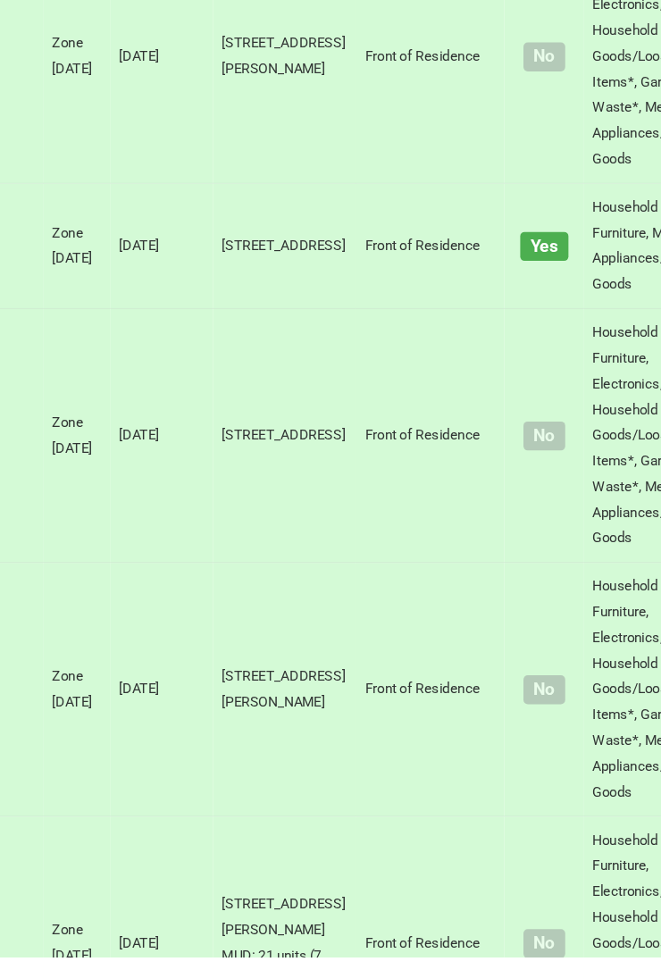
scroll to position [6769, 0]
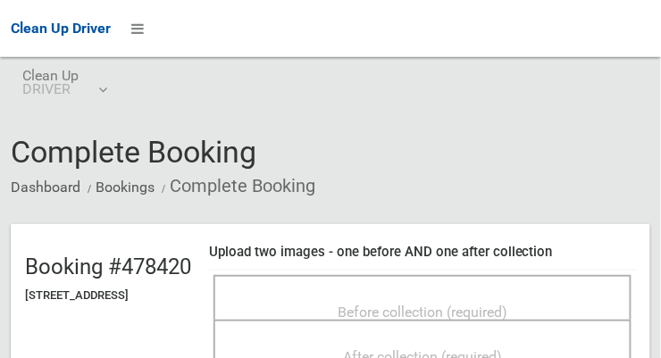
click at [371, 295] on div "Before collection (required)" at bounding box center [422, 311] width 379 height 33
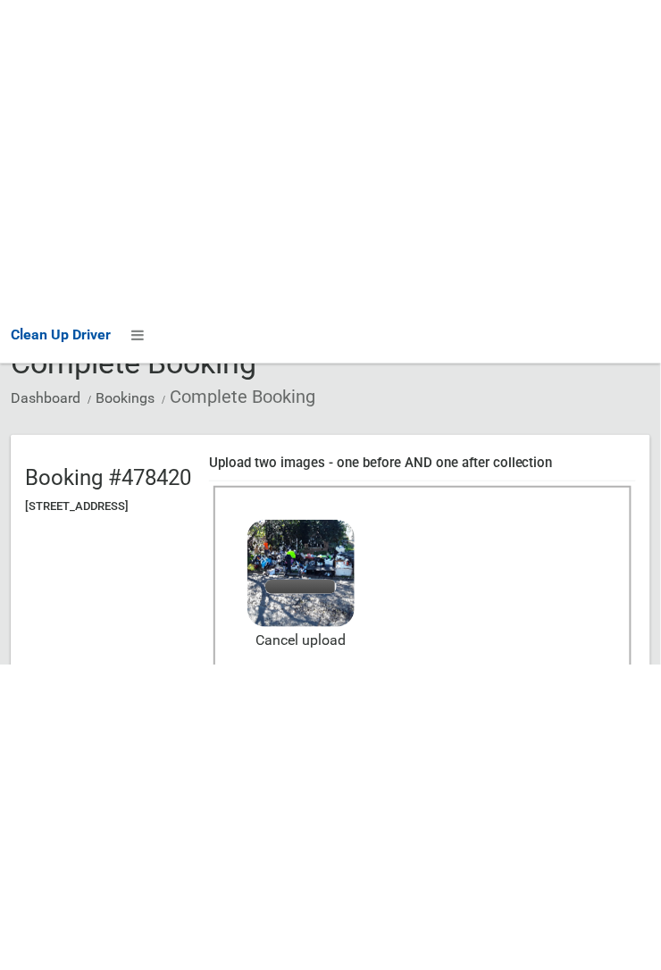
scroll to position [96, 0]
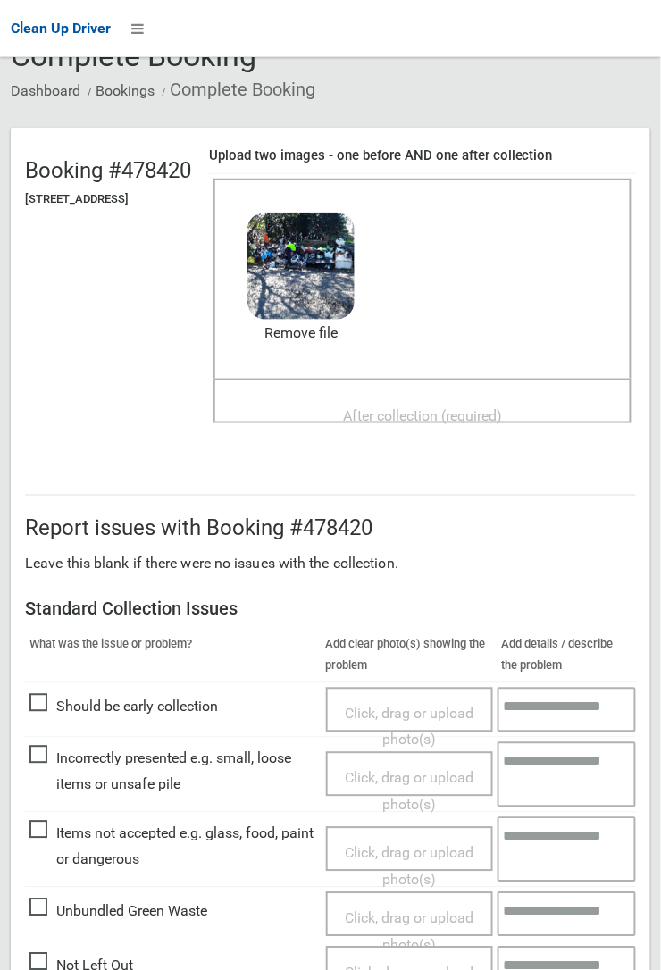
click at [421, 407] on span "After collection (required)" at bounding box center [422, 415] width 159 height 17
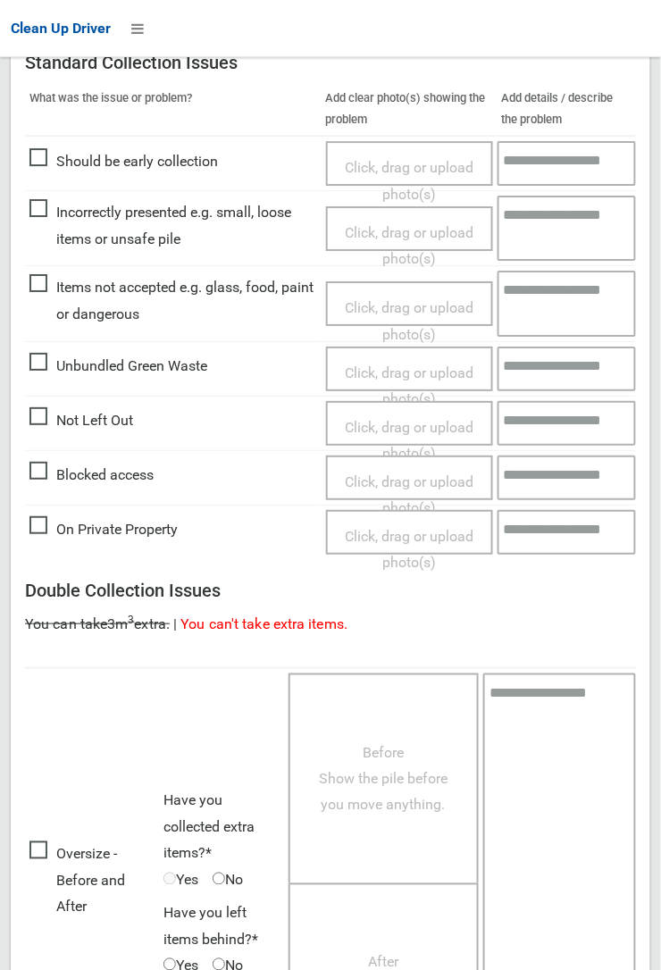
scroll to position [979, 0]
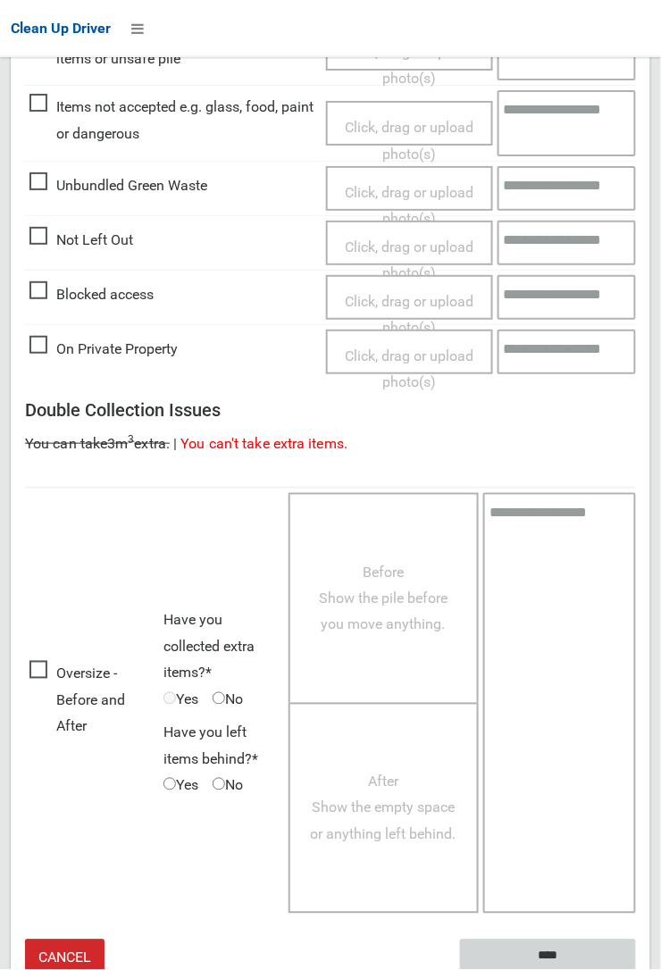
click at [556, 951] on input "****" at bounding box center [548, 956] width 176 height 33
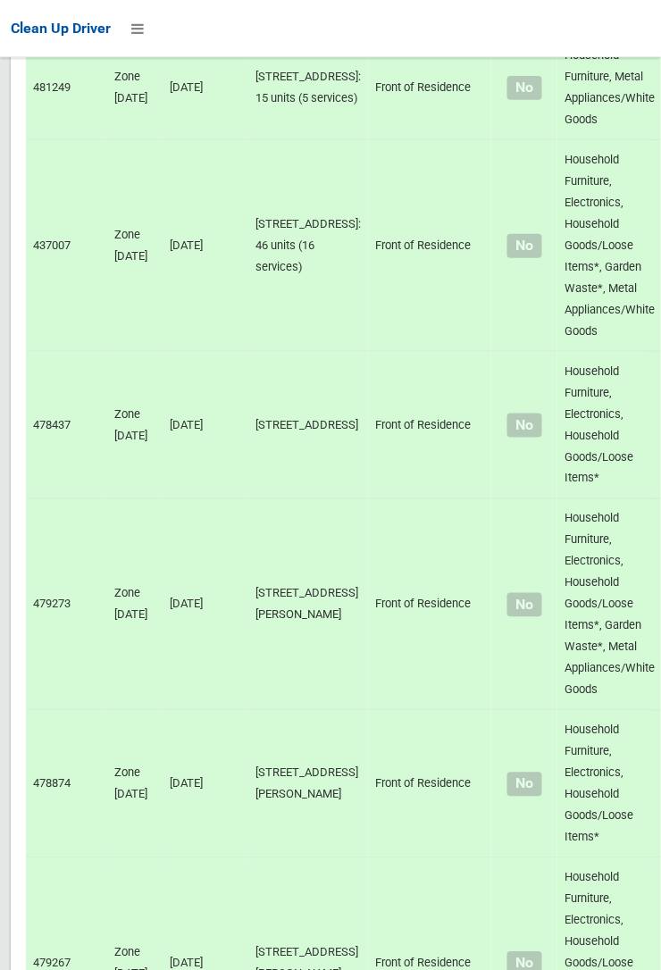
scroll to position [13584, 0]
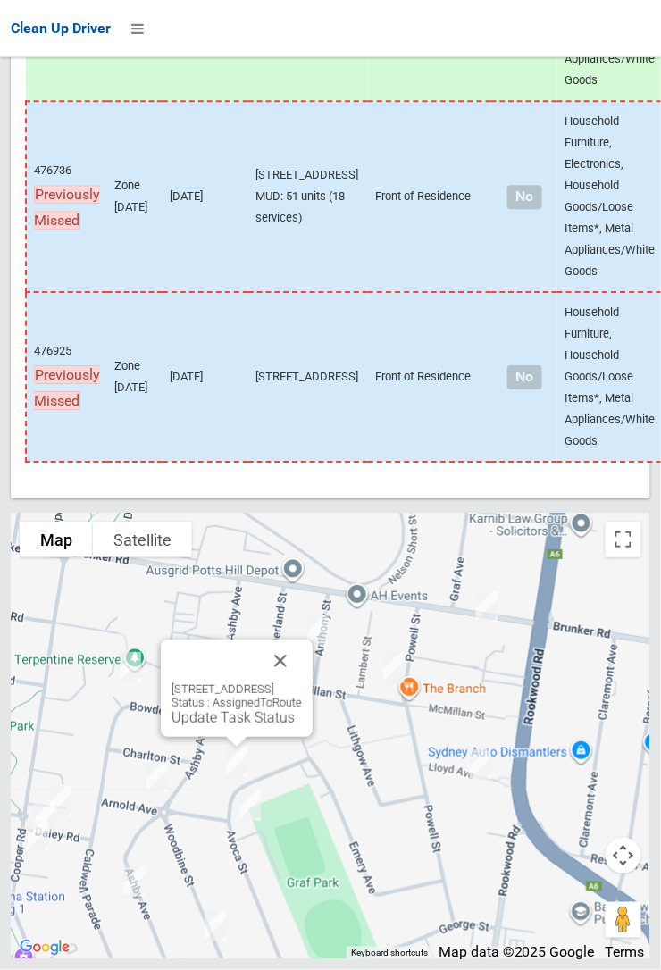
click at [240, 726] on link "Update Task Status" at bounding box center [232, 717] width 123 height 17
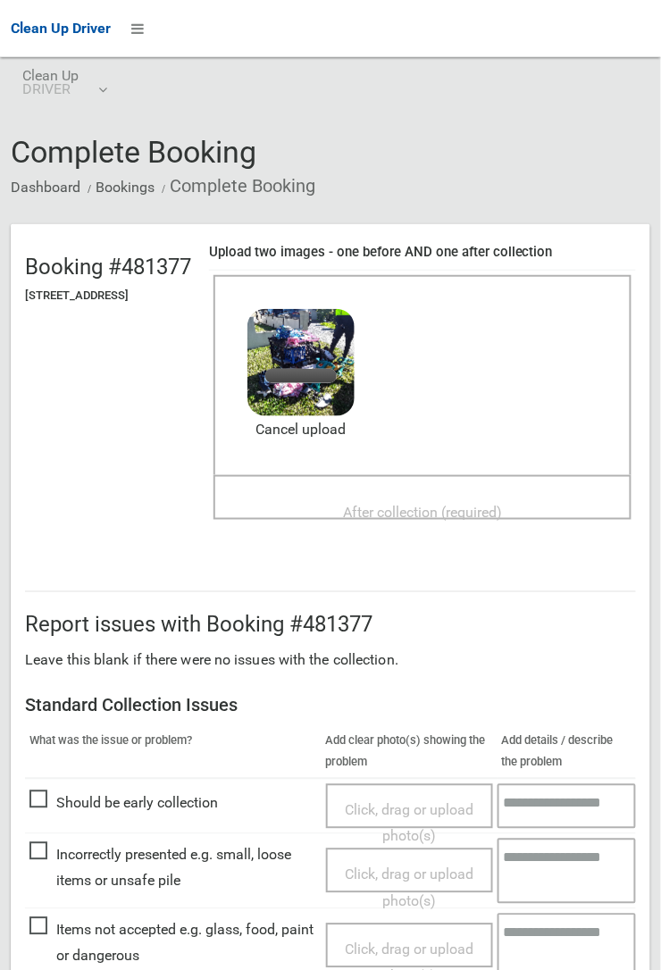
click at [381, 504] on span "After collection (required)" at bounding box center [422, 512] width 159 height 17
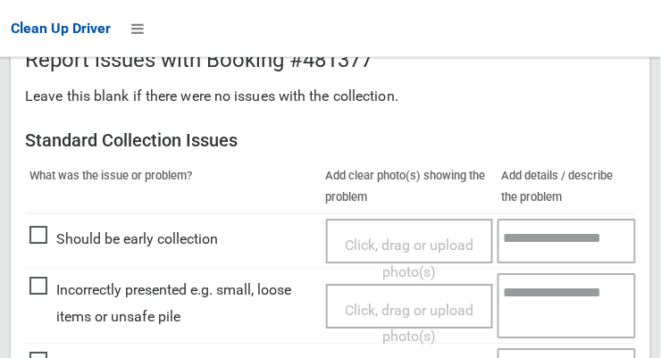
scroll to position [1614, 0]
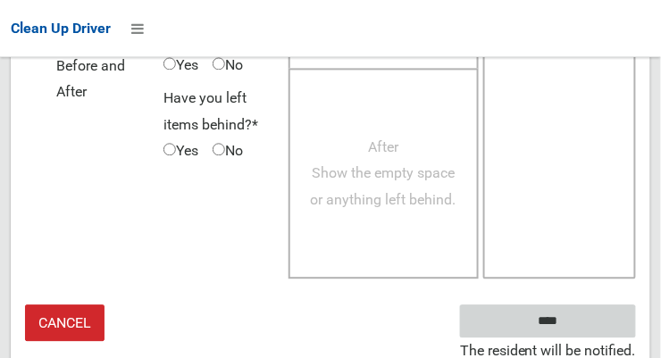
click at [574, 329] on input "****" at bounding box center [548, 320] width 176 height 33
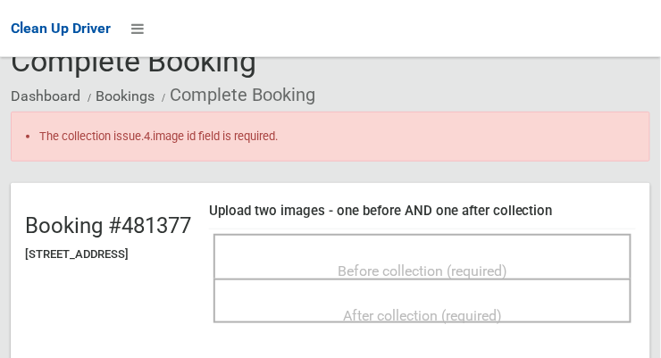
scroll to position [92, 0]
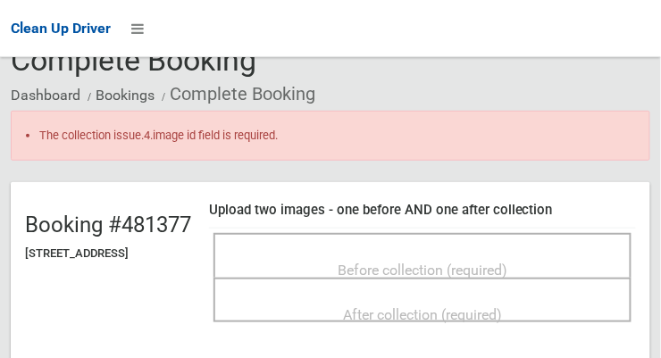
click at [465, 262] on span "Before collection (required)" at bounding box center [422, 270] width 170 height 17
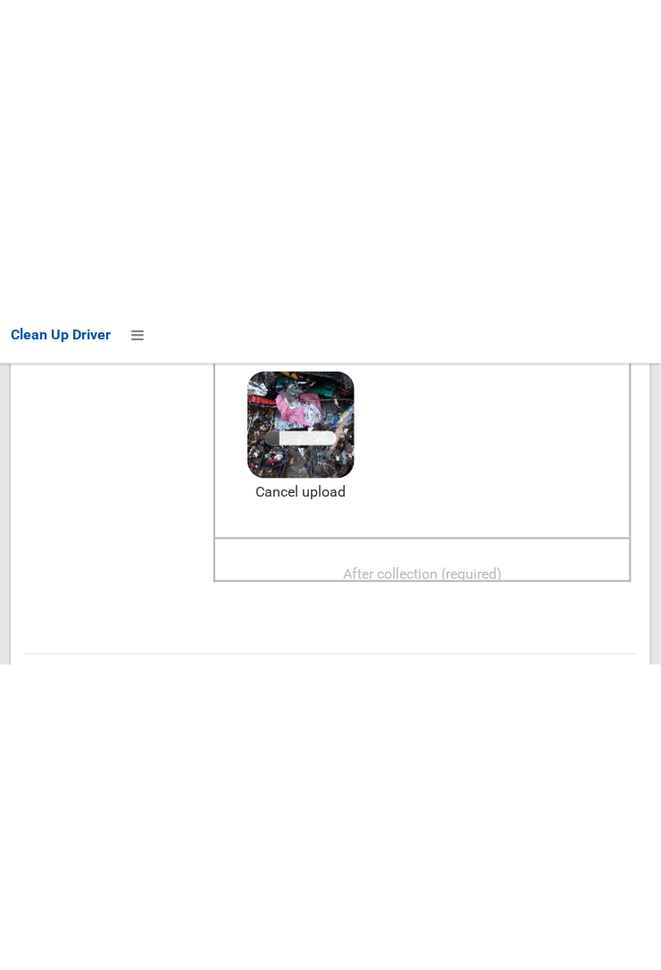
scroll to position [292, 0]
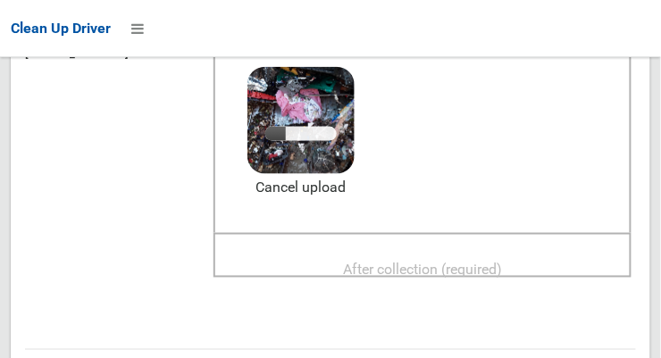
click at [467, 262] on span "After collection (required)" at bounding box center [422, 270] width 159 height 17
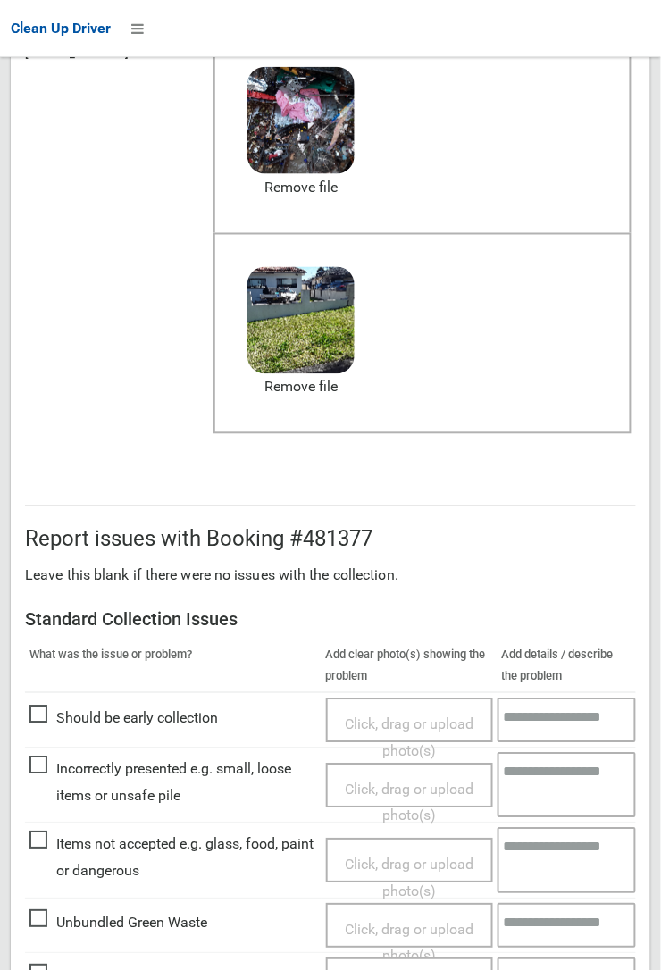
scroll to position [1029, 0]
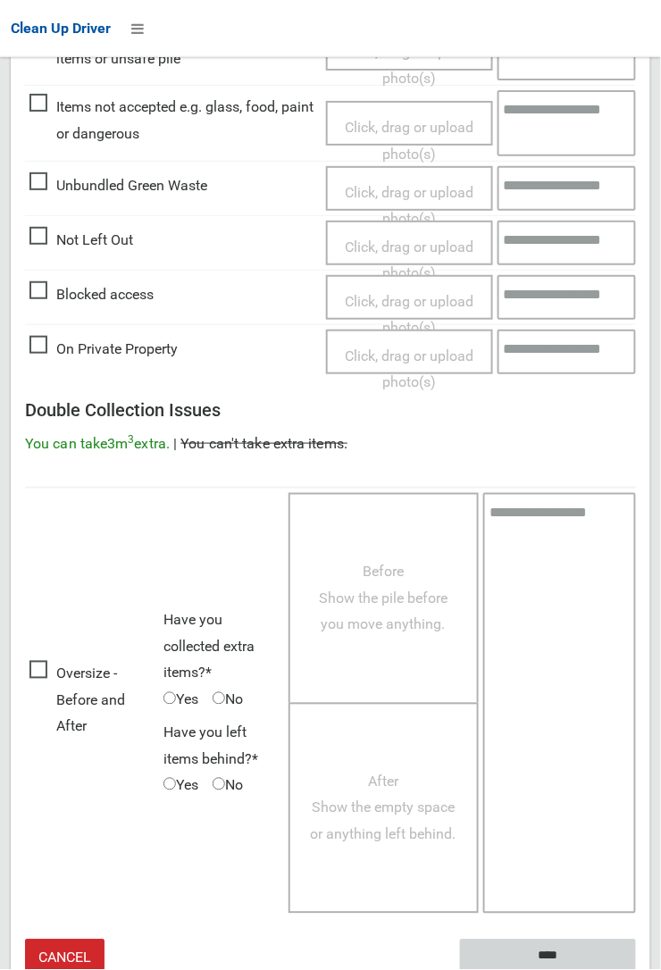
click at [636, 357] on input "****" at bounding box center [548, 955] width 176 height 33
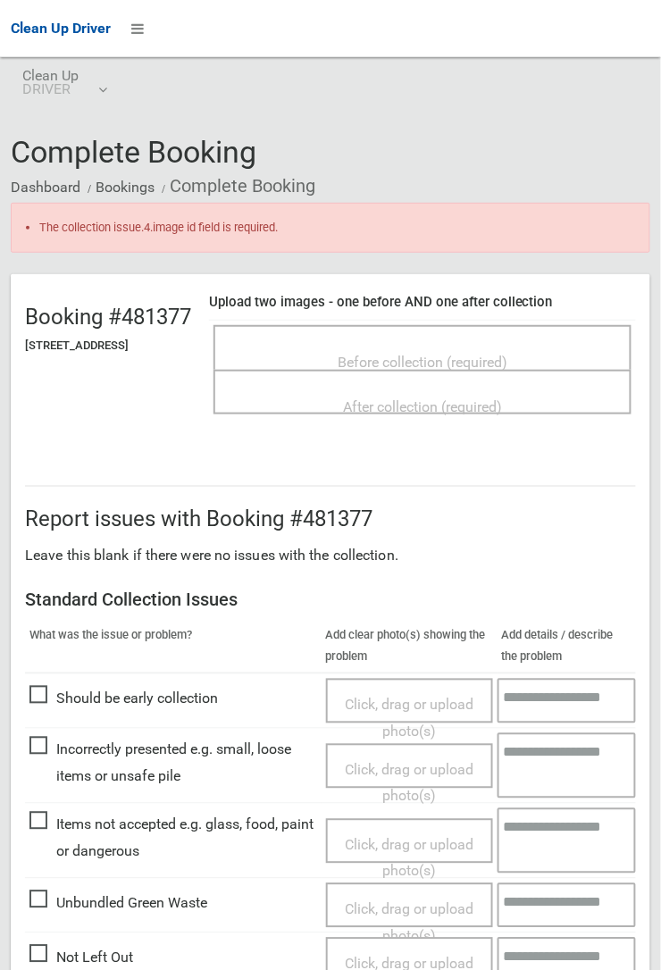
click at [56, 831] on span "Items not accepted e.g. glass, food, paint or dangerous" at bounding box center [172, 838] width 287 height 53
click at [58, 822] on span "Items not accepted e.g. glass, food, paint or dangerous" at bounding box center [172, 838] width 287 height 53
click at [443, 354] on span "Before collection (required)" at bounding box center [422, 362] width 170 height 17
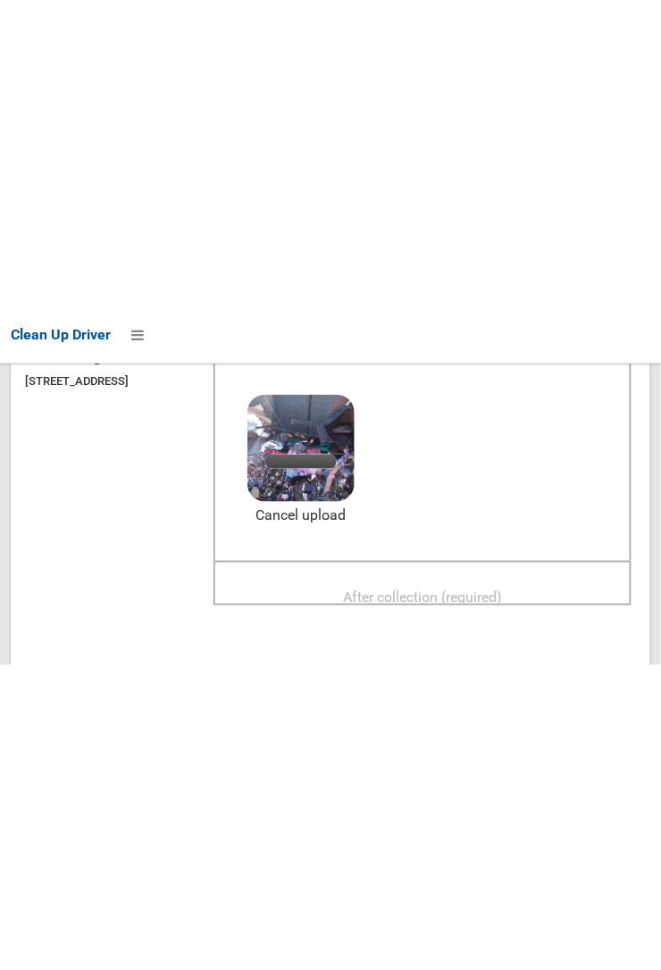
scroll to position [271, 0]
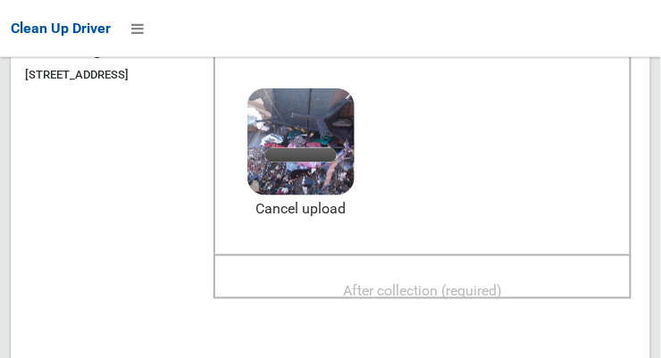
click at [457, 283] on span "After collection (required)" at bounding box center [422, 291] width 159 height 17
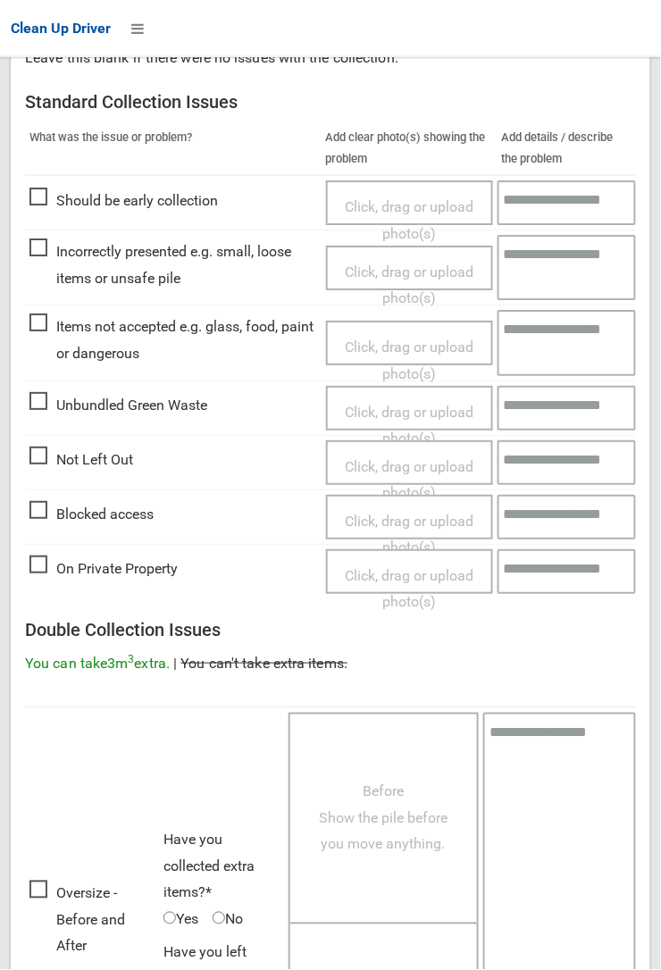
scroll to position [1029, 0]
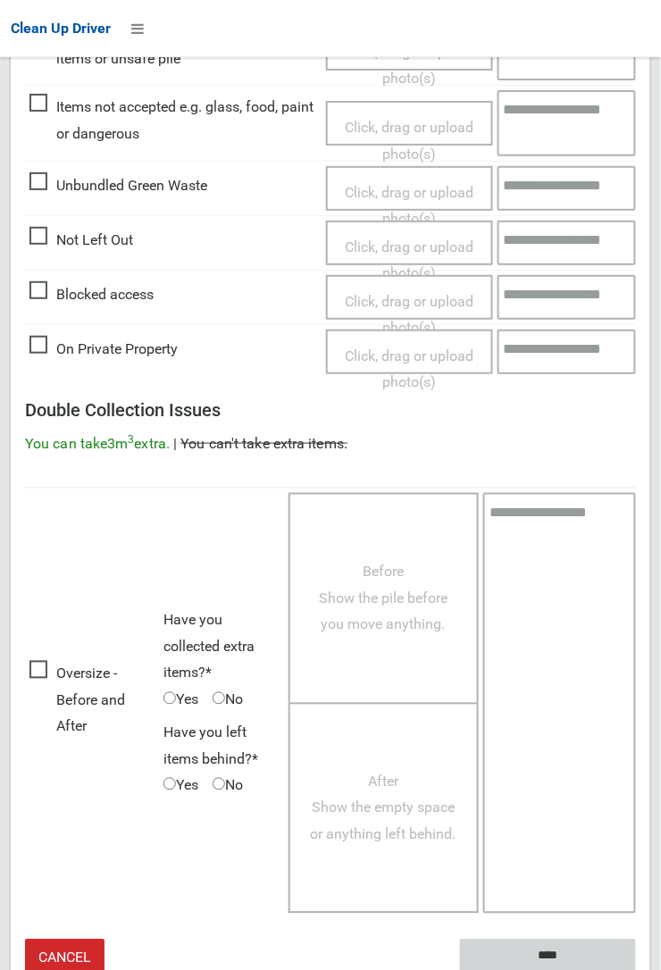
click at [636, 969] on input "****" at bounding box center [548, 955] width 176 height 33
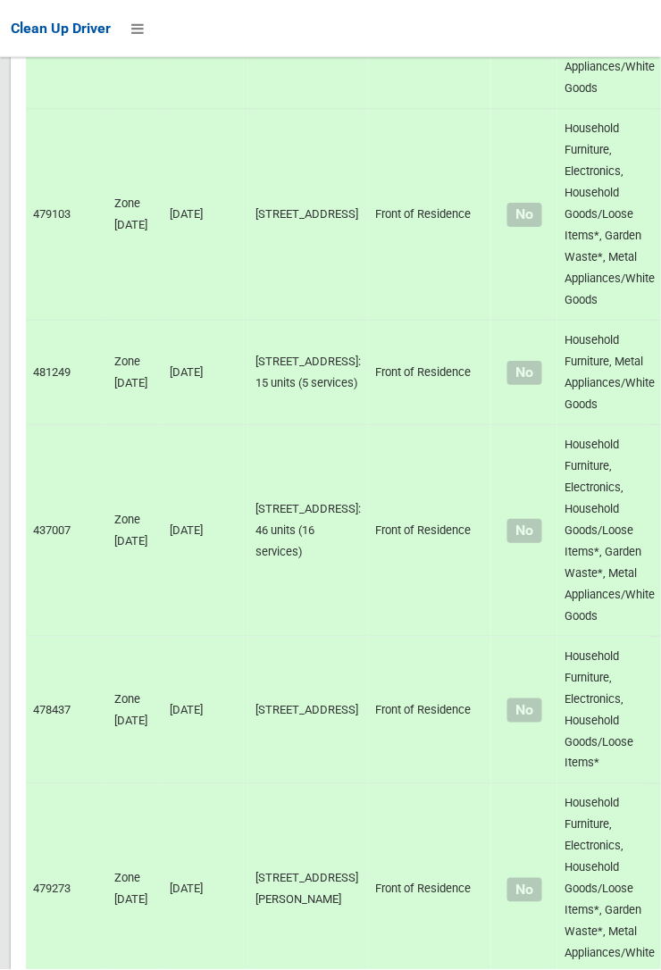
scroll to position [13584, 0]
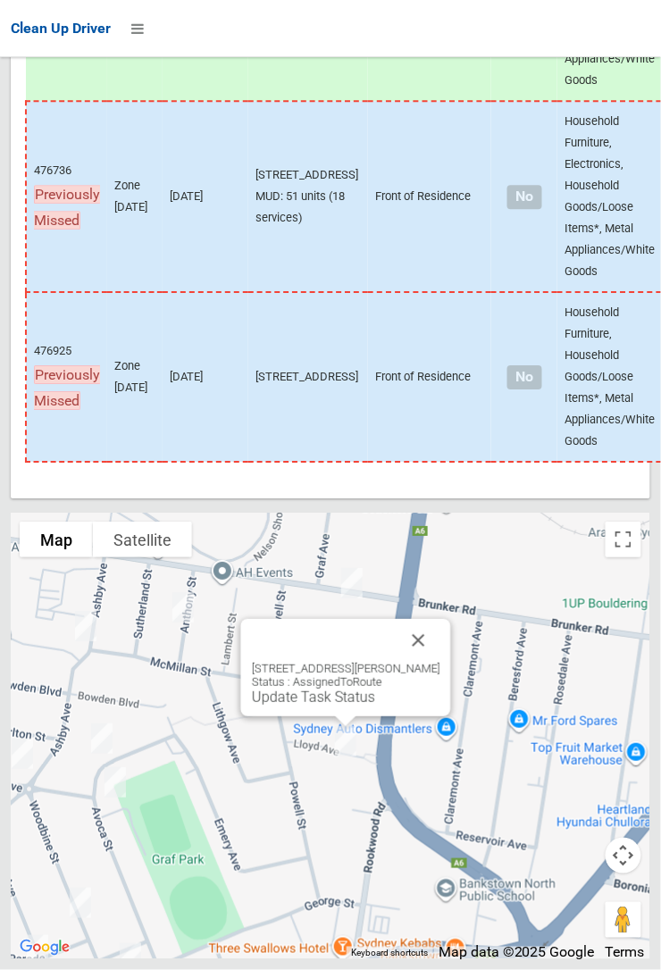
click at [330, 705] on link "Update Task Status" at bounding box center [313, 696] width 123 height 17
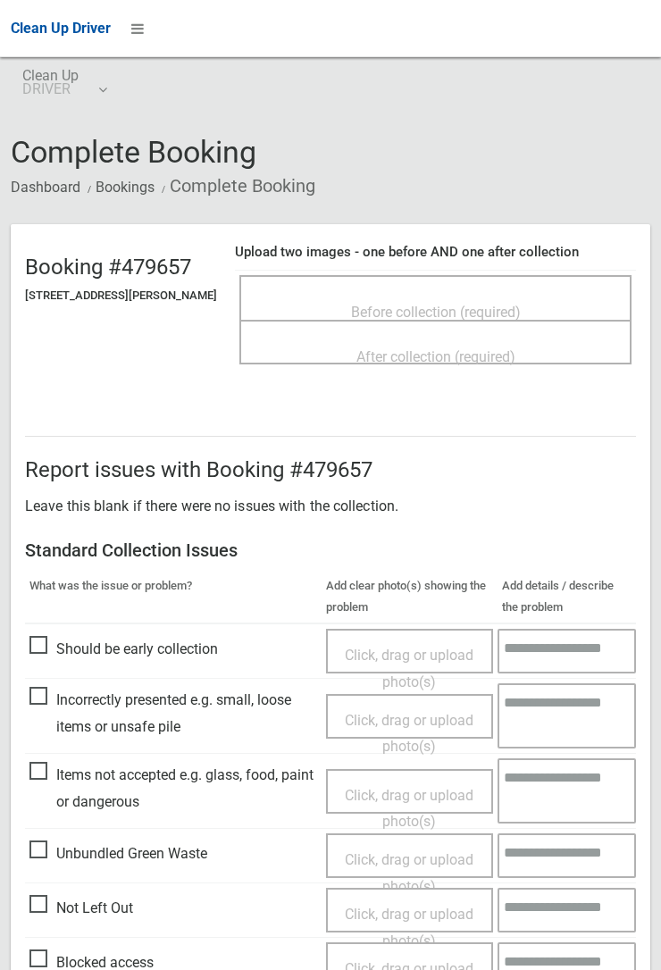
click at [407, 304] on span "Before collection (required)" at bounding box center [436, 312] width 170 height 17
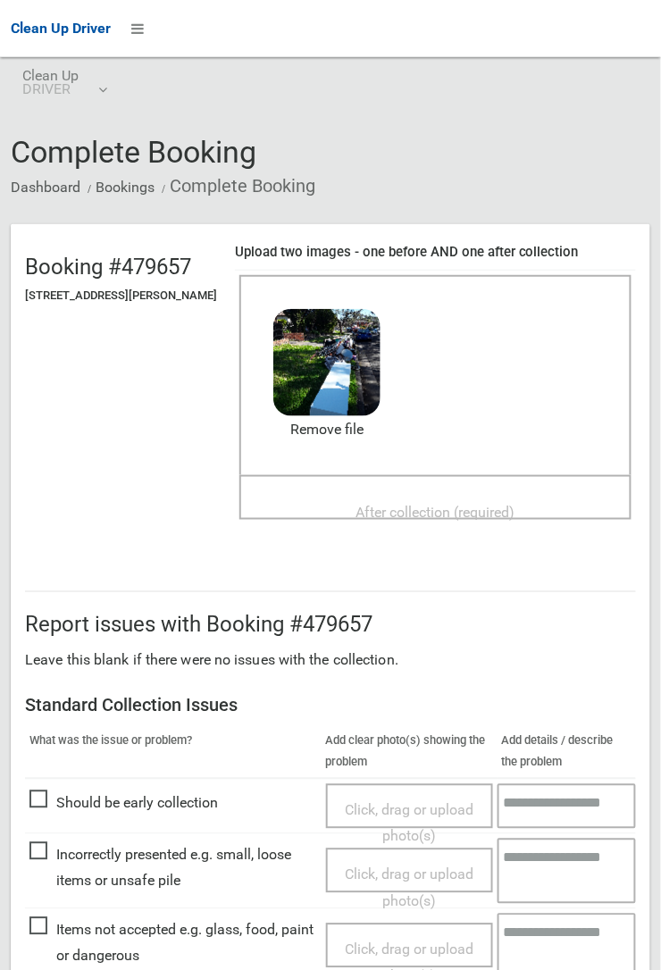
click at [374, 504] on span "After collection (required)" at bounding box center [435, 512] width 159 height 17
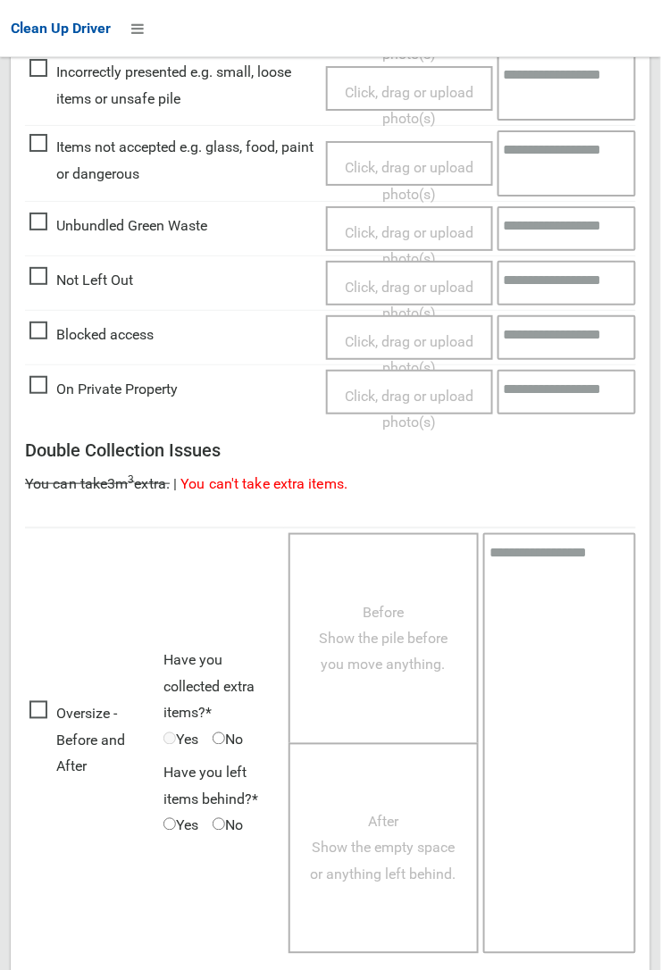
scroll to position [979, 0]
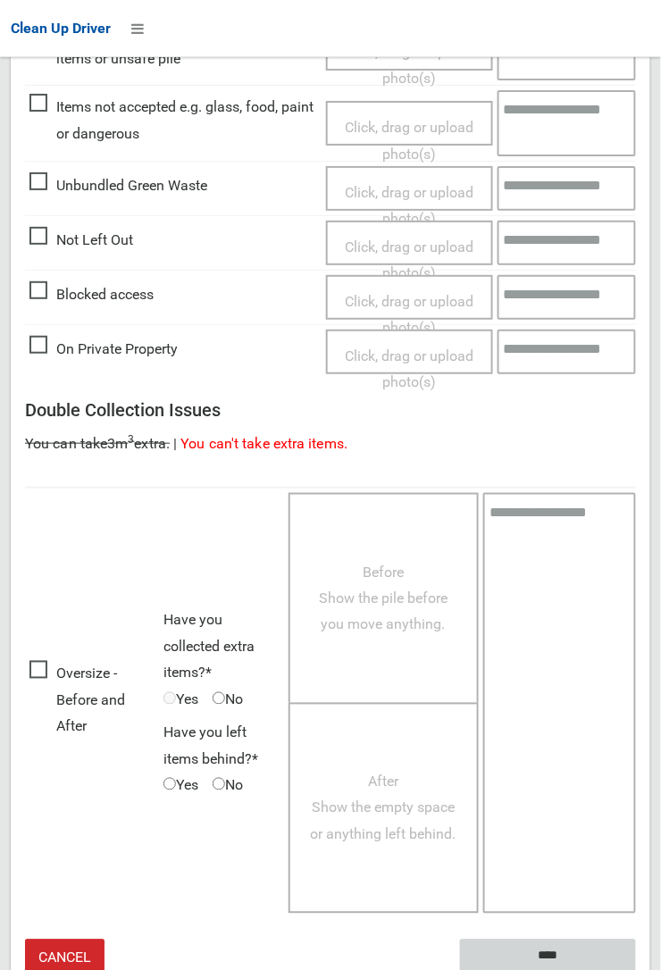
click at [636, 969] on input "****" at bounding box center [548, 955] width 176 height 33
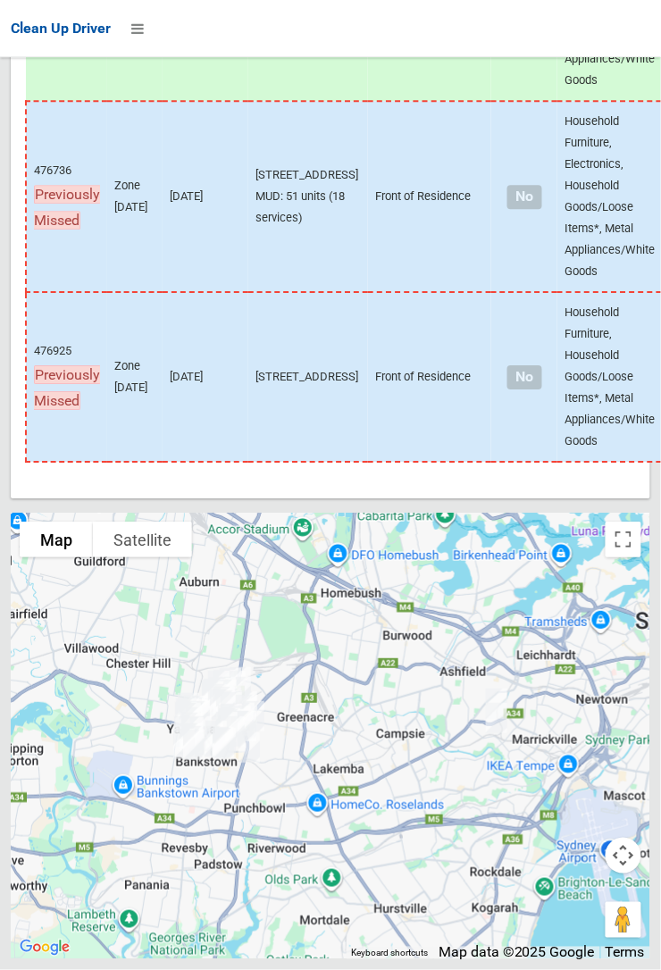
scroll to position [13584, 0]
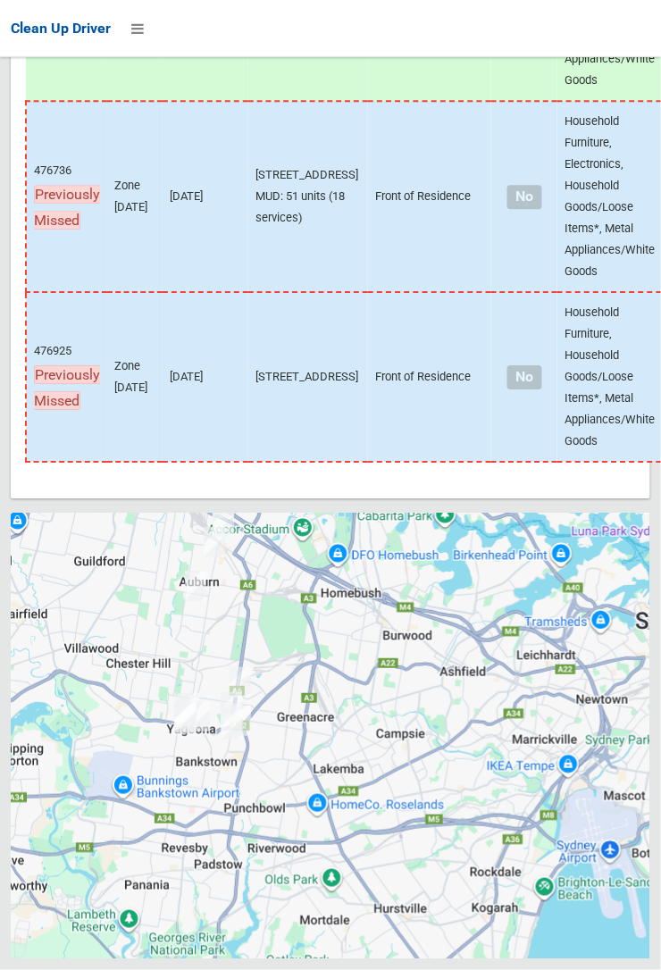
scroll to position [13584, 0]
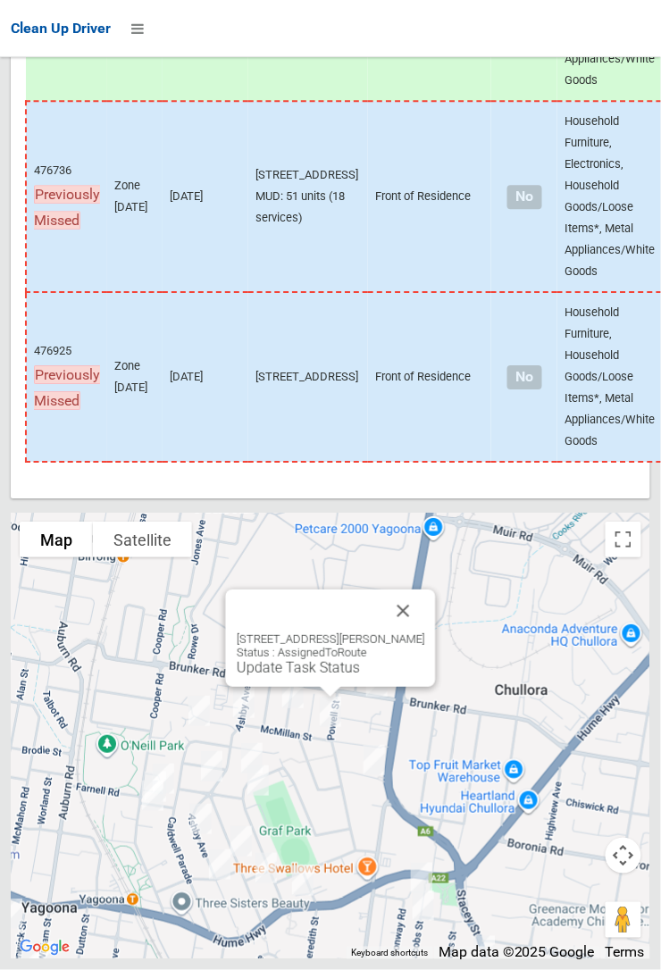
click at [425, 632] on button "Close" at bounding box center [403, 610] width 43 height 43
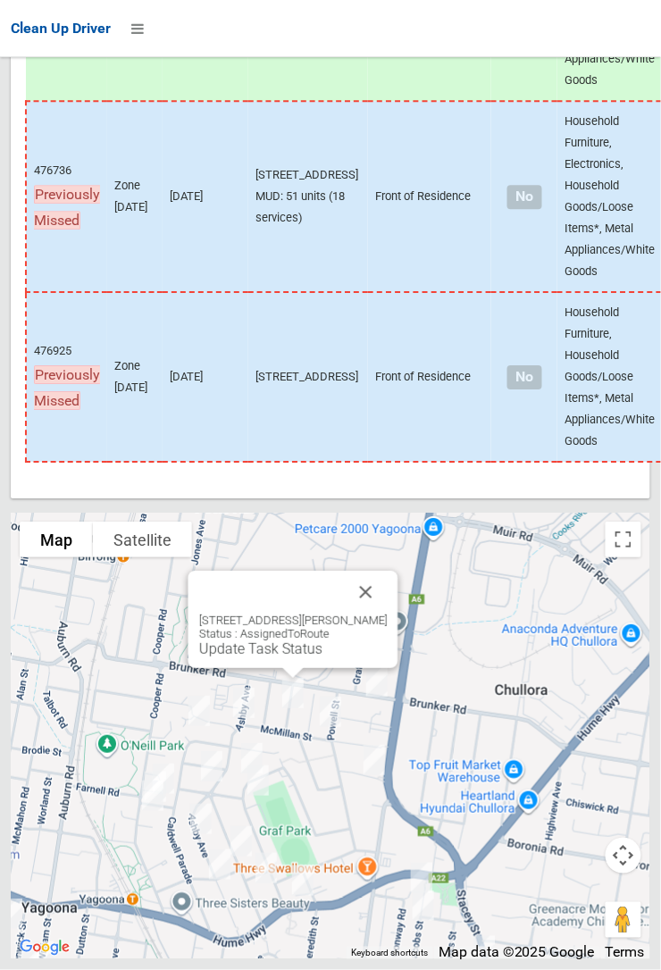
click at [375, 613] on button "Close" at bounding box center [366, 592] width 43 height 43
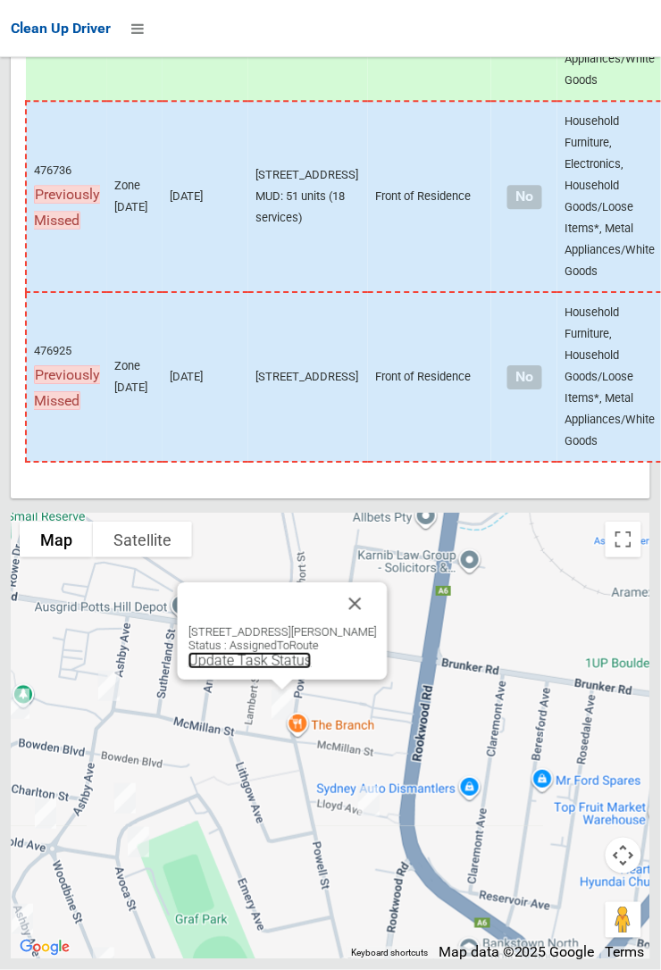
click at [262, 669] on link "Update Task Status" at bounding box center [249, 660] width 123 height 17
click at [377, 625] on button "Close" at bounding box center [355, 603] width 43 height 43
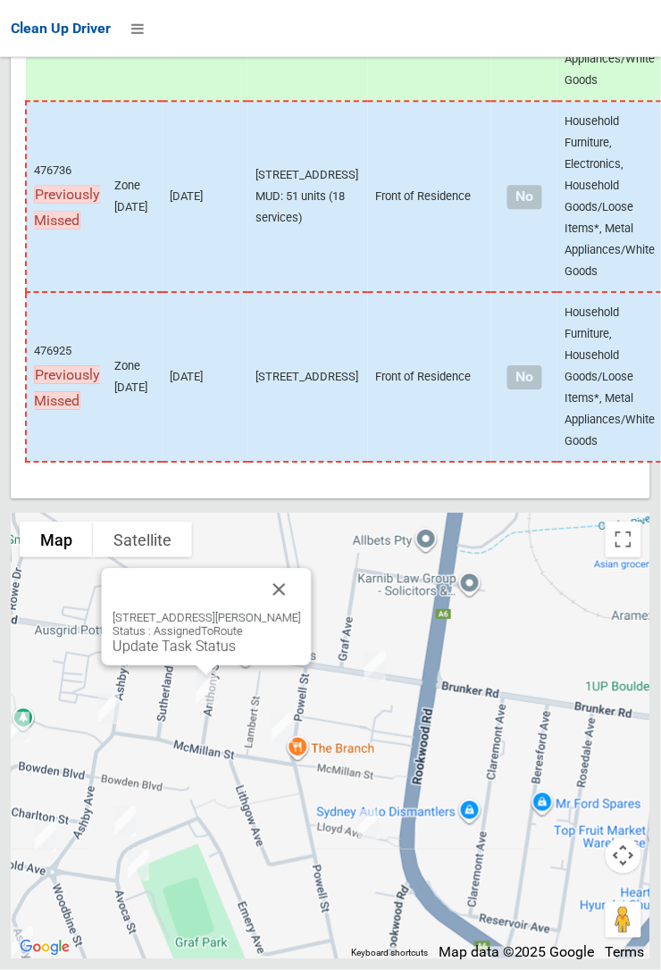
click at [199, 707] on div at bounding box center [330, 485] width 661 height 970
click at [194, 654] on link "Update Task Status" at bounding box center [173, 645] width 123 height 17
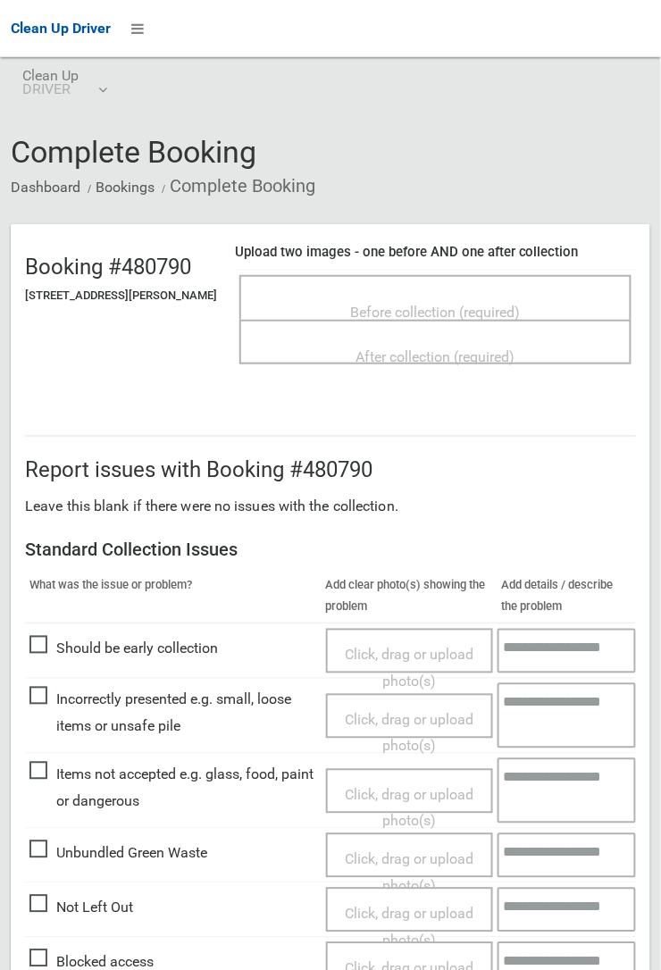
click at [426, 304] on span "Before collection (required)" at bounding box center [436, 312] width 170 height 17
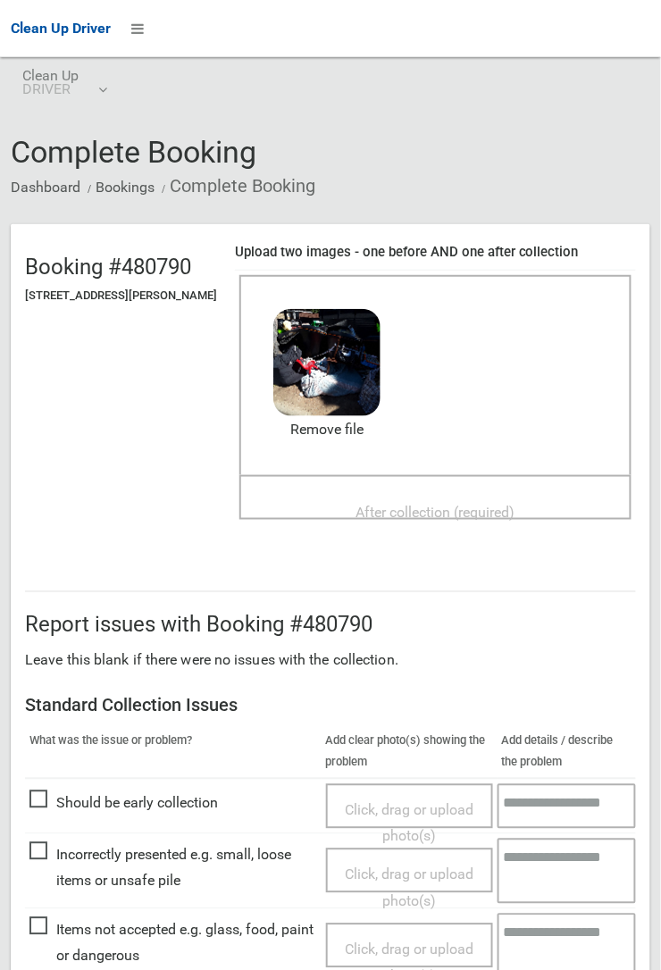
click at [393, 505] on span "After collection (required)" at bounding box center [435, 512] width 159 height 17
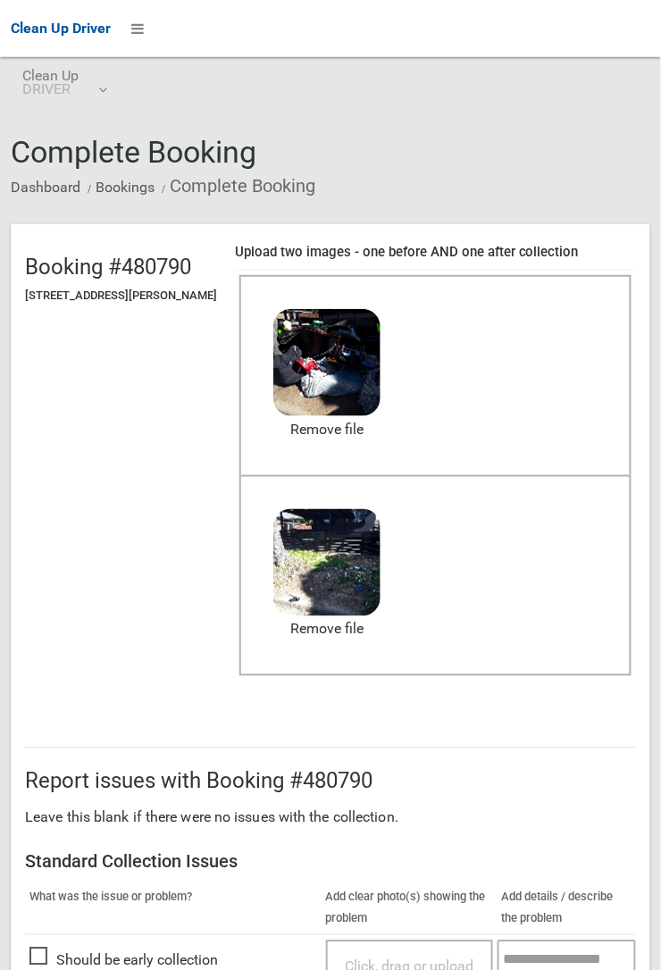
scroll to position [979, 0]
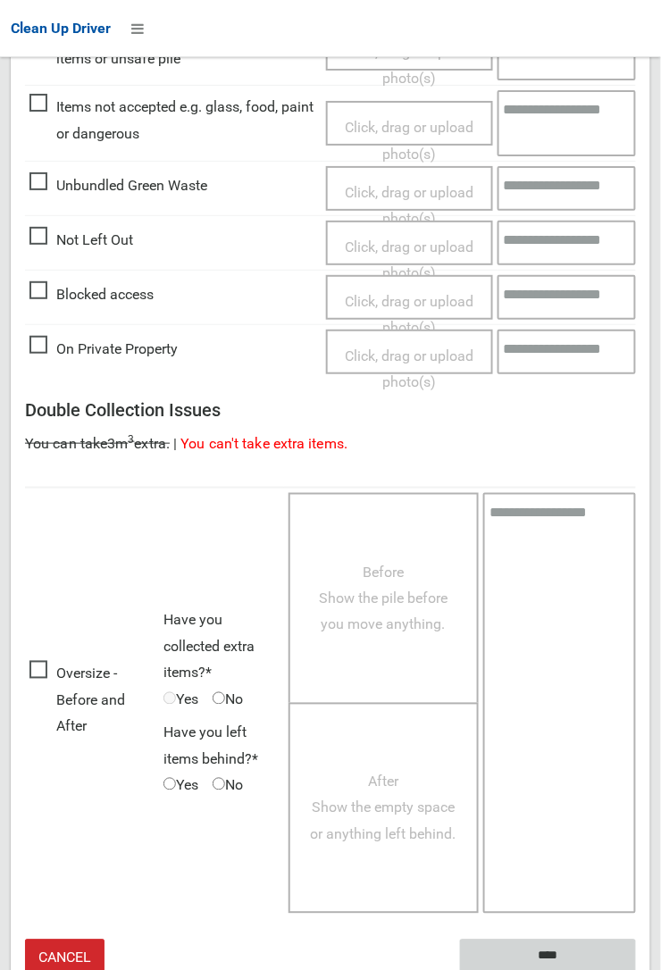
click at [636, 969] on input "****" at bounding box center [548, 955] width 176 height 33
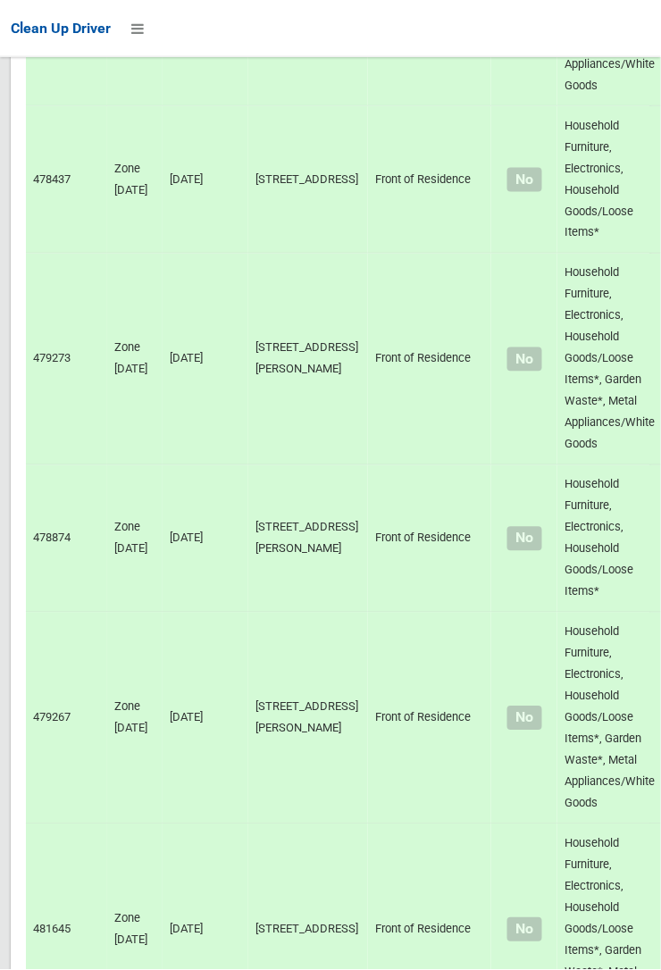
scroll to position [13584, 0]
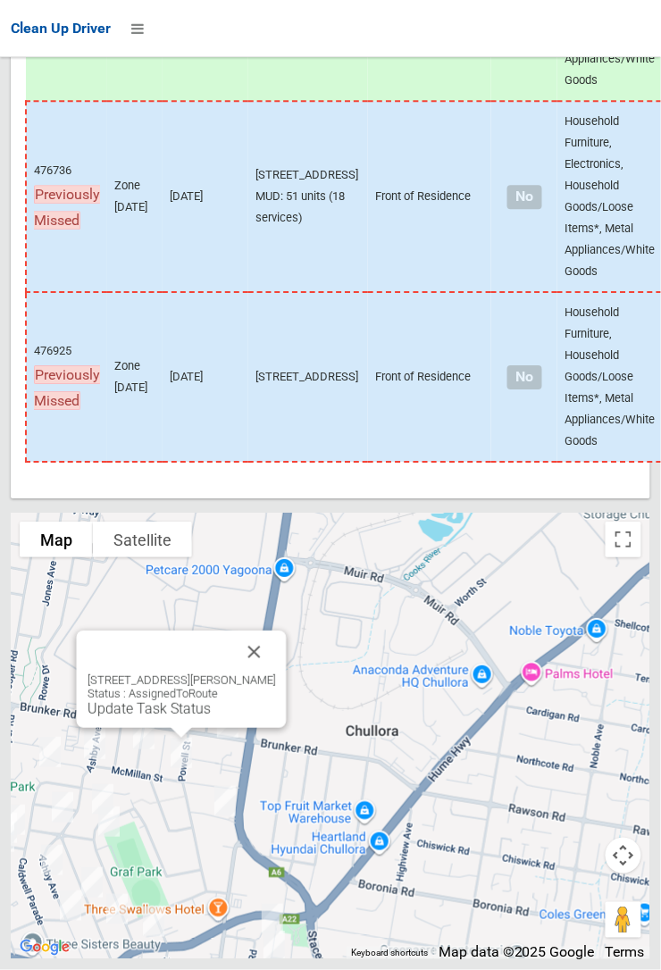
click at [176, 717] on link "Update Task Status" at bounding box center [148, 708] width 123 height 17
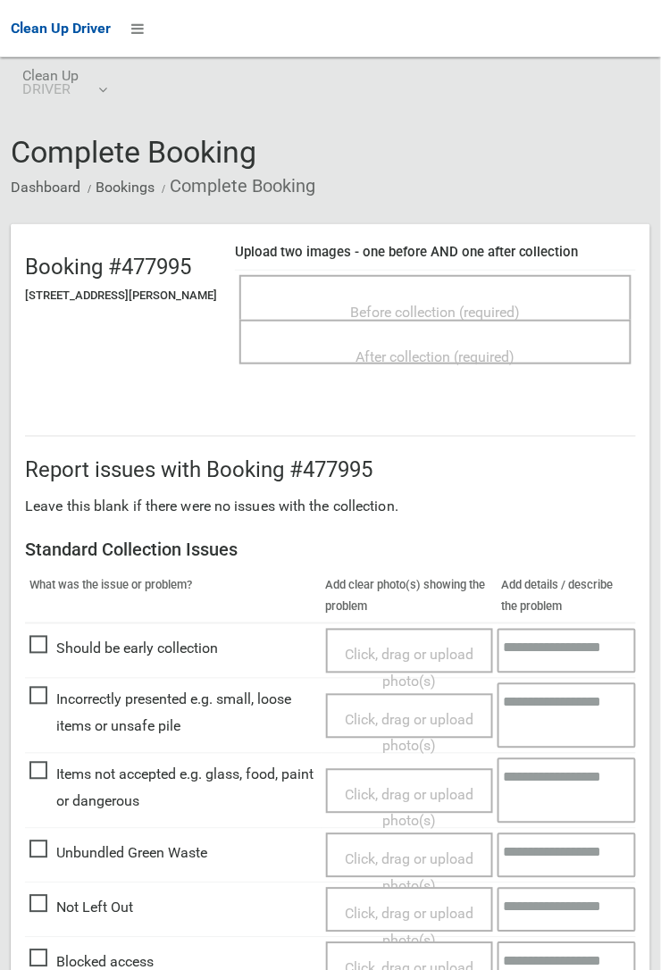
click at [473, 304] on span "Before collection (required)" at bounding box center [436, 312] width 170 height 17
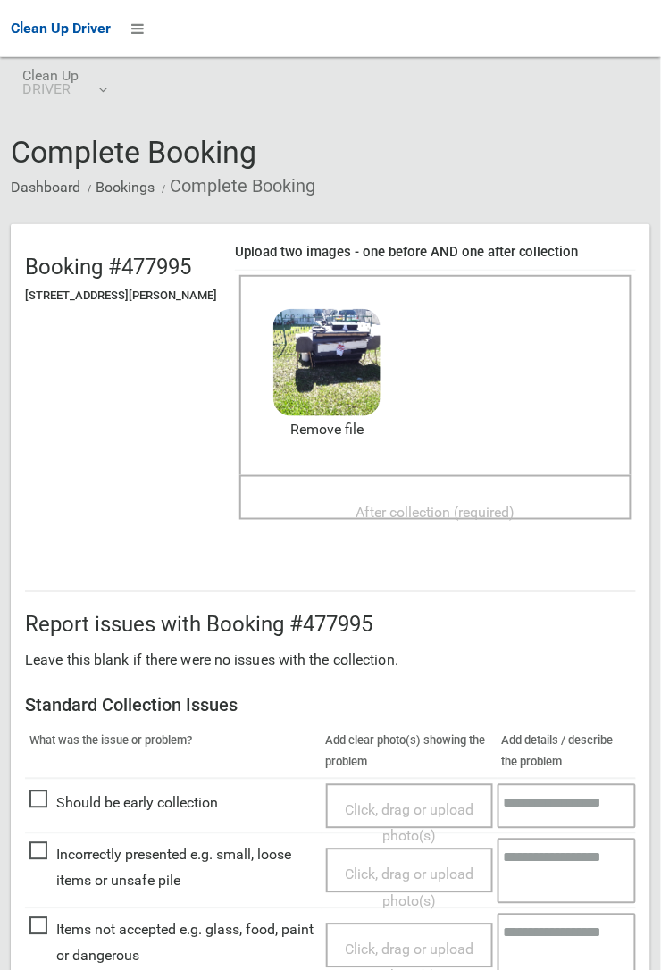
click at [409, 504] on span "After collection (required)" at bounding box center [435, 512] width 159 height 17
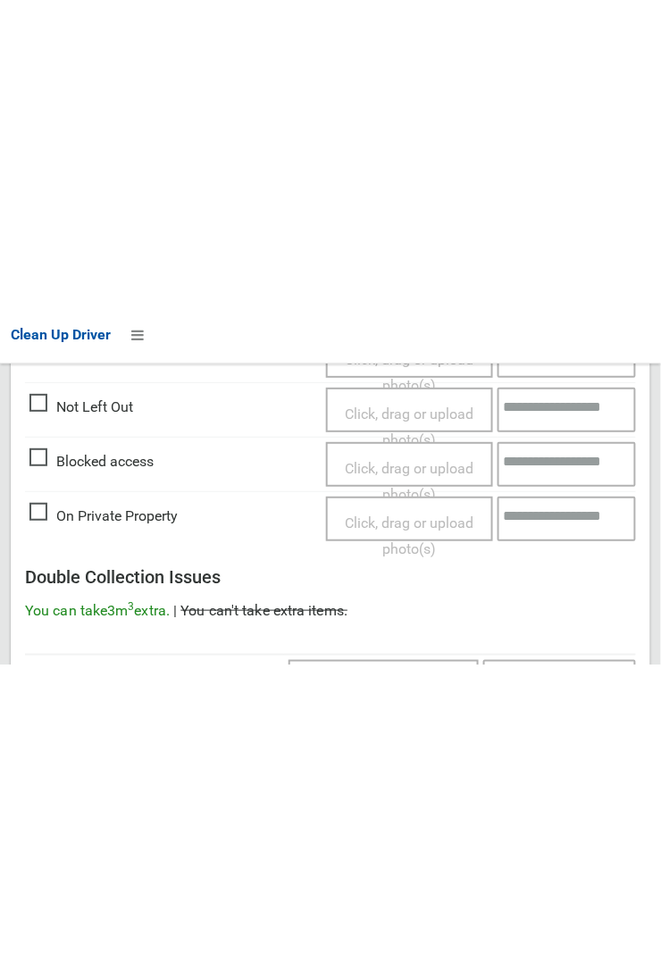
scroll to position [979, 0]
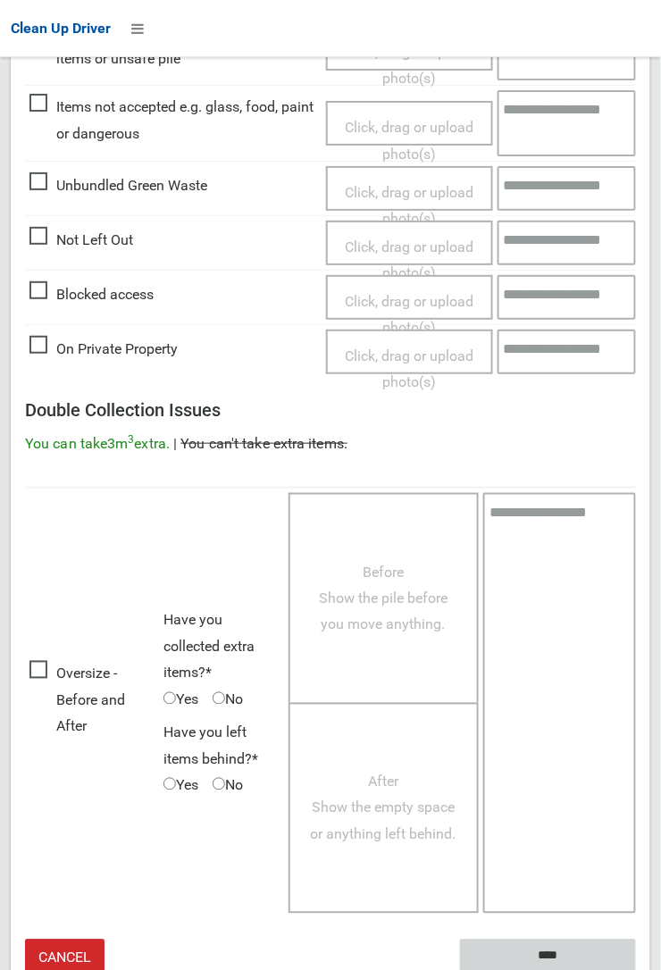
click at [636, 969] on input "****" at bounding box center [548, 955] width 176 height 33
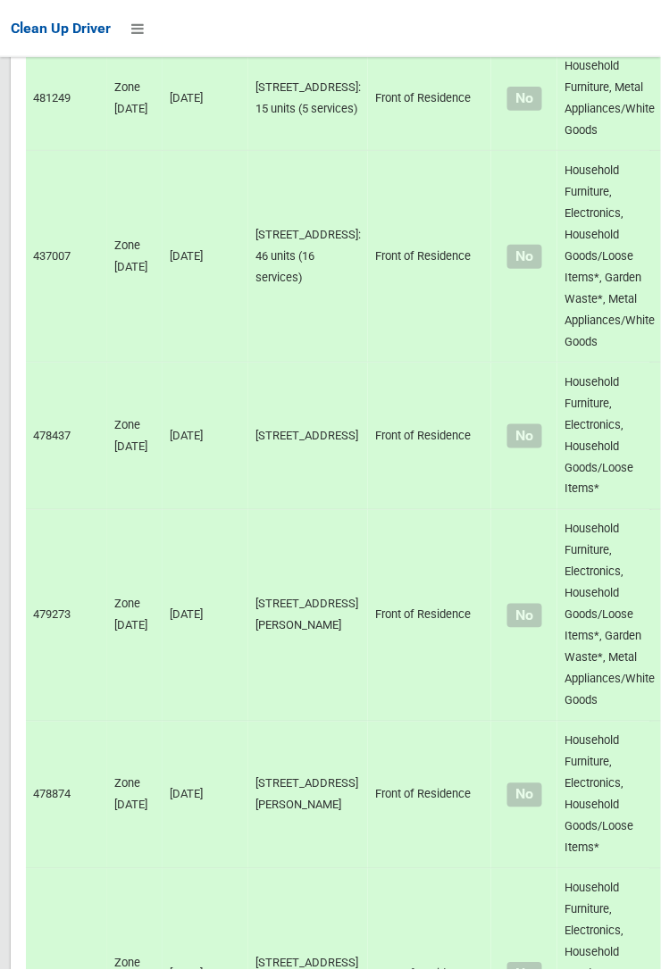
scroll to position [13584, 0]
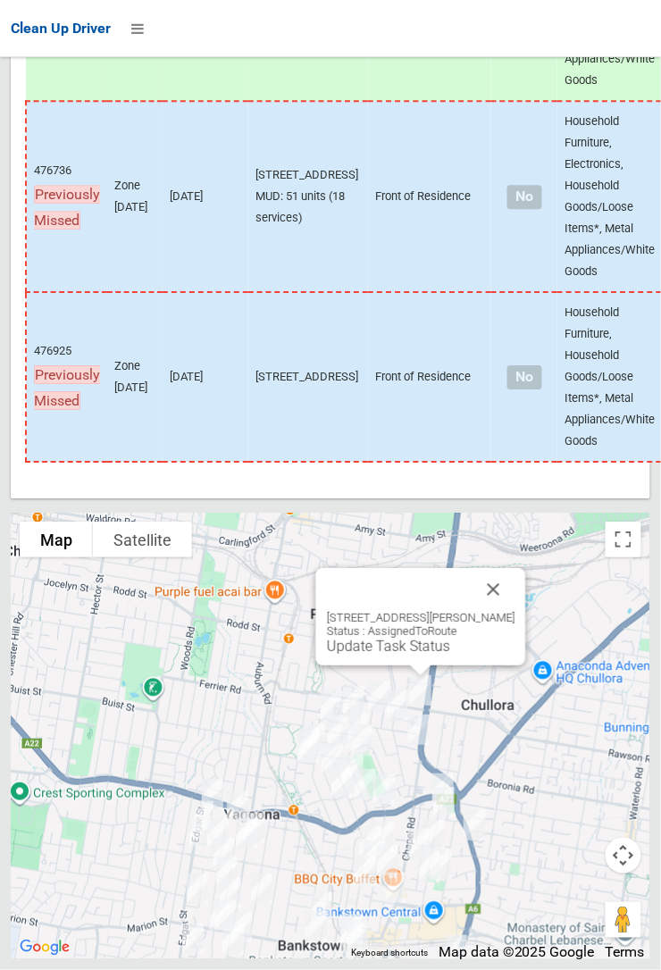
click at [418, 654] on link "Update Task Status" at bounding box center [388, 645] width 123 height 17
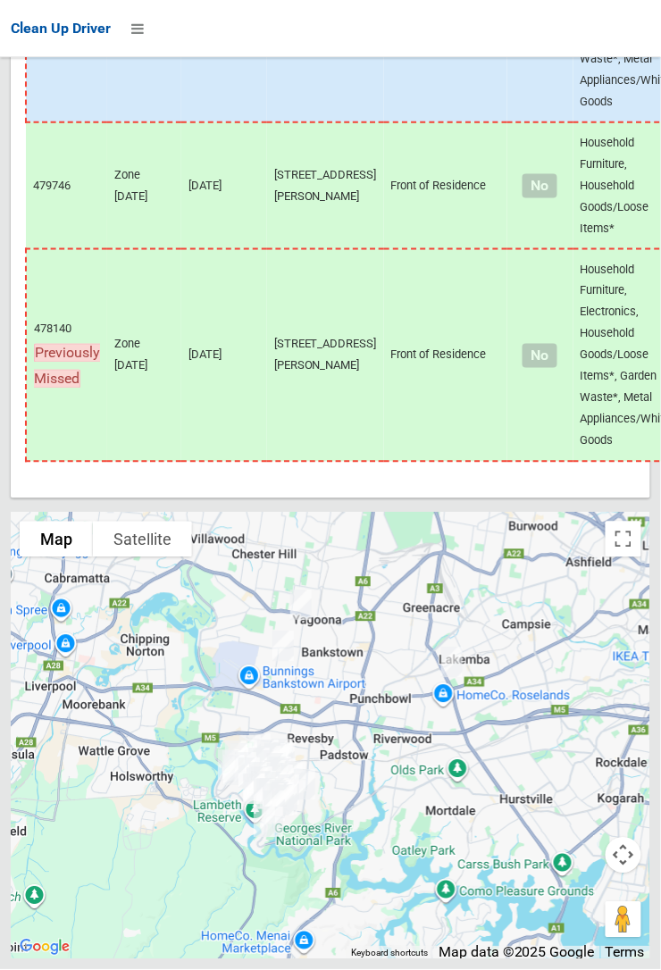
scroll to position [11239, 0]
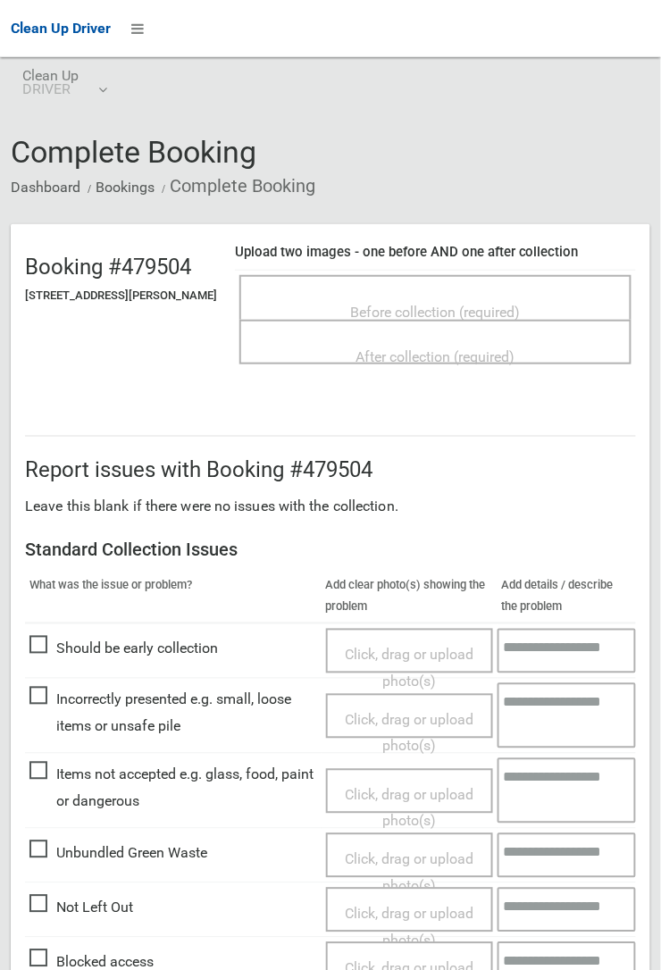
click at [474, 304] on span "Before collection (required)" at bounding box center [436, 312] width 170 height 17
